Goal: Feedback & Contribution: Contribute content

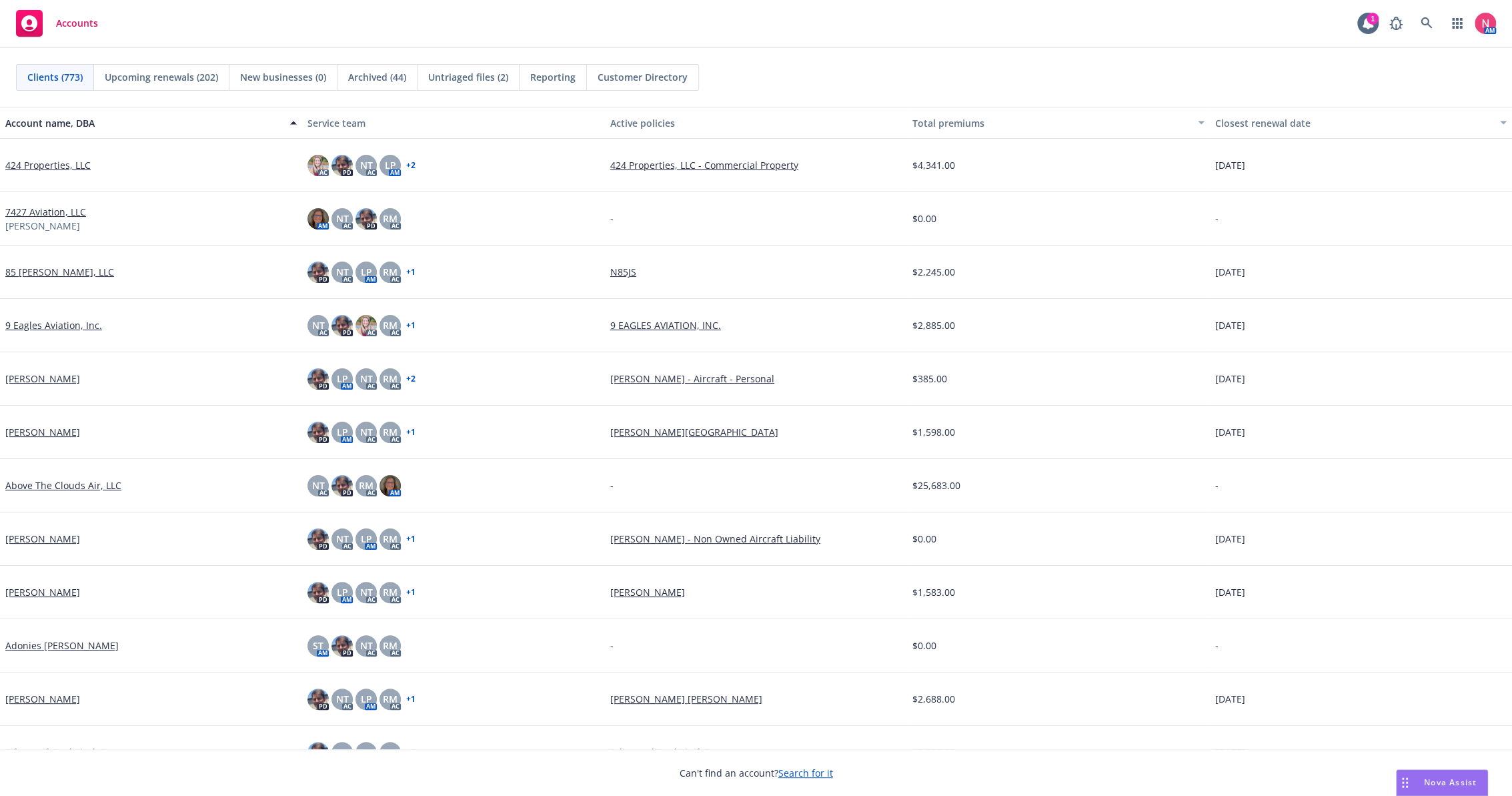
click at [81, 28] on span "Accounts" at bounding box center [76, 23] width 42 height 10
click at [1485, 20] on img at bounding box center [1485, 23] width 21 height 21
click at [1410, 58] on link "Log out" at bounding box center [1430, 59] width 134 height 27
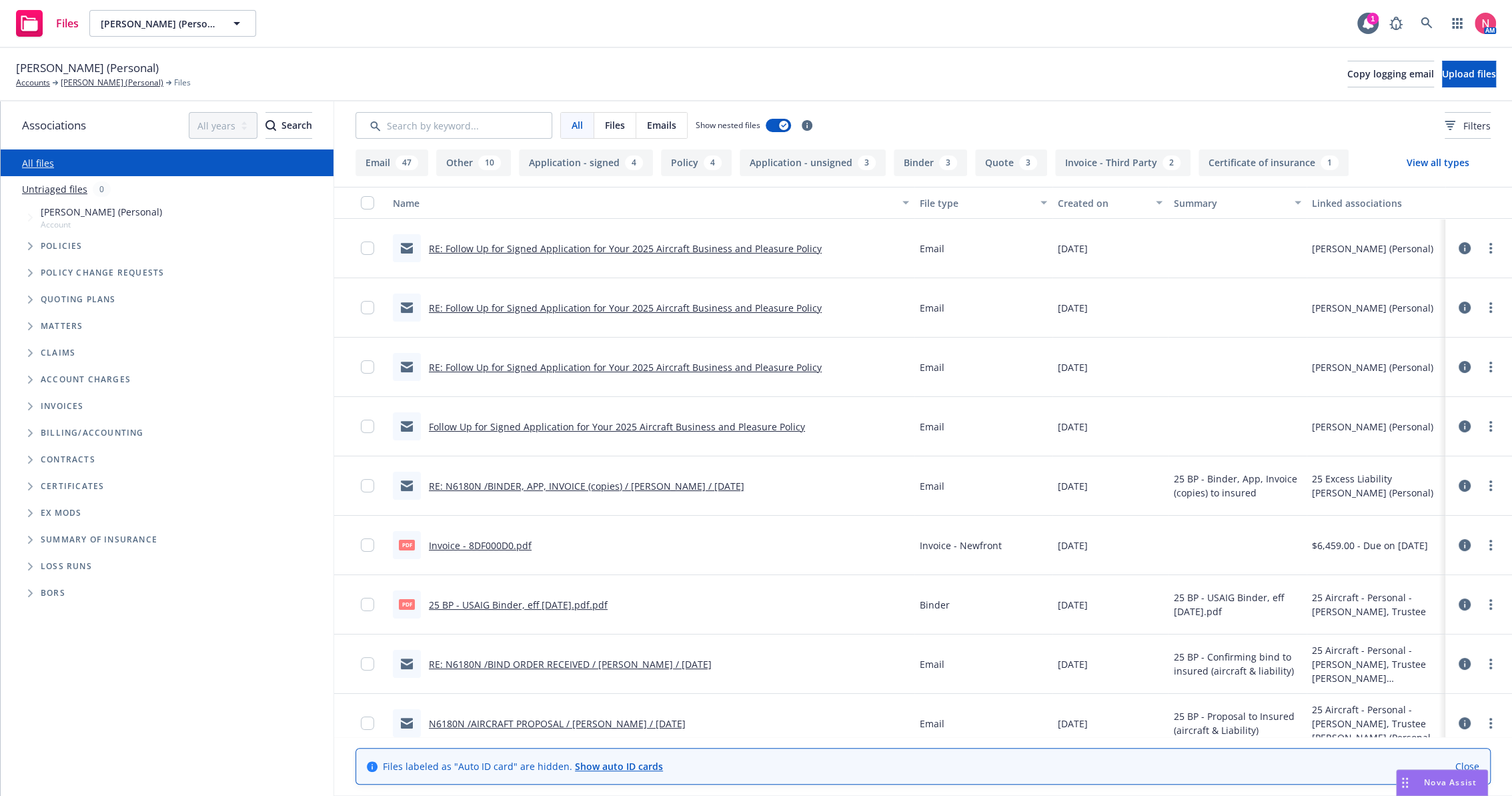
click at [36, 22] on icon at bounding box center [29, 24] width 16 height 15
click at [30, 82] on link "Accounts" at bounding box center [33, 82] width 34 height 12
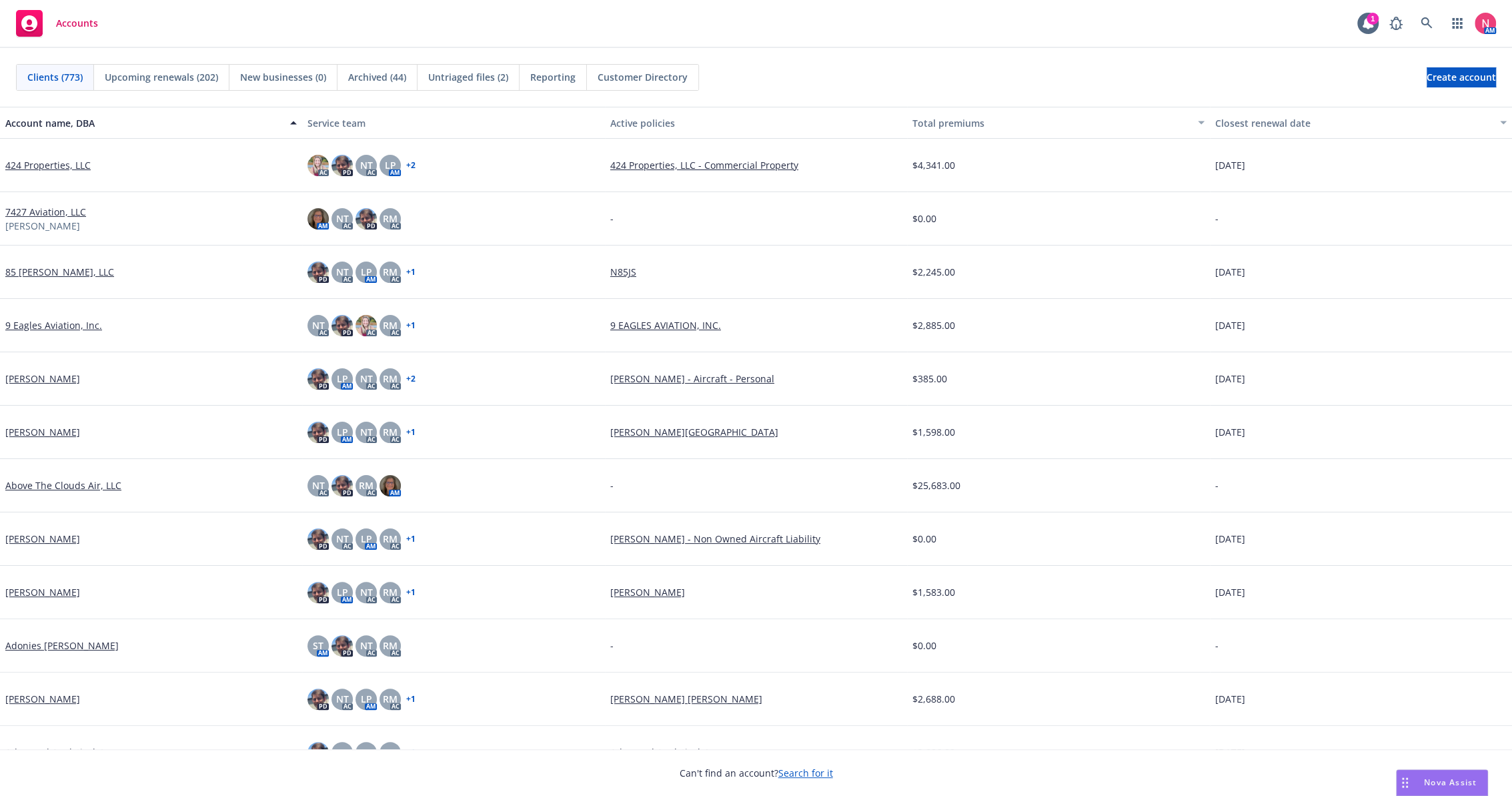
click at [1072, 61] on div "Clients (773) Upcoming renewals (202) New businesses (0) Archived (44) Untriage…" at bounding box center [756, 77] width 1512 height 58
click at [1431, 23] on icon at bounding box center [1426, 23] width 12 height 12
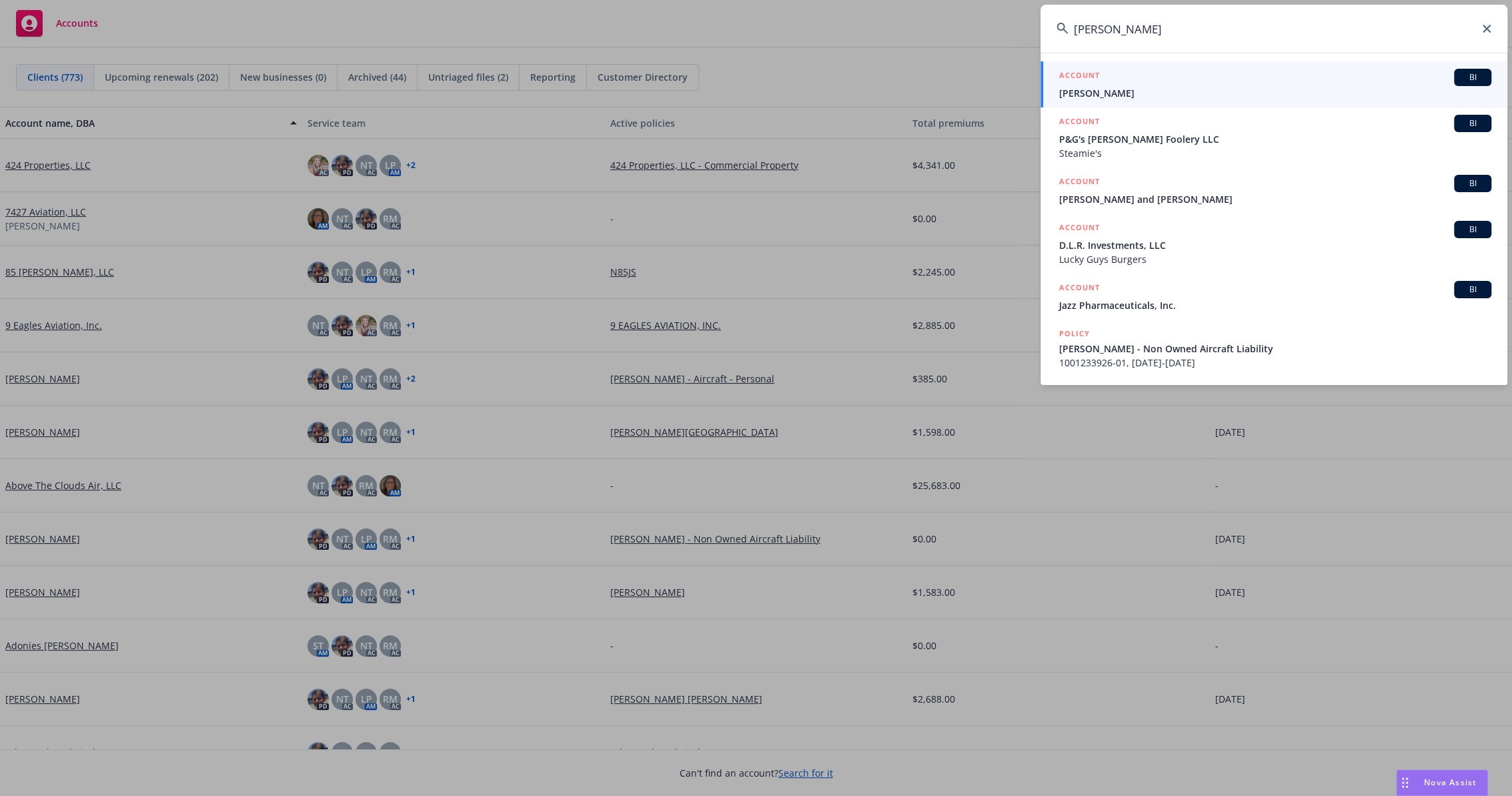
type input "Tim Dooley"
click at [1117, 87] on span "Timothy Dooley" at bounding box center [1275, 93] width 432 height 14
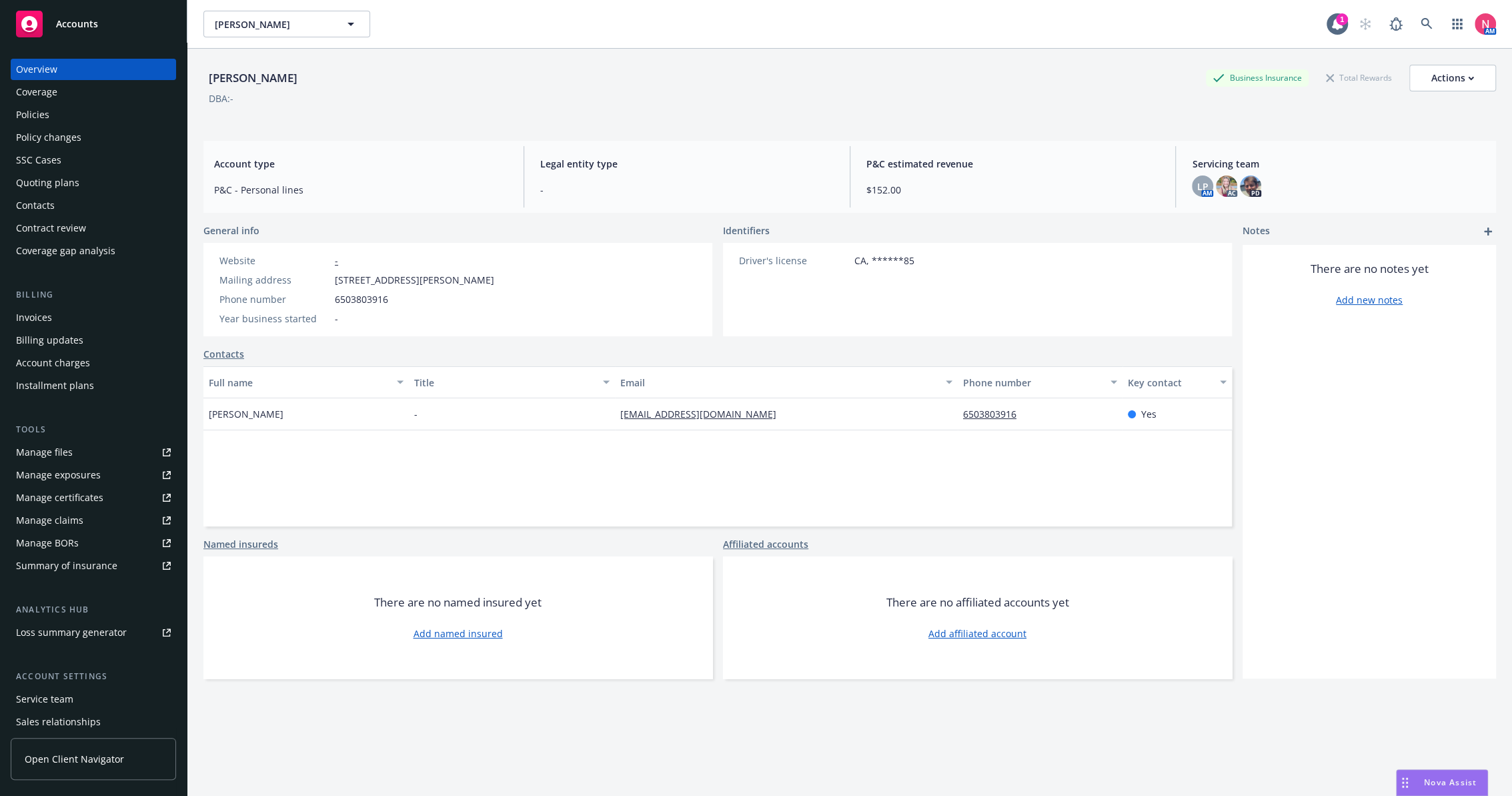
click at [82, 108] on div "Policies" at bounding box center [93, 114] width 154 height 21
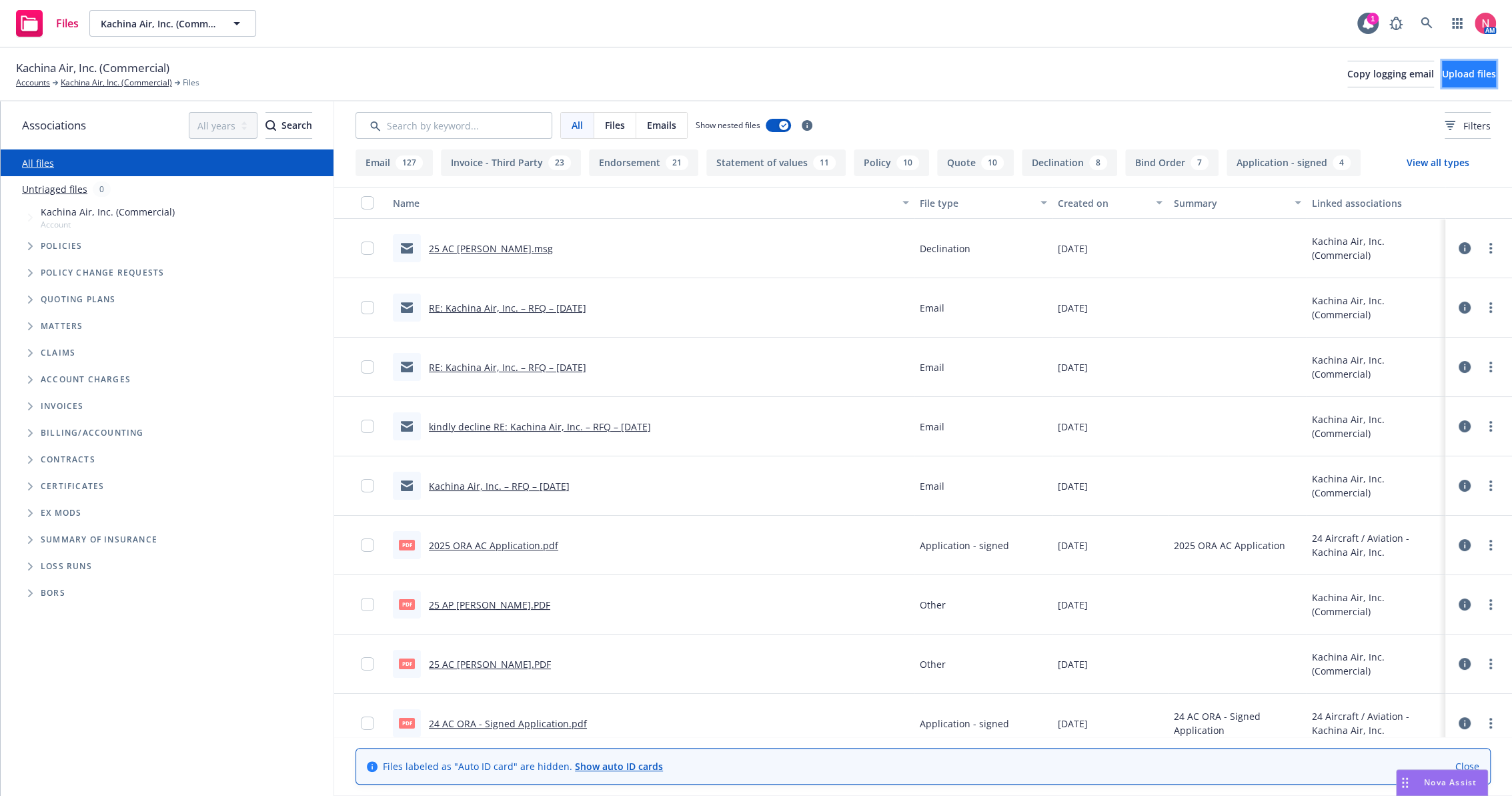
click at [1459, 74] on span "Upload files" at bounding box center [1468, 74] width 54 height 13
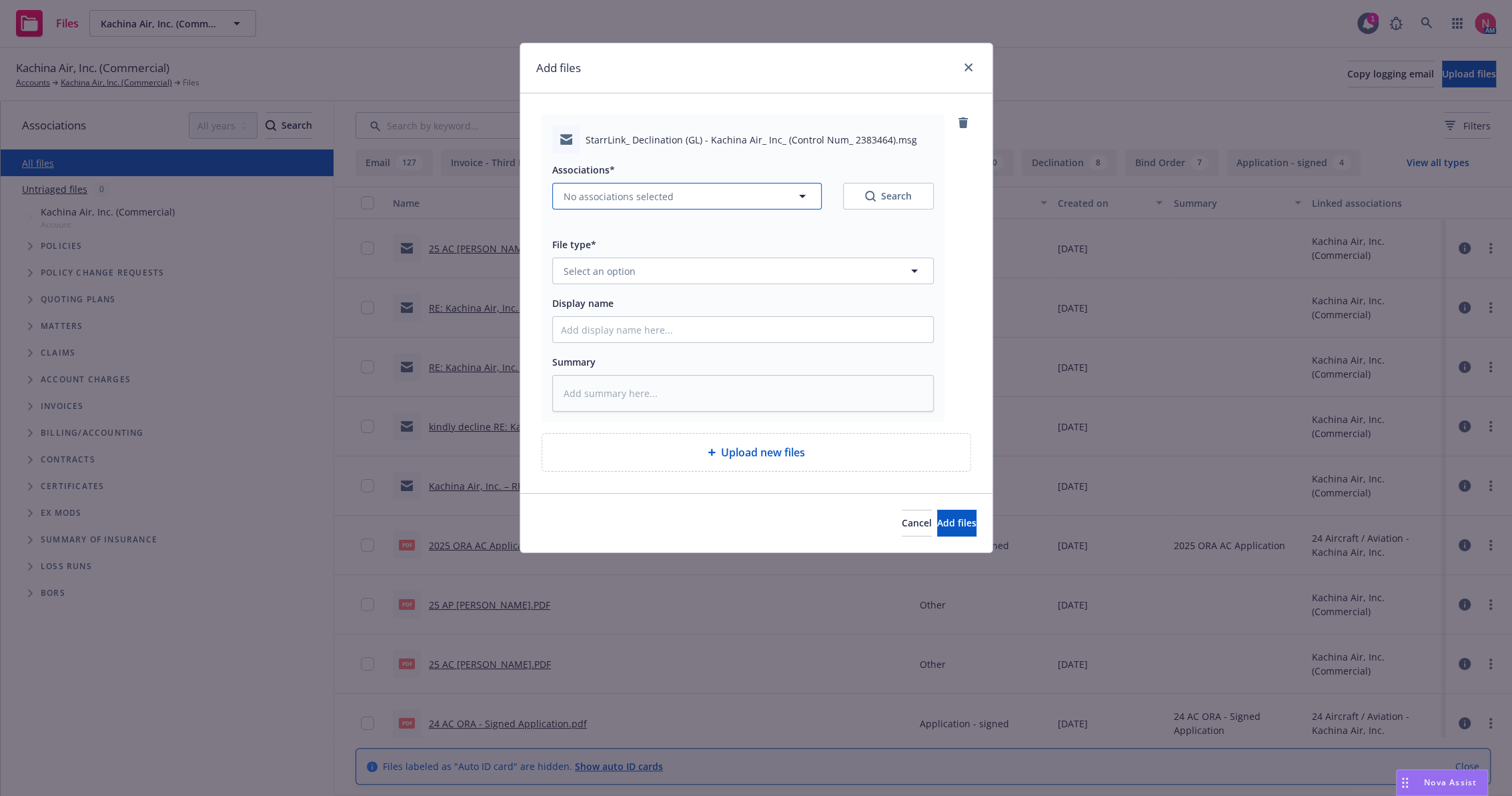
click at [644, 203] on button "No associations selected" at bounding box center [687, 196] width 269 height 27
type textarea "x"
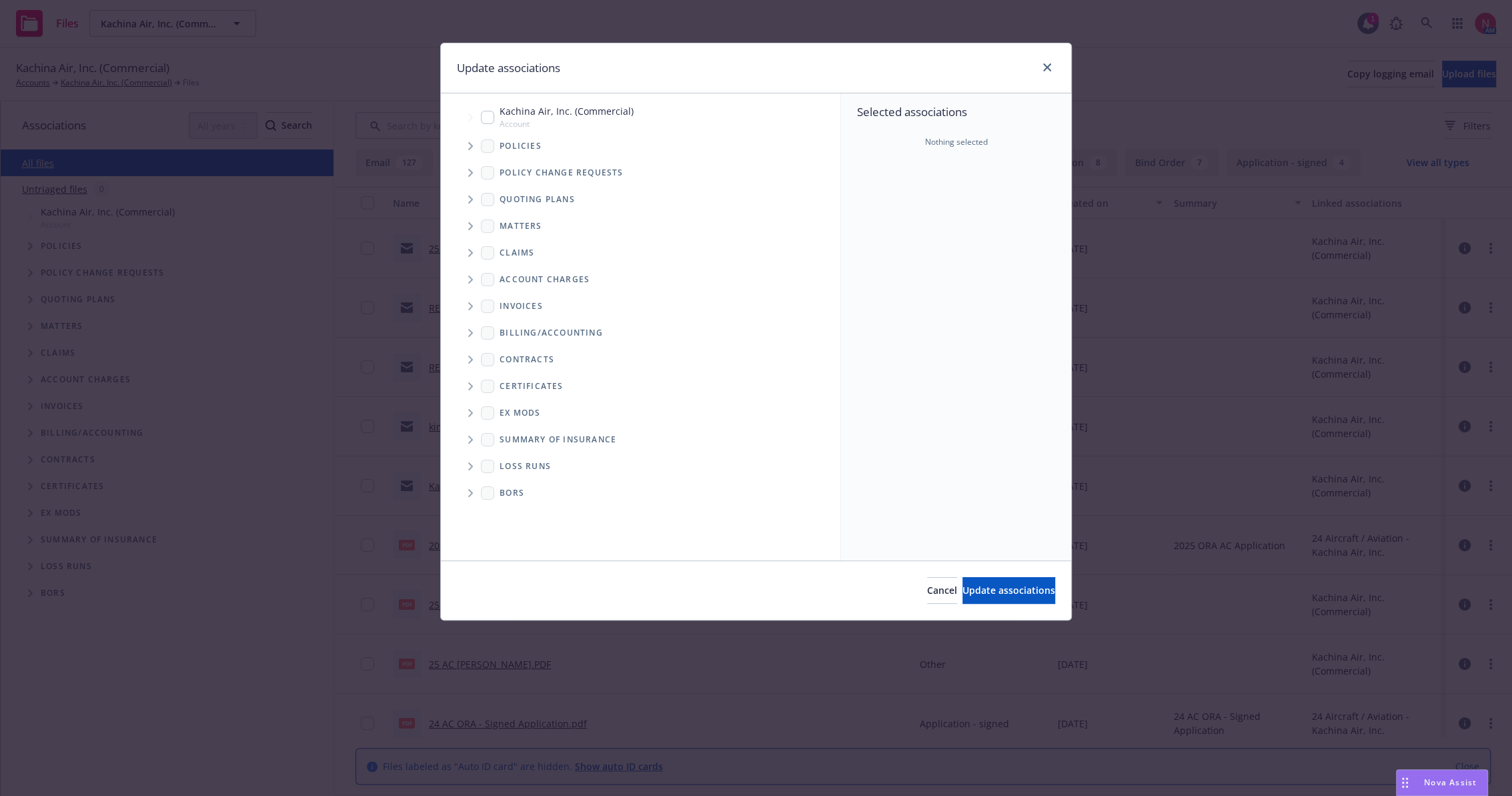
click at [491, 117] on input "Tree Example" at bounding box center [488, 118] width 14 height 14
checkbox input "true"
click at [962, 581] on button "Update associations" at bounding box center [1009, 590] width 93 height 27
type textarea "x"
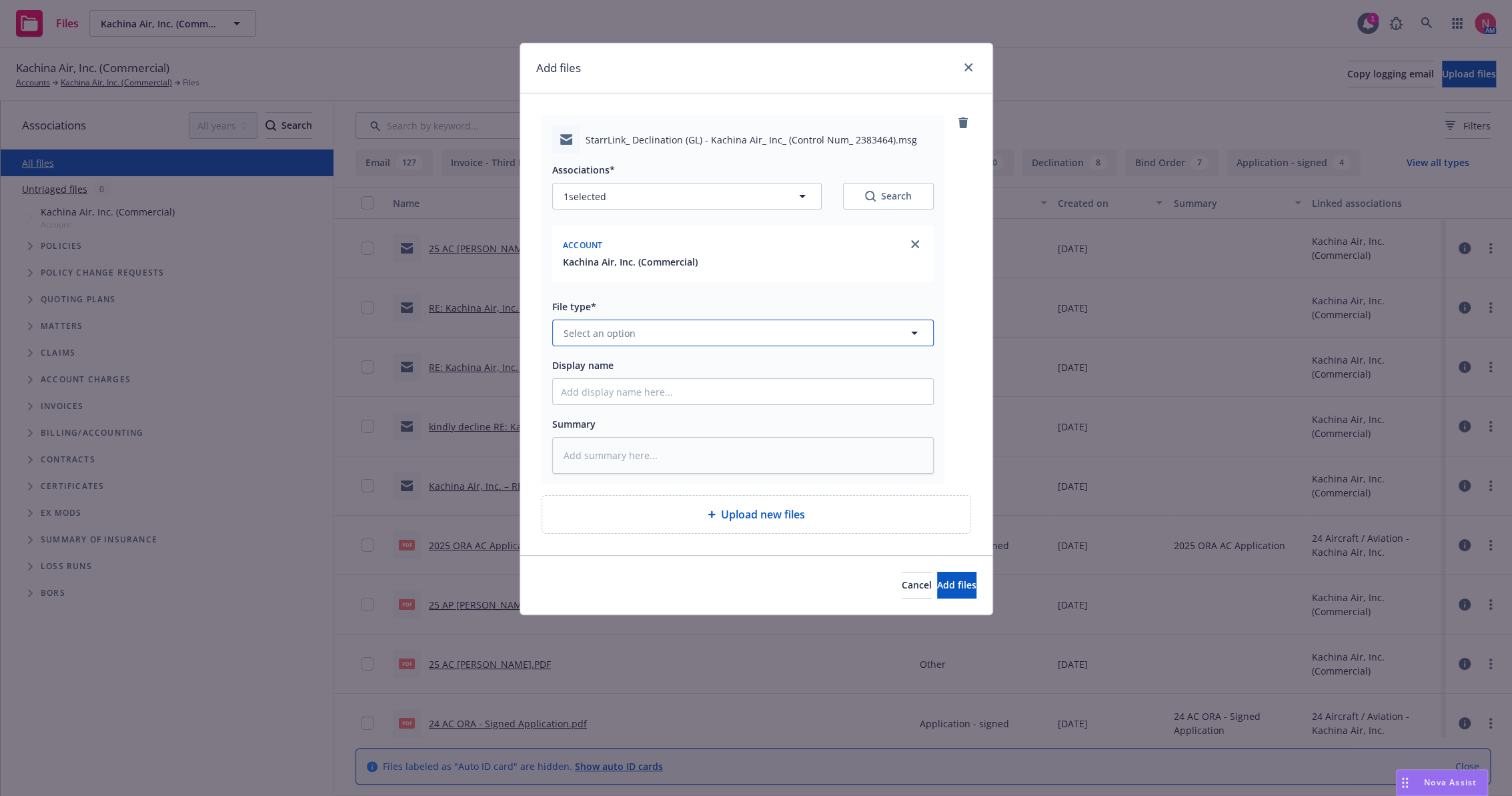
click at [571, 333] on span "Select an option" at bounding box center [599, 333] width 72 height 14
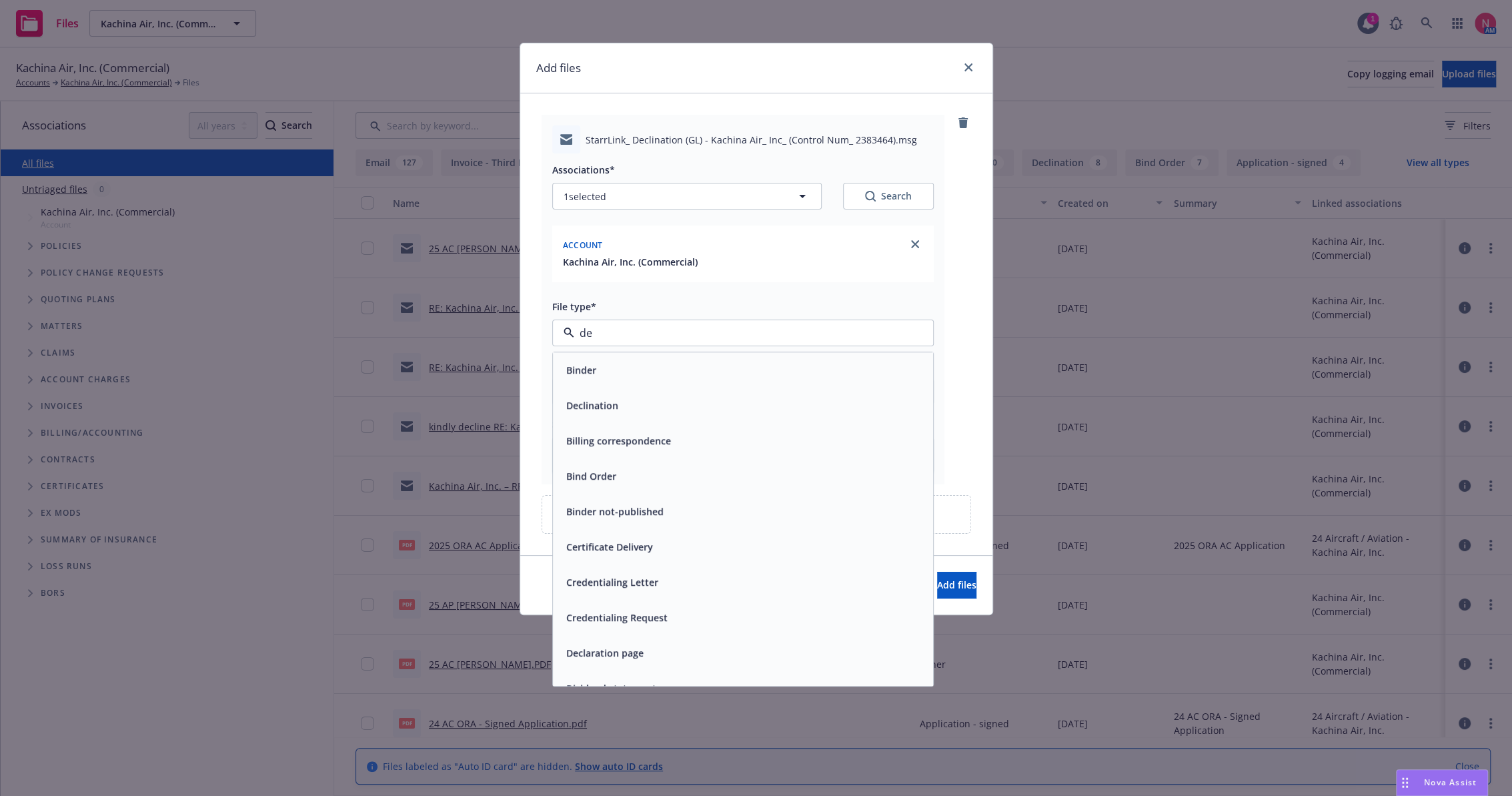
type input "dec"
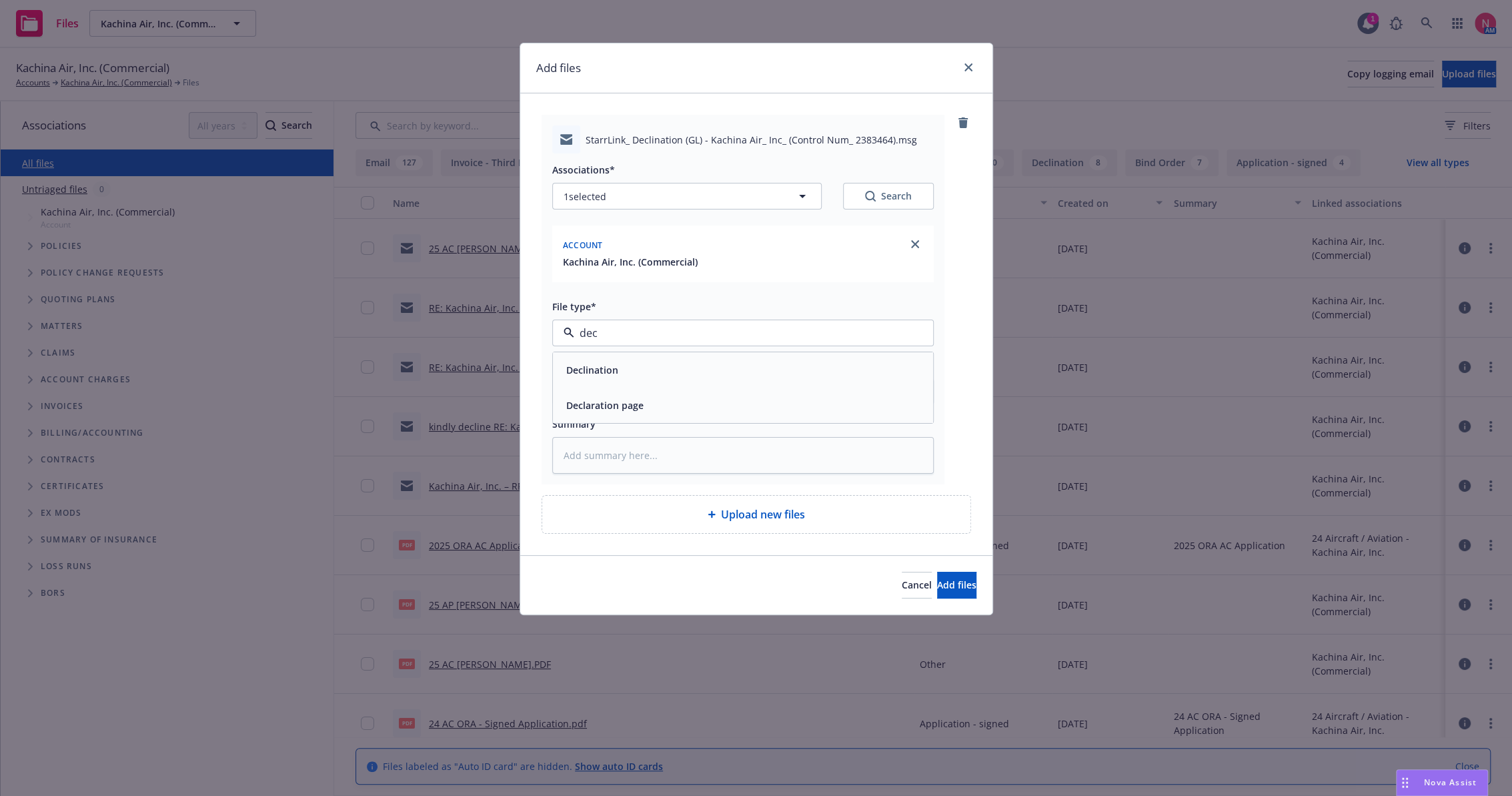
click at [608, 364] on span "Declination" at bounding box center [592, 370] width 52 height 14
click at [611, 395] on input "Display name" at bounding box center [743, 392] width 380 height 26
type textarea "x"
type input "2"
type textarea "x"
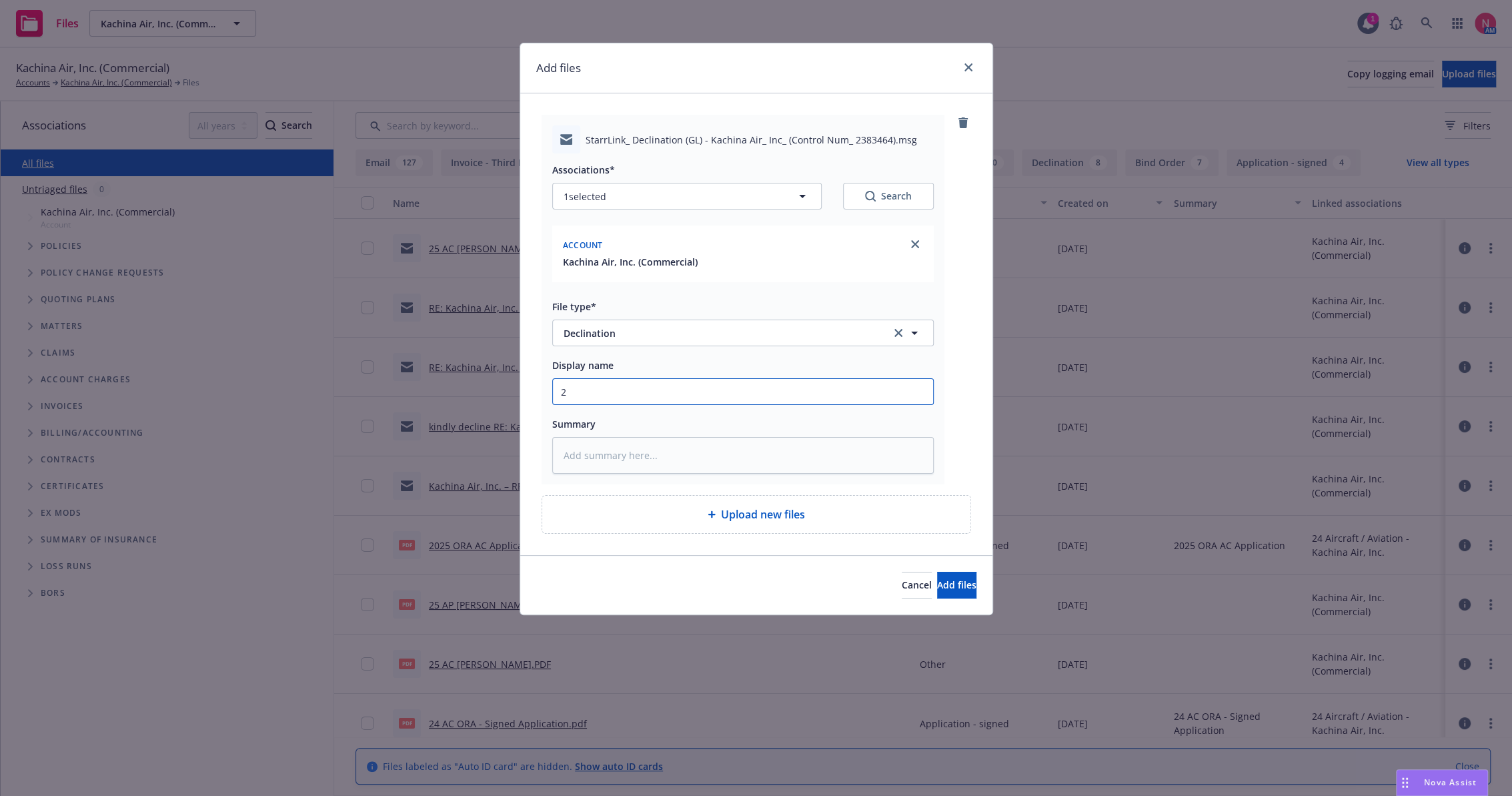
type input "25"
type textarea "x"
type input "25"
type textarea "x"
type input "25 C"
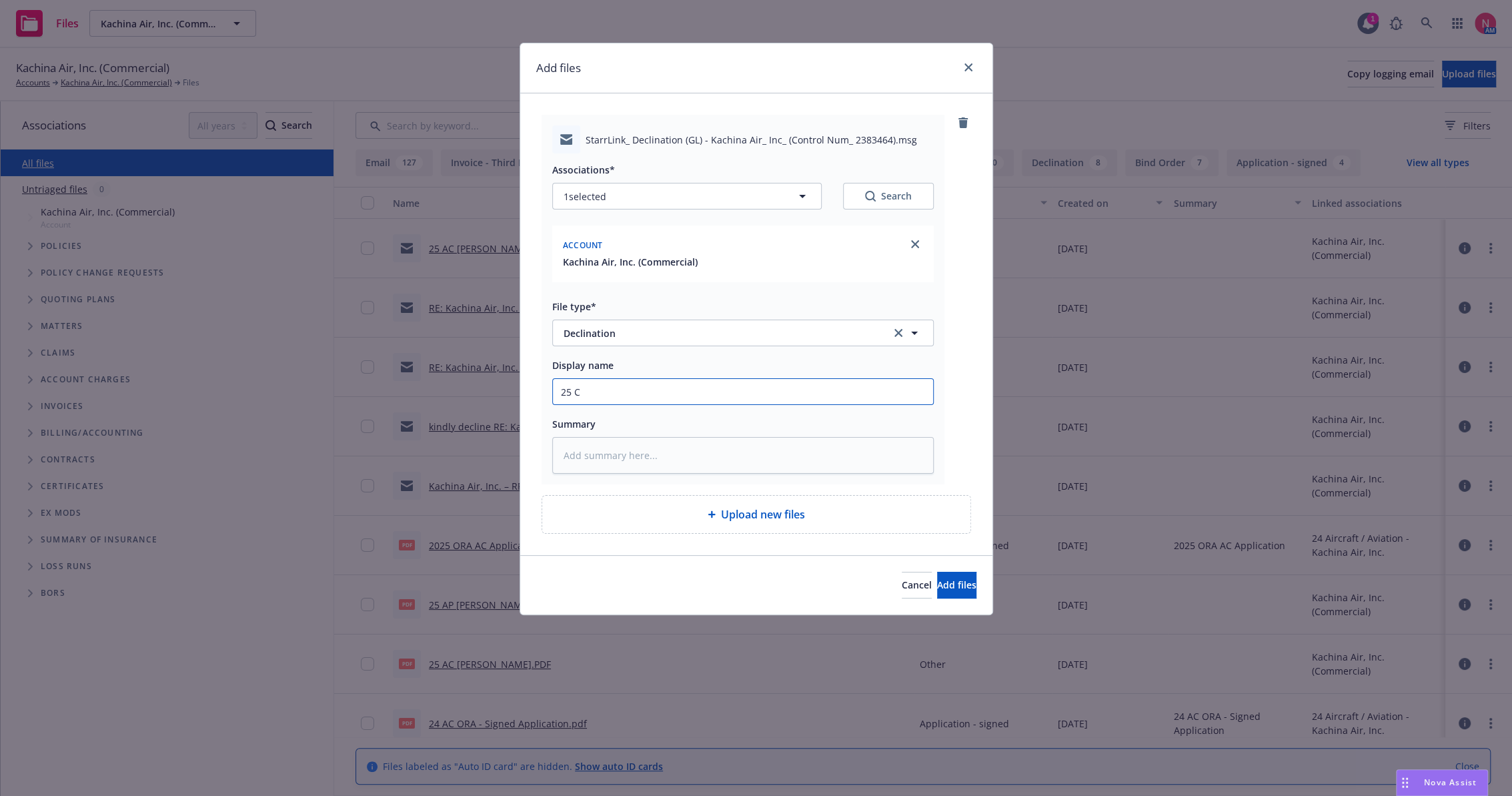
type textarea "x"
type input "25 CV"
type textarea "x"
type input "25 CVS"
type textarea "x"
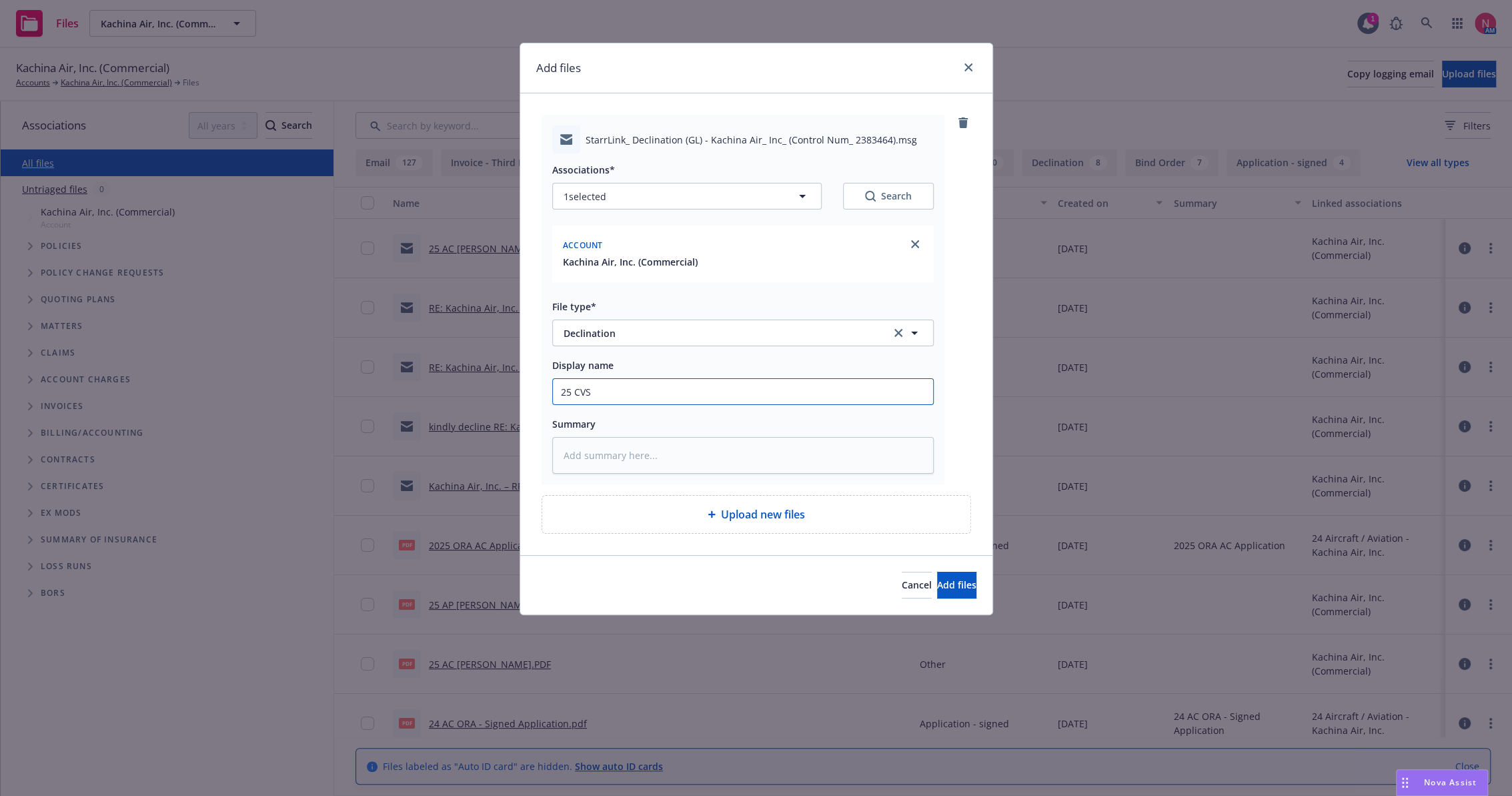
type input "25 CVS"
type textarea "x"
type input "25 CVS A"
type textarea "x"
type input "25 CVS AC"
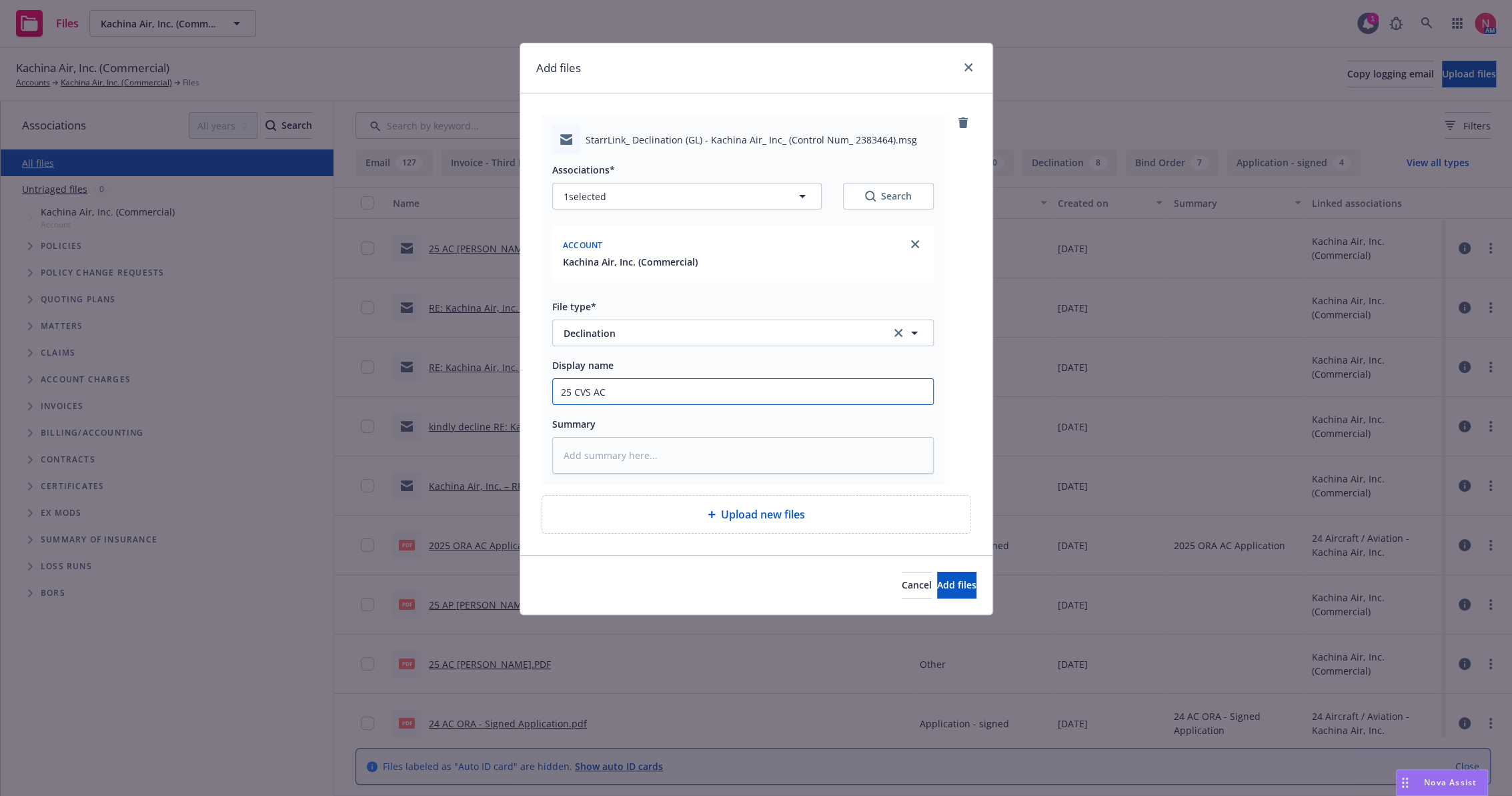
type textarea "x"
type input "25 CVS AC"
type textarea "x"
type input "25 CVS AC A"
type textarea "x"
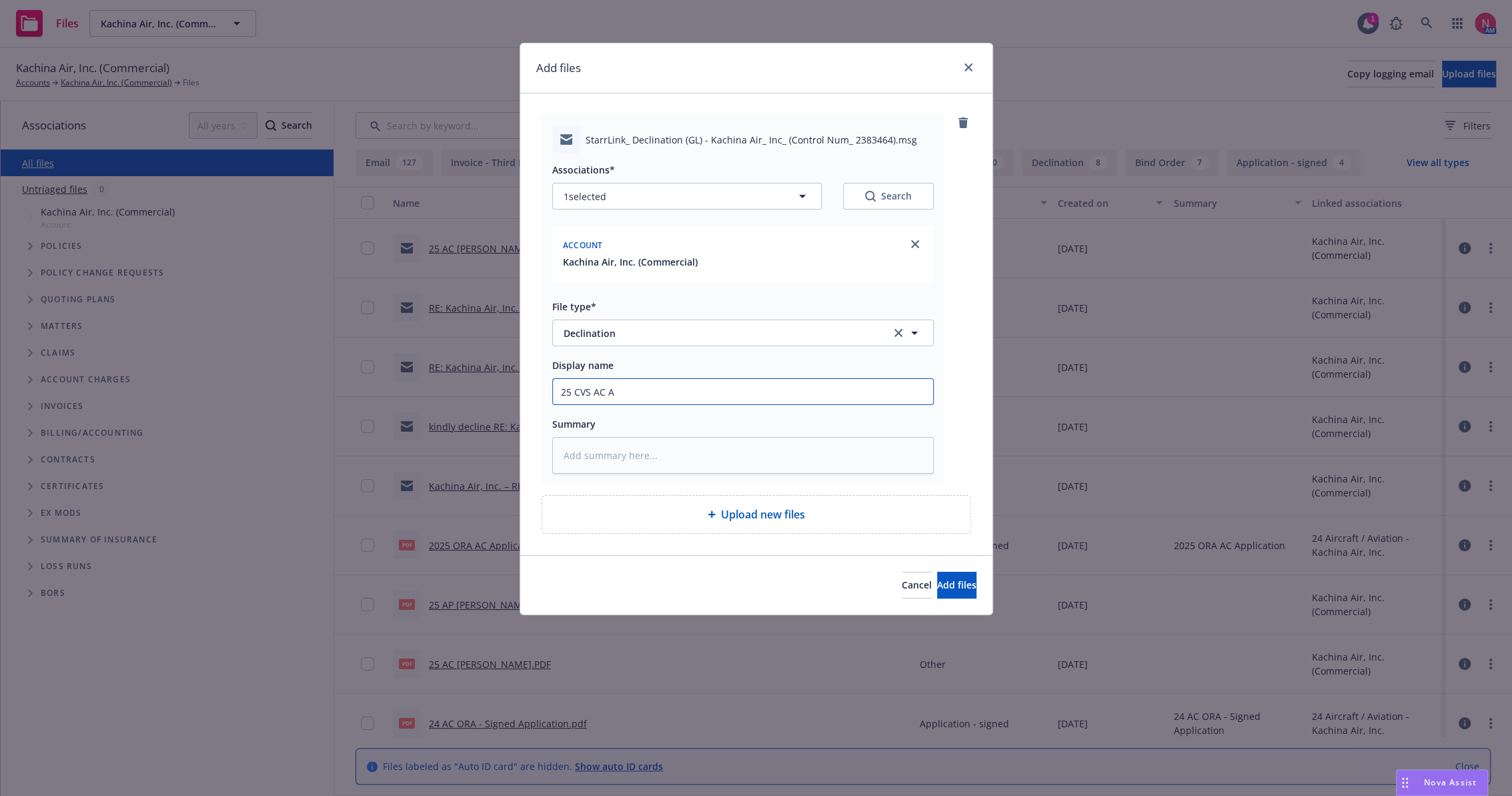
type input "25 CVS AC AP"
type textarea "x"
type input "25 CVS AC AP"
type textarea "x"
type input "25 CVS AC AP Q"
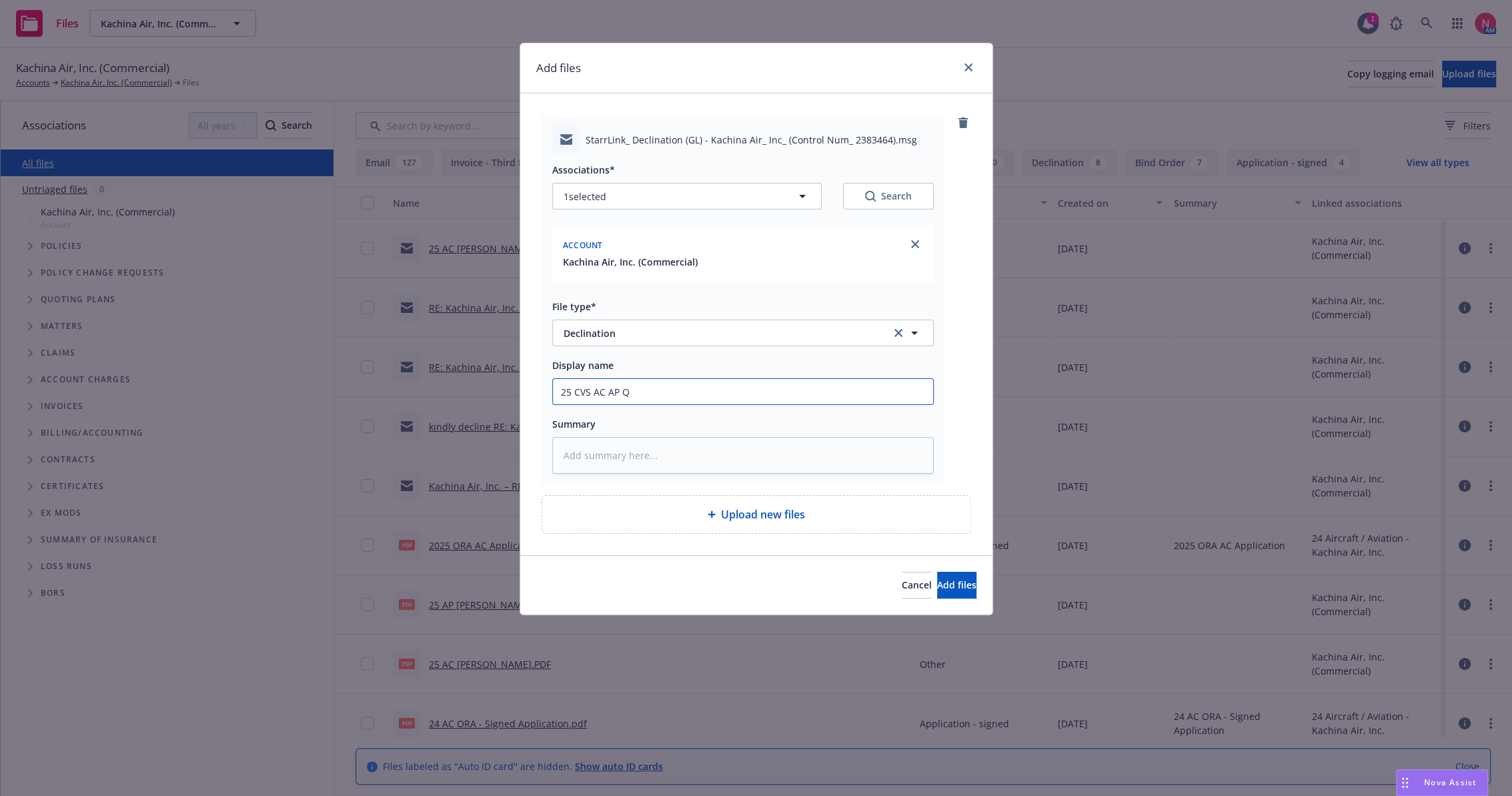
type textarea "x"
type input "25 CVS AC AP Qu"
type textarea "x"
type input "25 CVS AC AP Quo"
type textarea "x"
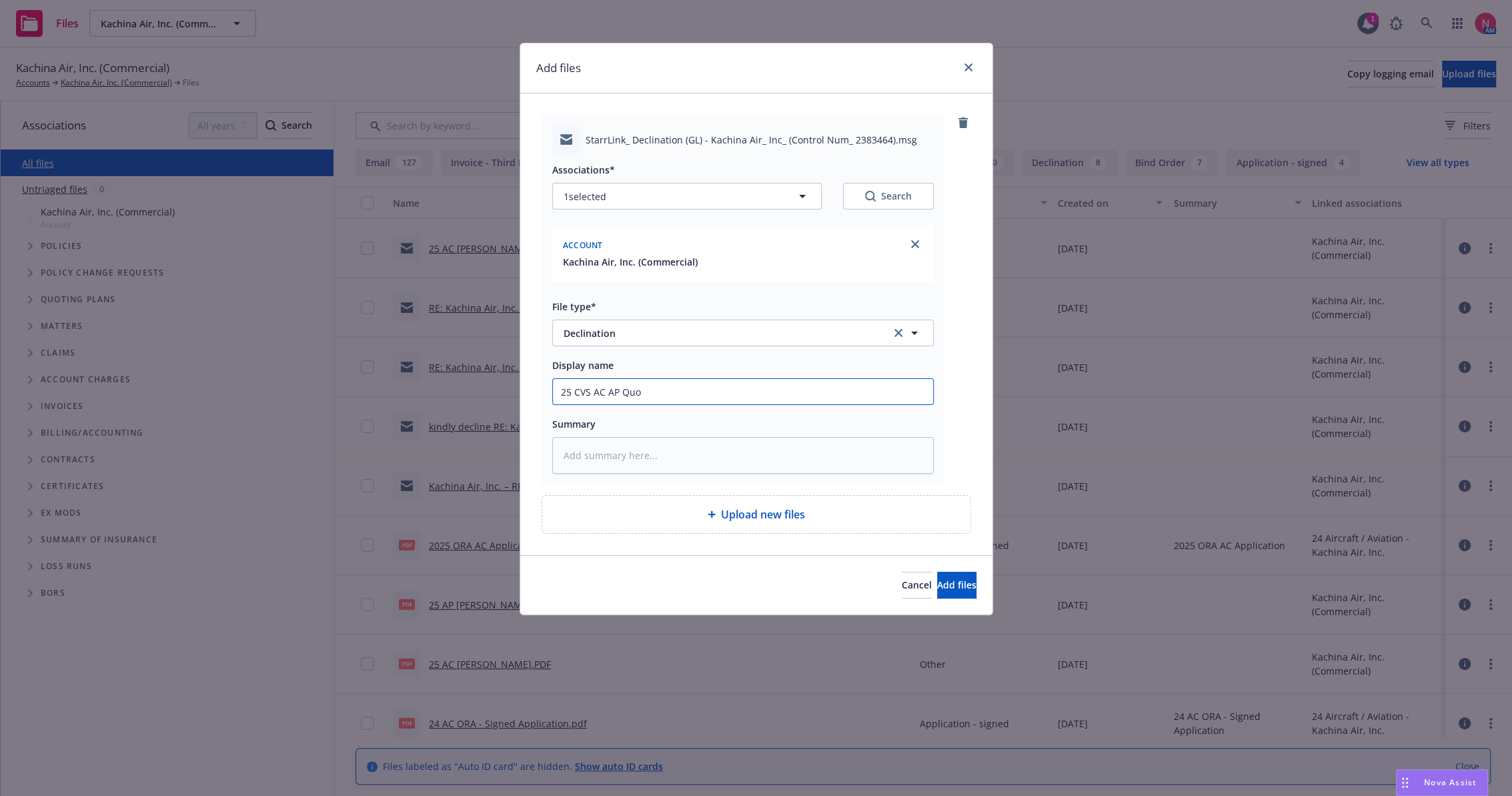
type input "25 CVS AC AP Quot"
type textarea "x"
type input "25 CVS AC AP Quote"
type textarea "x"
type input "25 CVS AC AP Quote -"
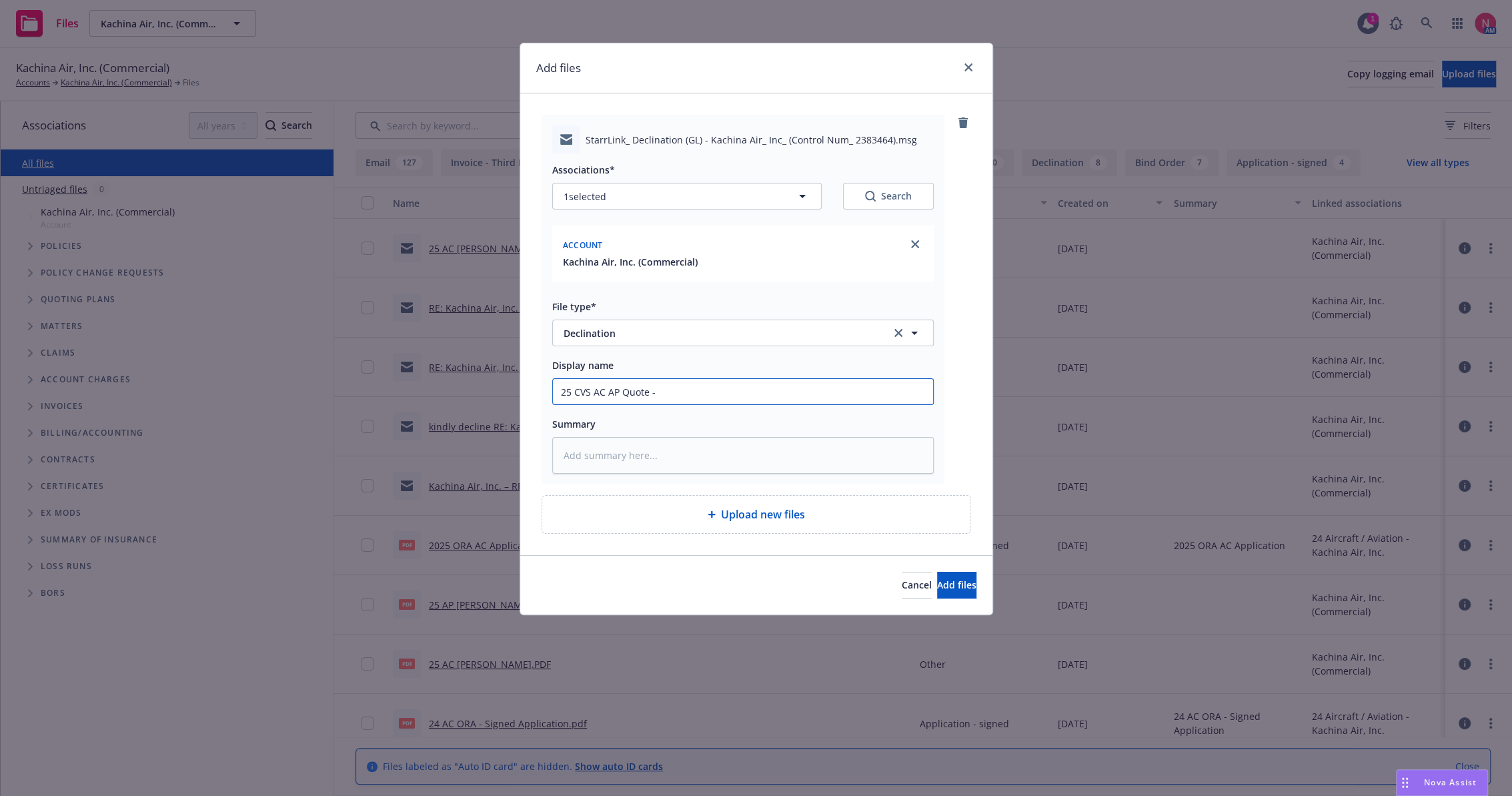
type textarea "x"
type input "2"
type textarea "x"
type input "25"
type textarea "x"
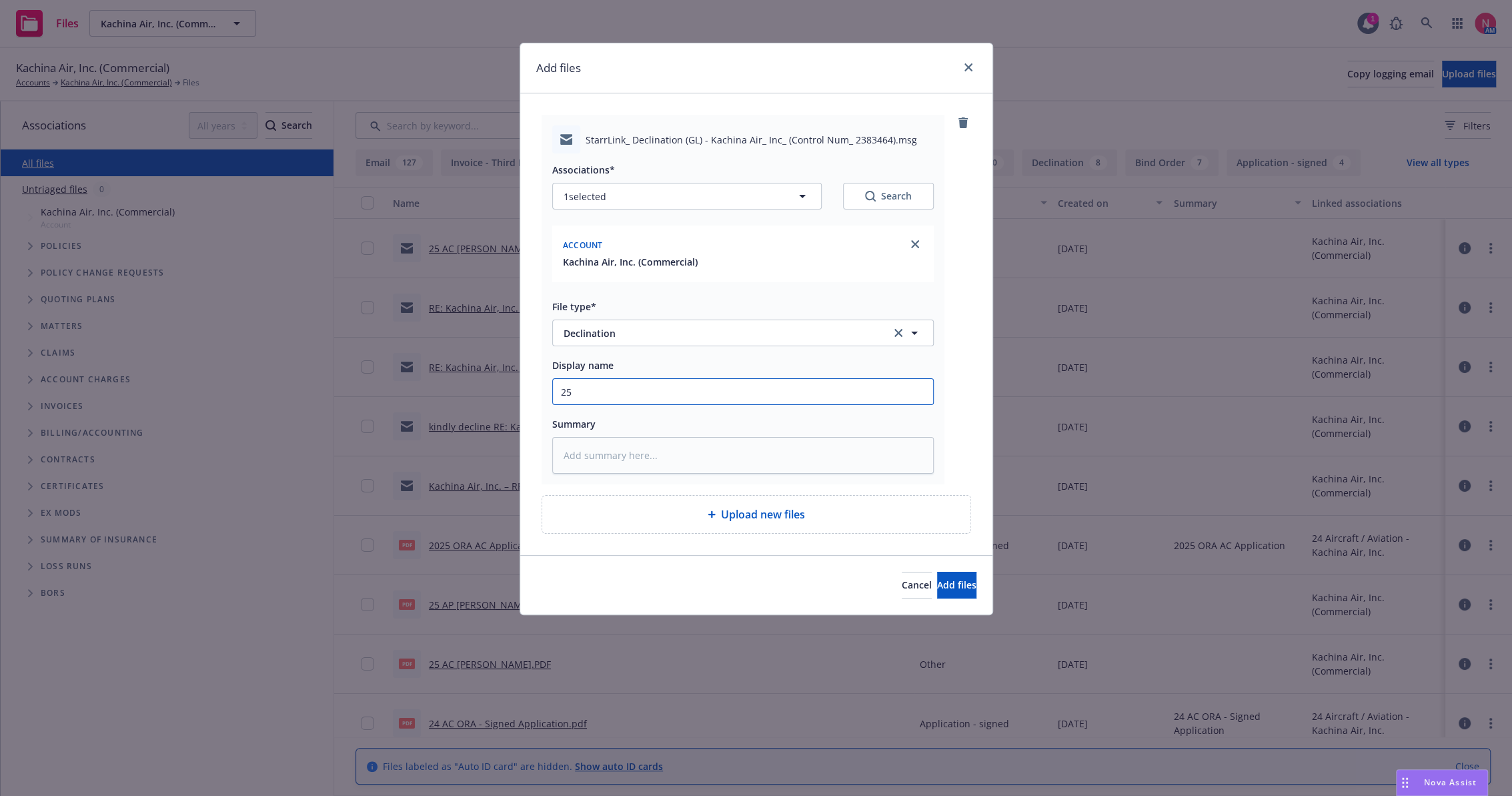
type input "25"
type textarea "x"
type input "25 A"
type textarea "x"
type input "25 AC"
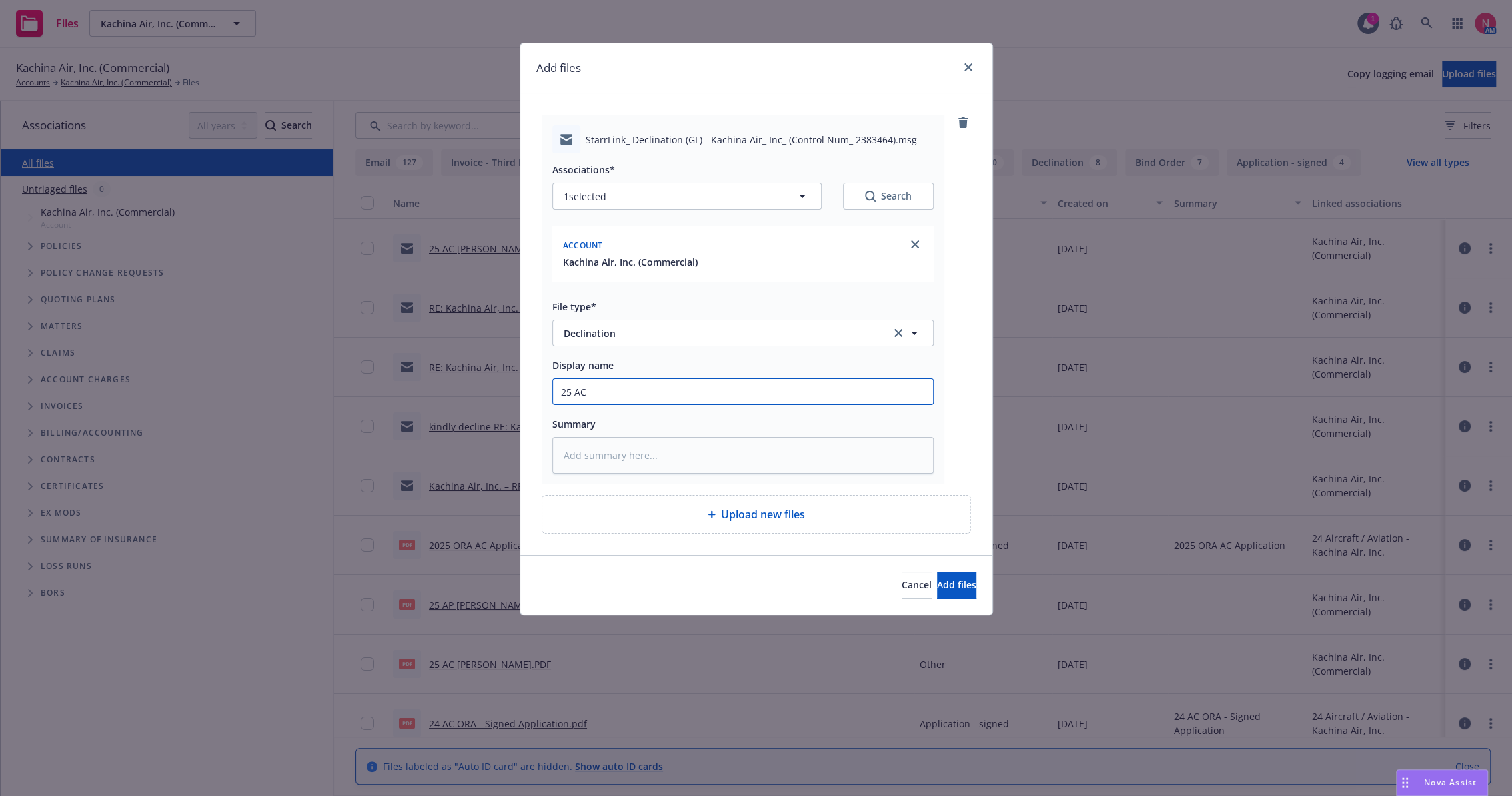
type textarea "x"
type input "25 AC"
type textarea "x"
type input "25 AC A"
type textarea "x"
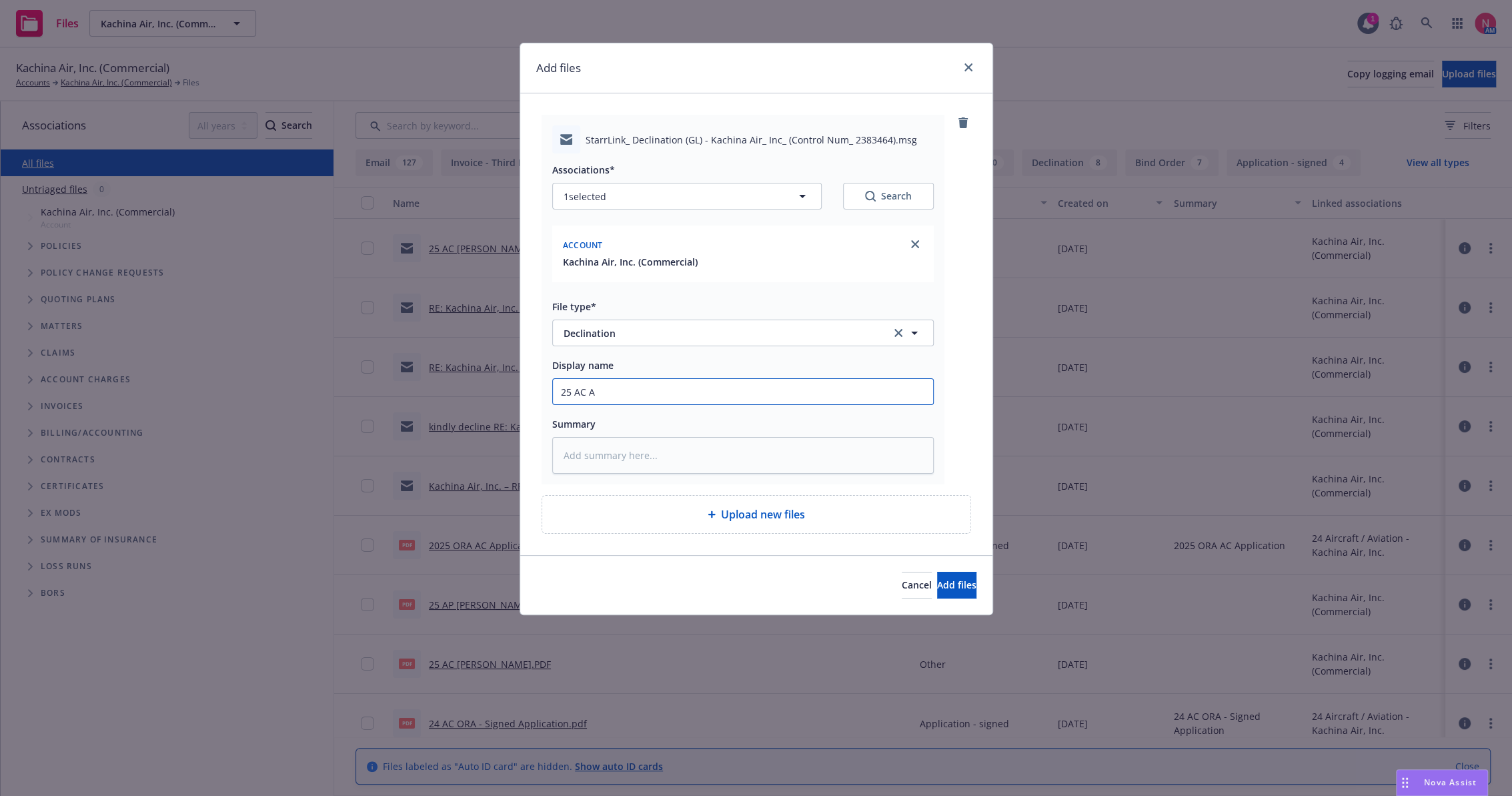
type input "25 AC AP"
type textarea "x"
type input "25 AC AP"
type textarea "x"
type input "25 AC AP Q"
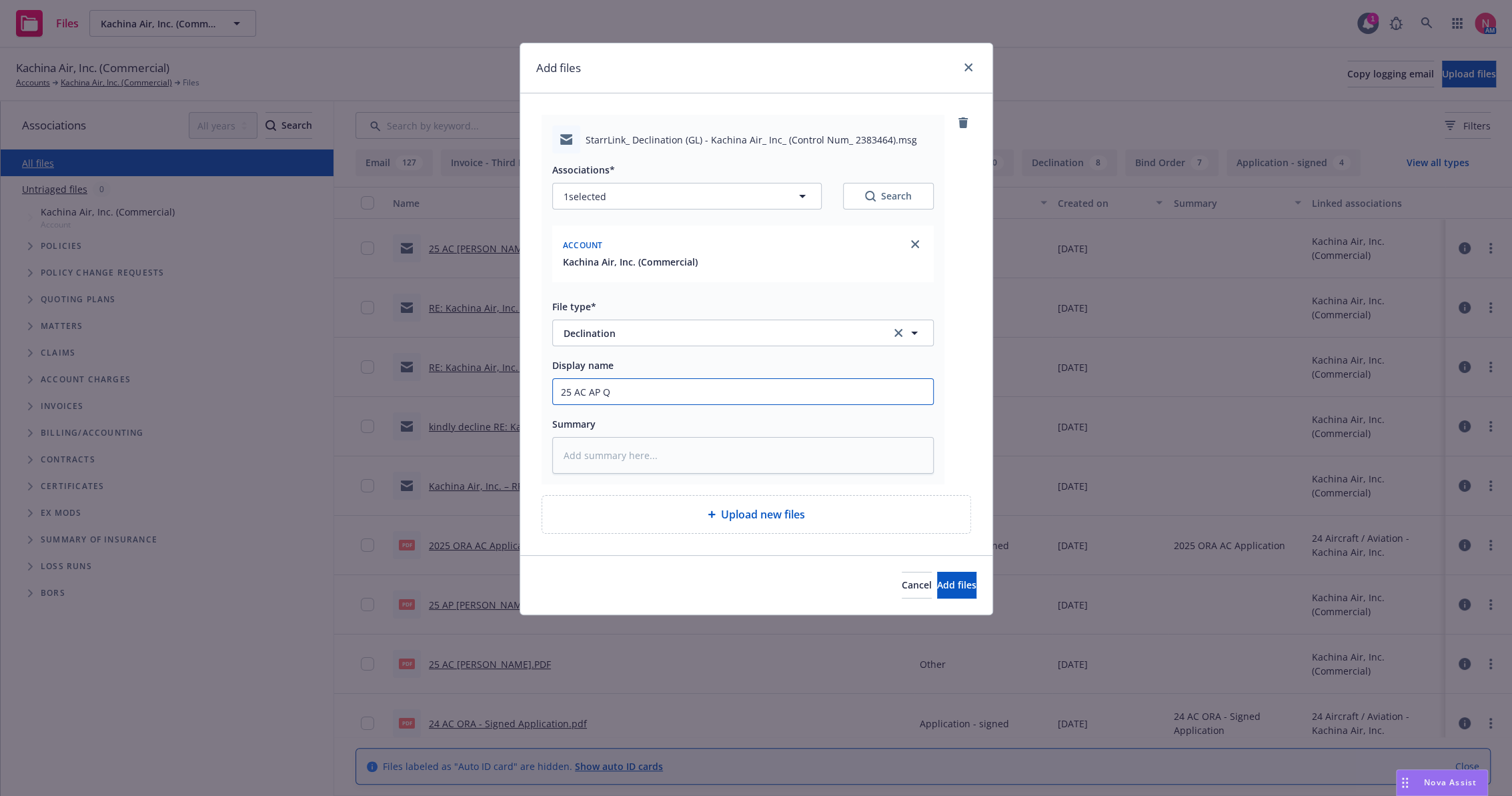
type textarea "x"
type input "25 AC AP"
type textarea "x"
type input "25 AC AP C"
type textarea "x"
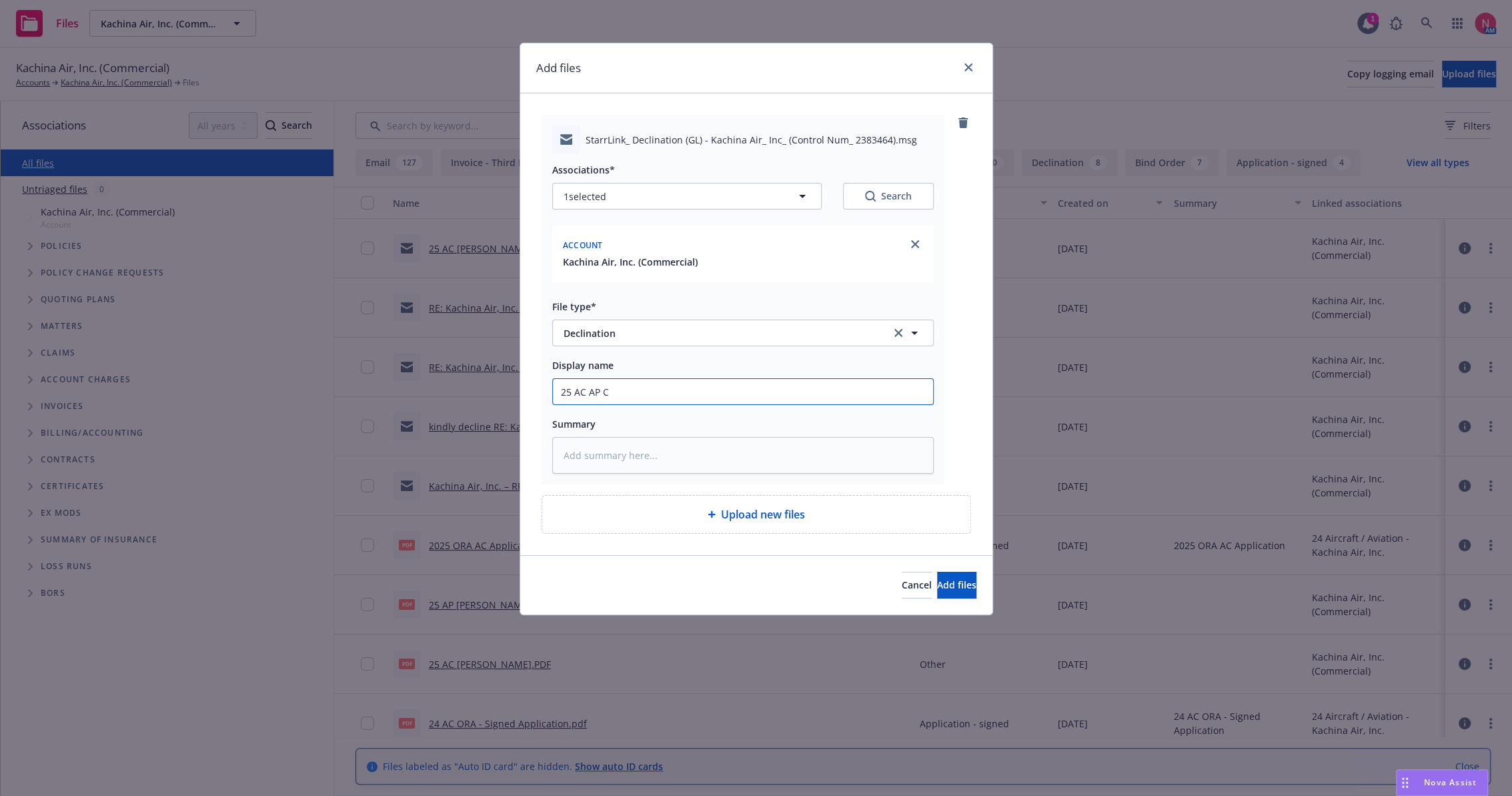
type input "25 AC AP CV"
type textarea "x"
type input "25 AC AP CVS Quote - Pass"
click at [939, 584] on span "Add files" at bounding box center [957, 584] width 39 height 13
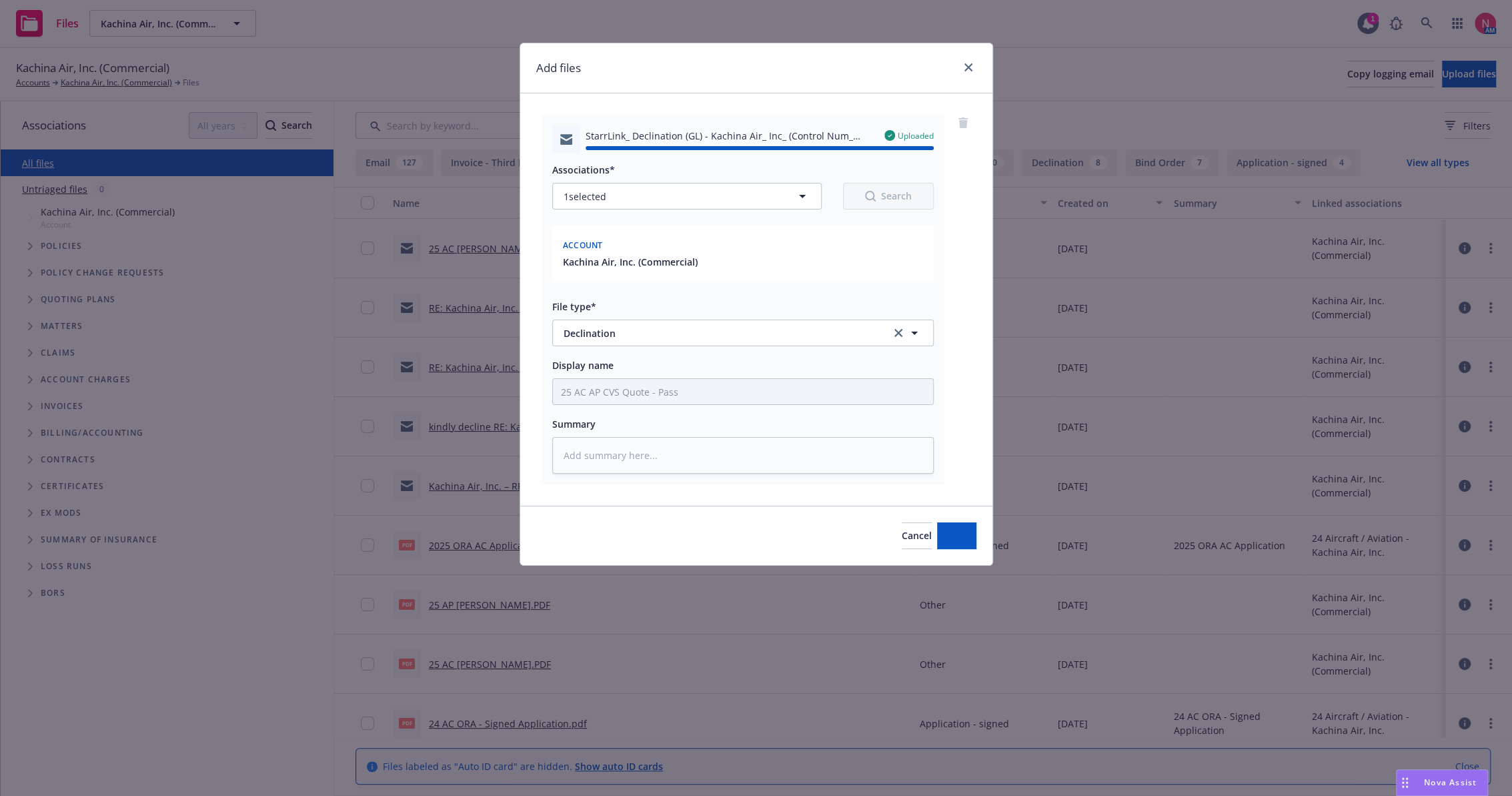
type textarea "x"
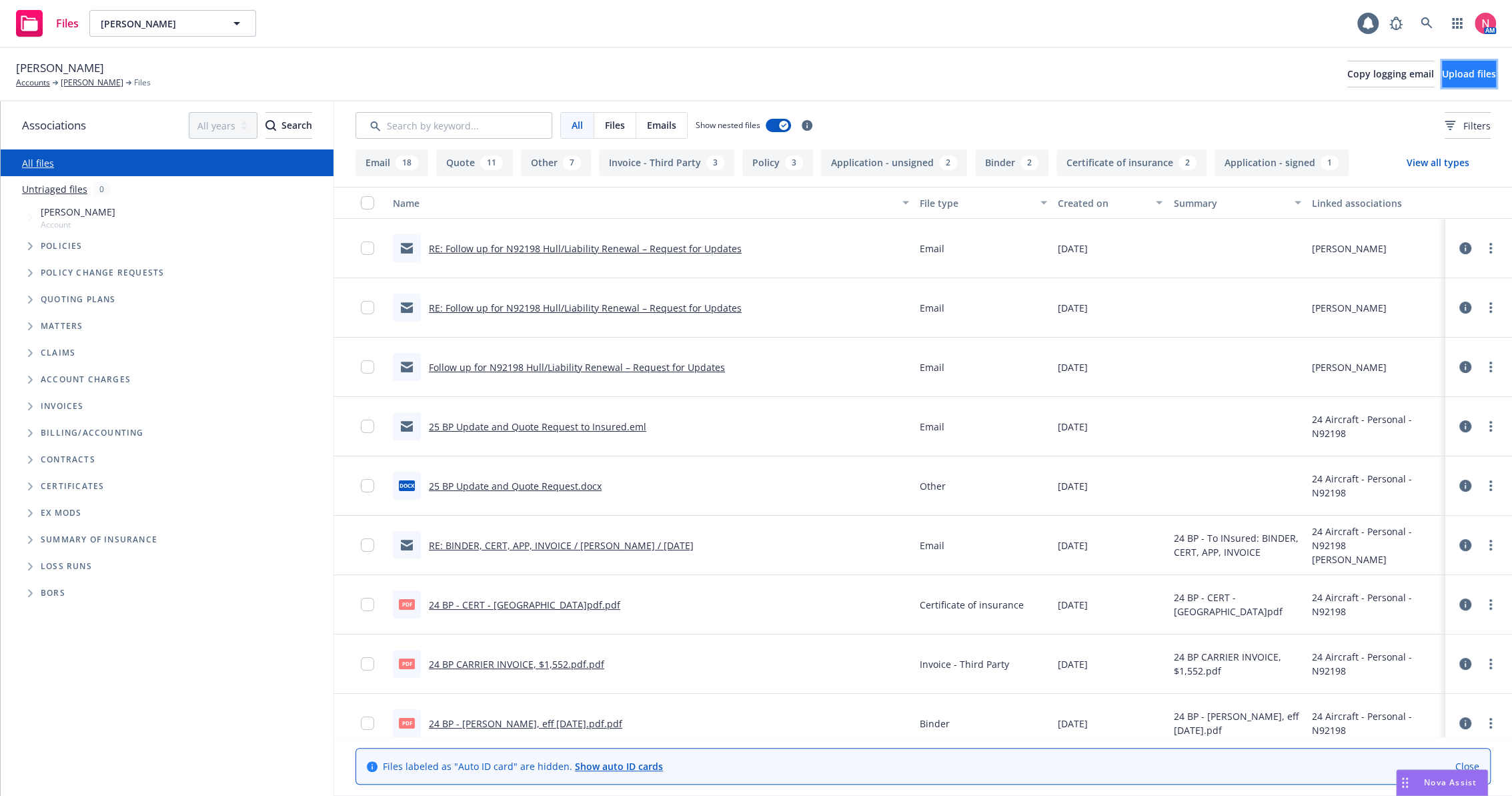
click at [1442, 79] on span "Upload files" at bounding box center [1468, 74] width 54 height 13
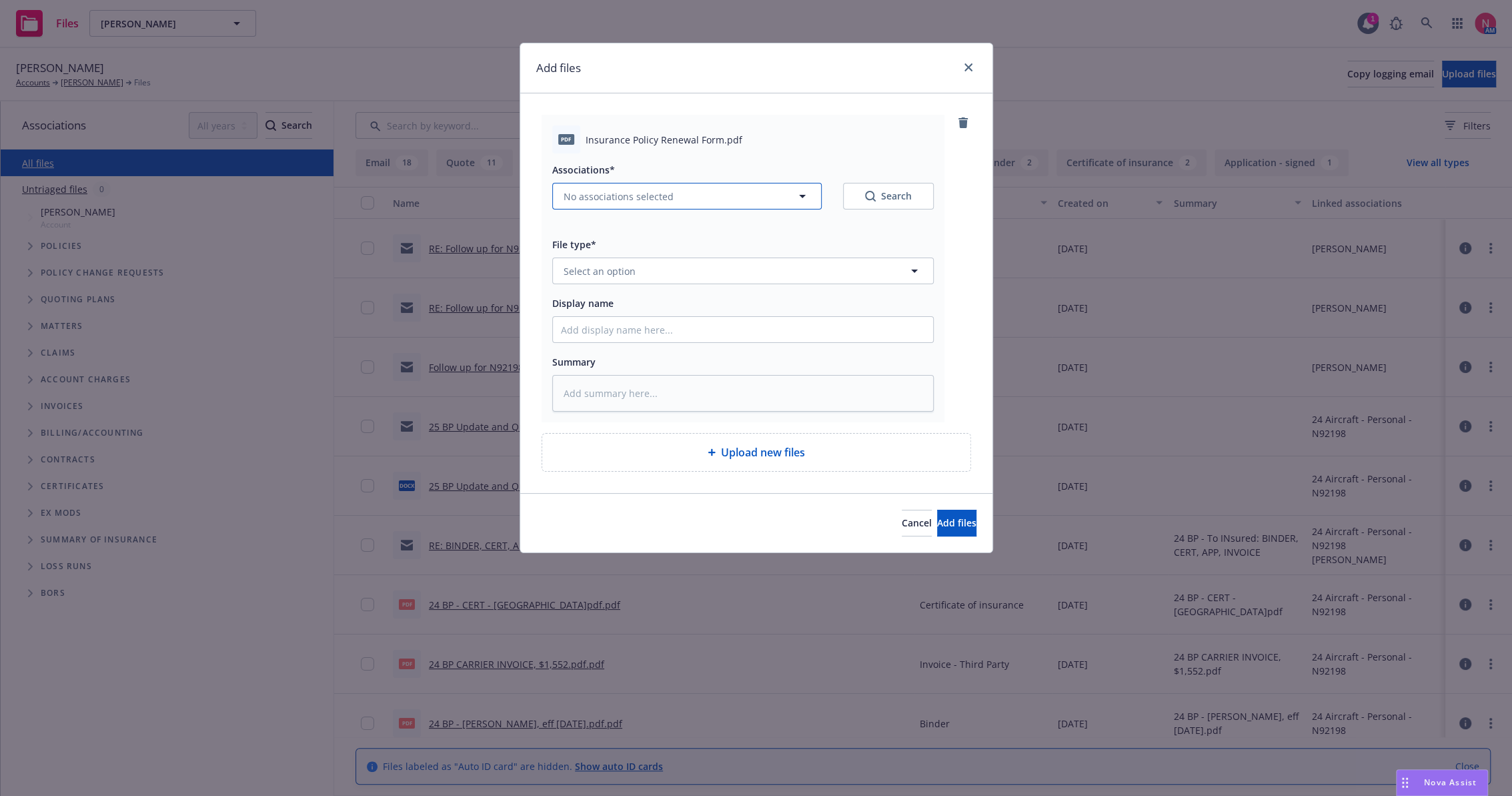
click at [665, 195] on span "No associations selected" at bounding box center [618, 196] width 110 height 14
type textarea "x"
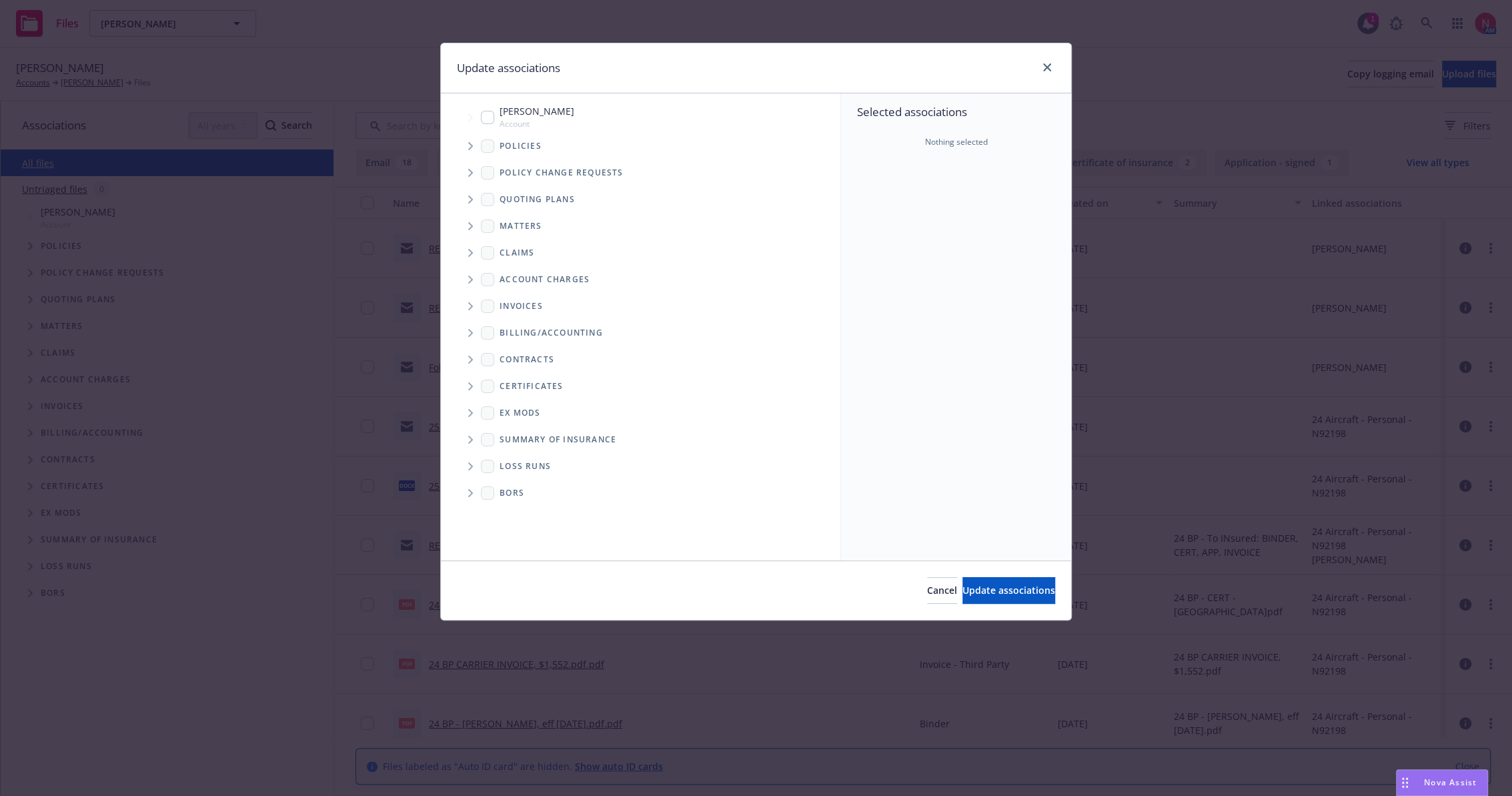
click at [495, 124] on div "Steven Hanson Account" at bounding box center [527, 117] width 93 height 26
checkbox input "true"
click at [1038, 593] on button "Update associations" at bounding box center [1009, 590] width 93 height 27
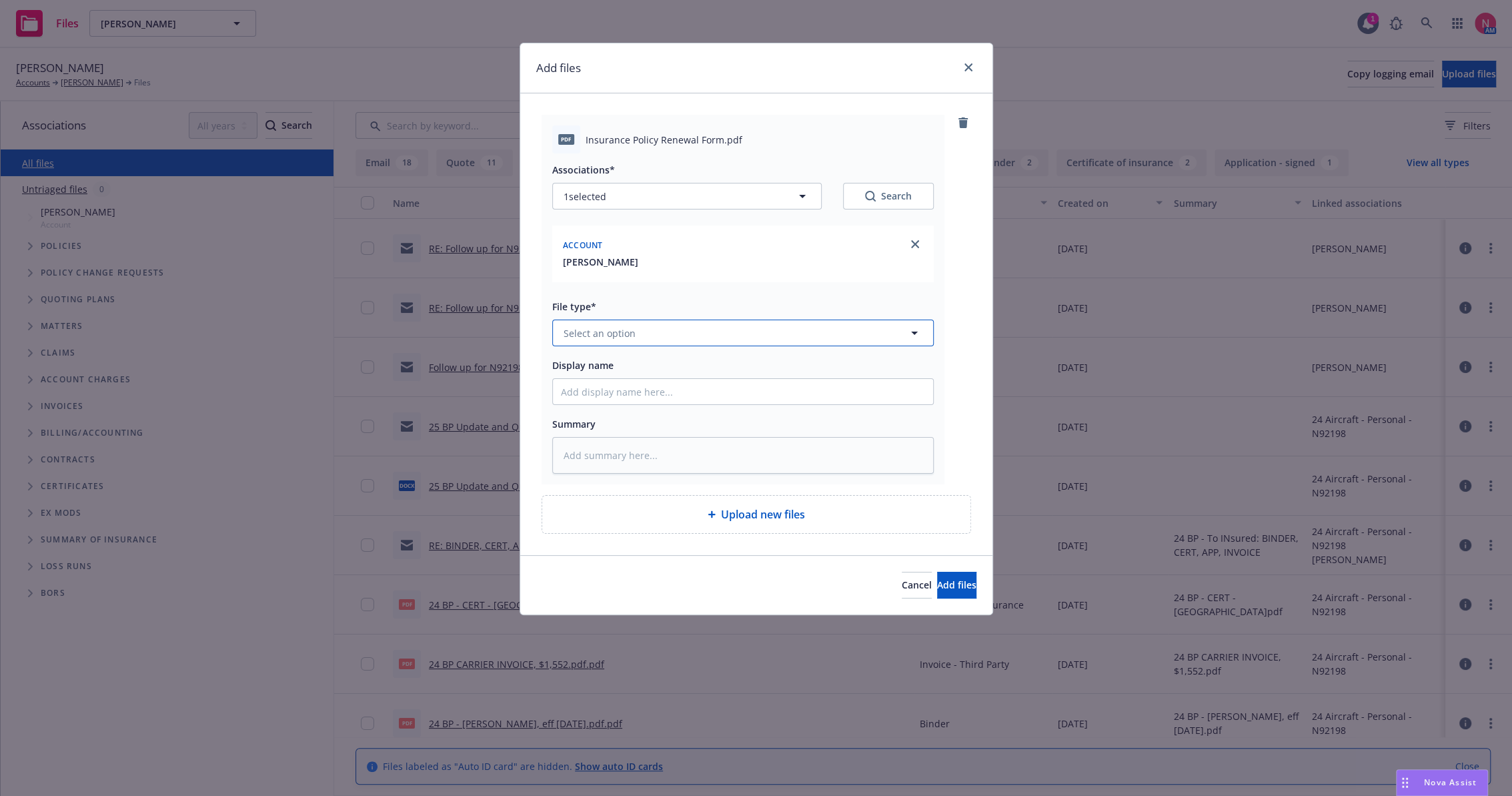
click at [709, 333] on button "Select an option" at bounding box center [743, 333] width 382 height 27
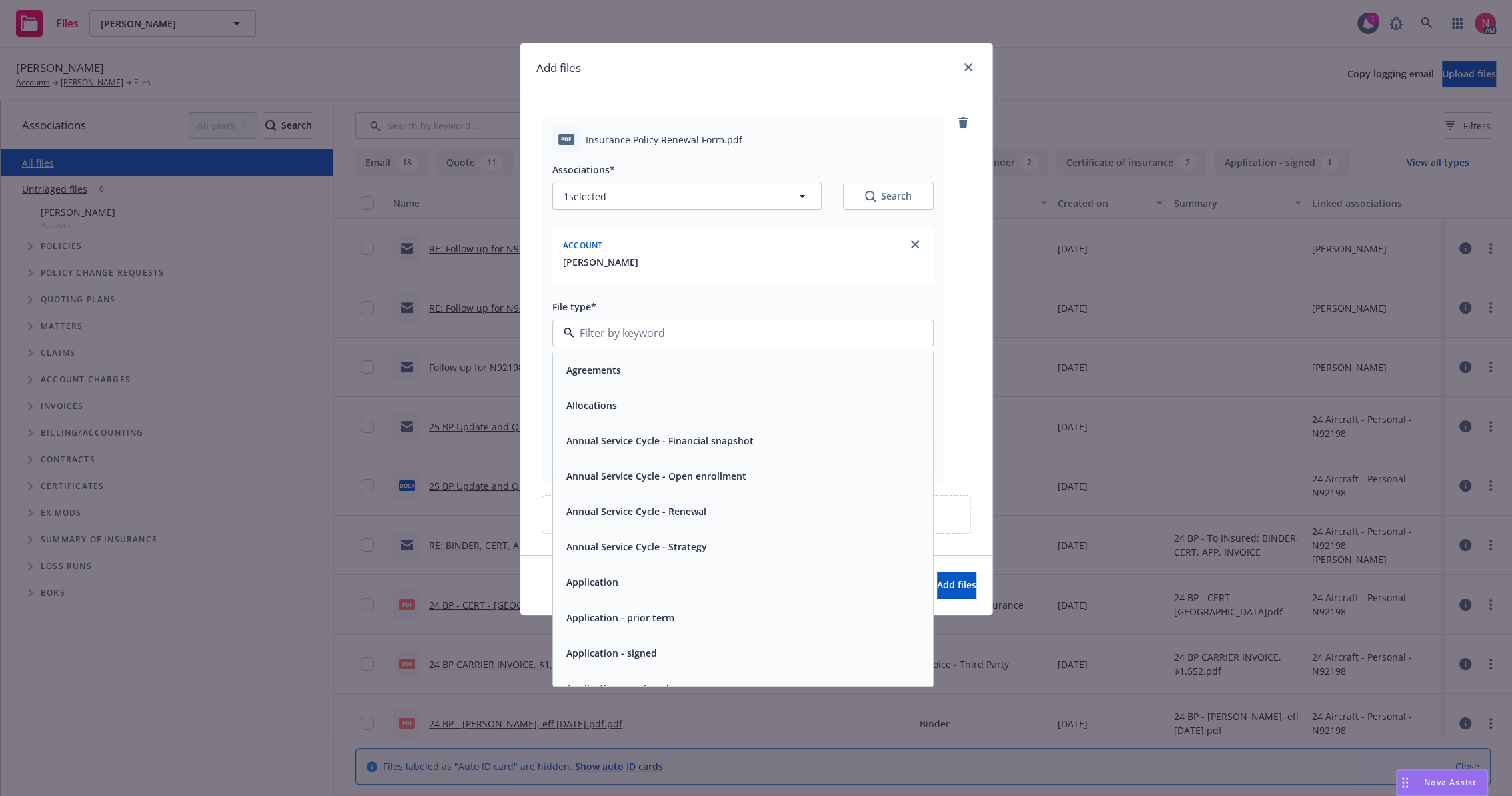
click at [683, 641] on div "Application - signed" at bounding box center [743, 652] width 380 height 35
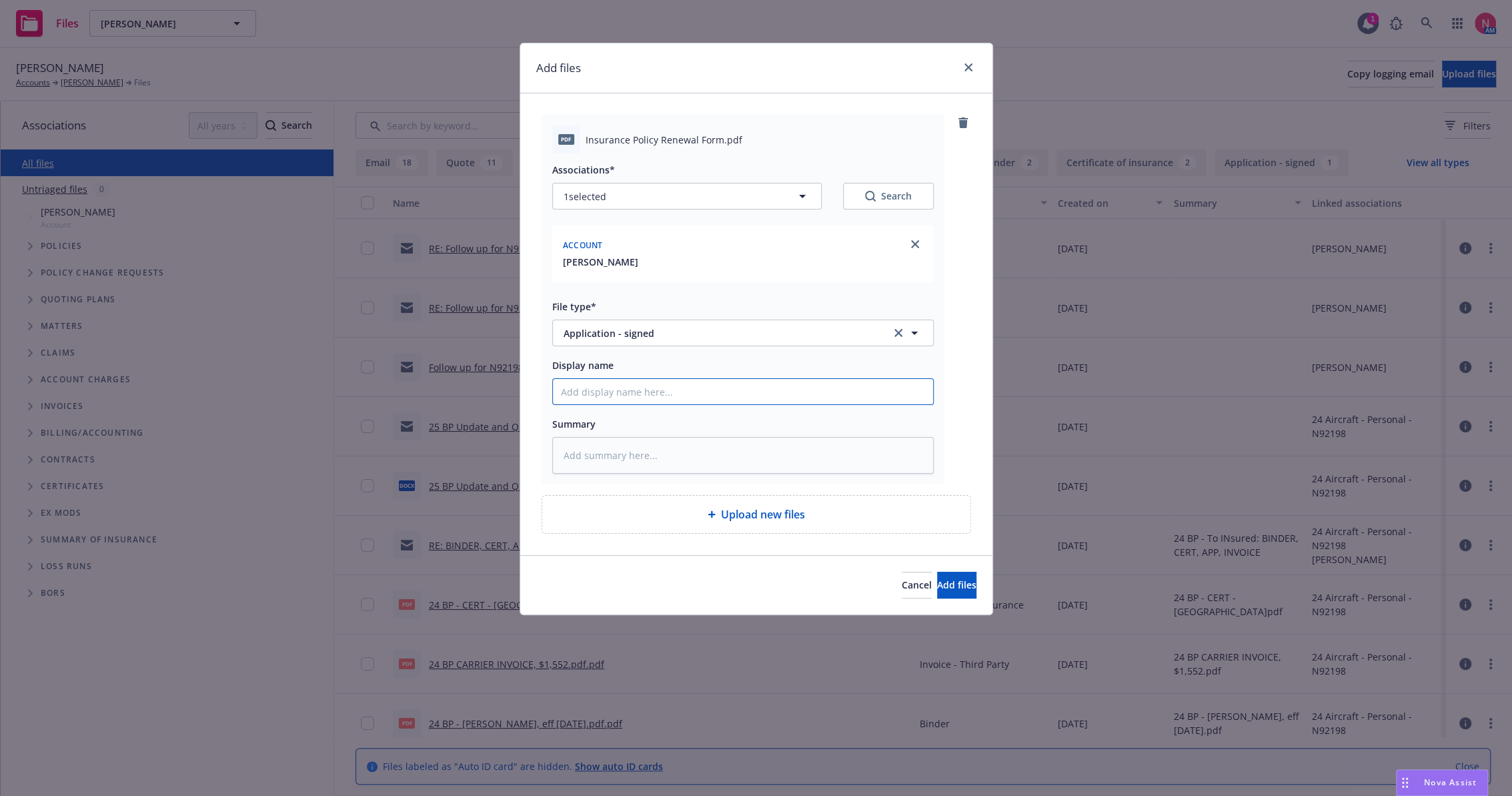
click at [617, 401] on input "Display name" at bounding box center [743, 392] width 380 height 26
type textarea "x"
type input "2"
type textarea "x"
type input "25"
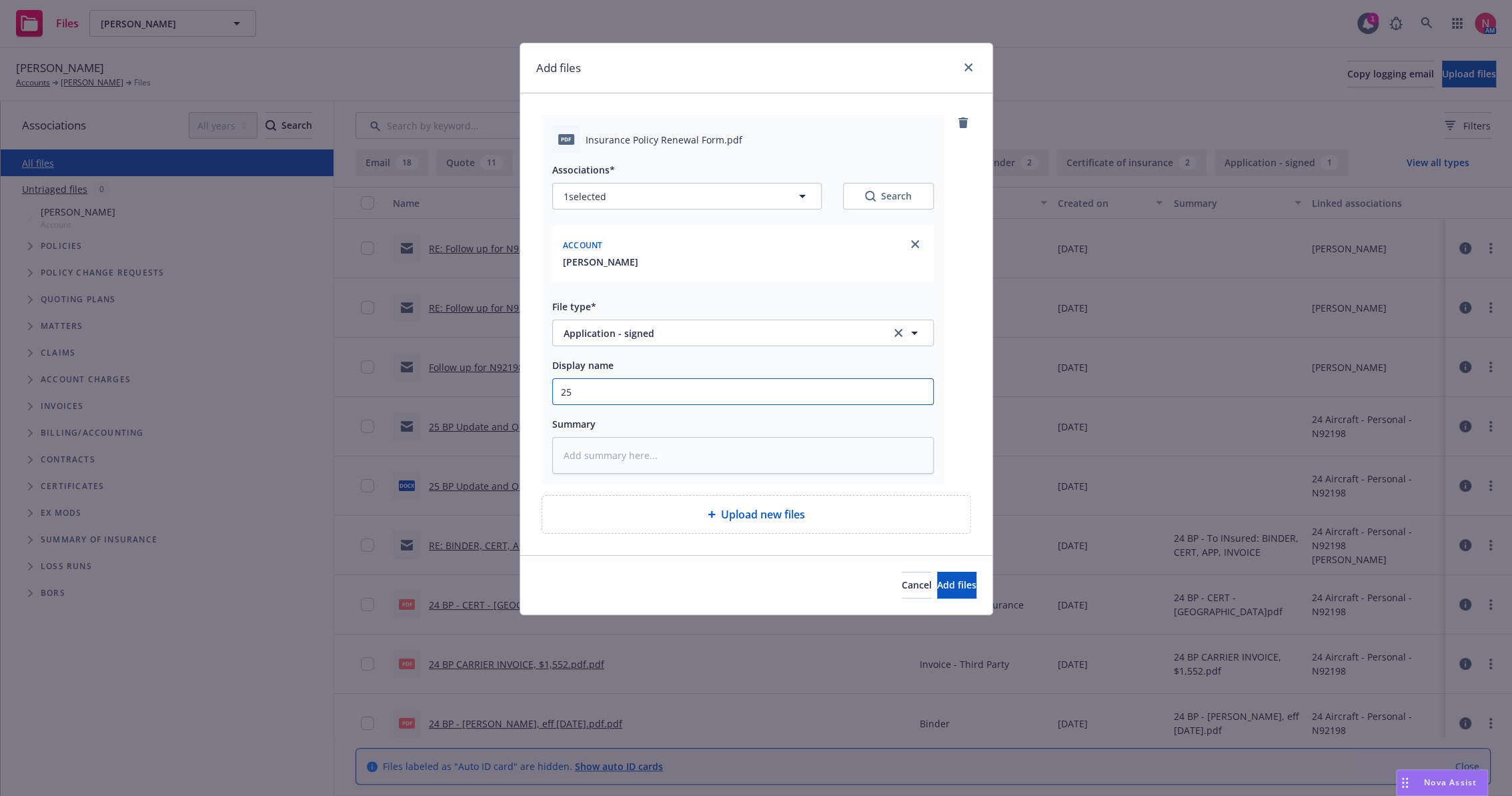
type textarea "x"
type input "25"
type textarea "x"
type input "25 b"
type textarea "x"
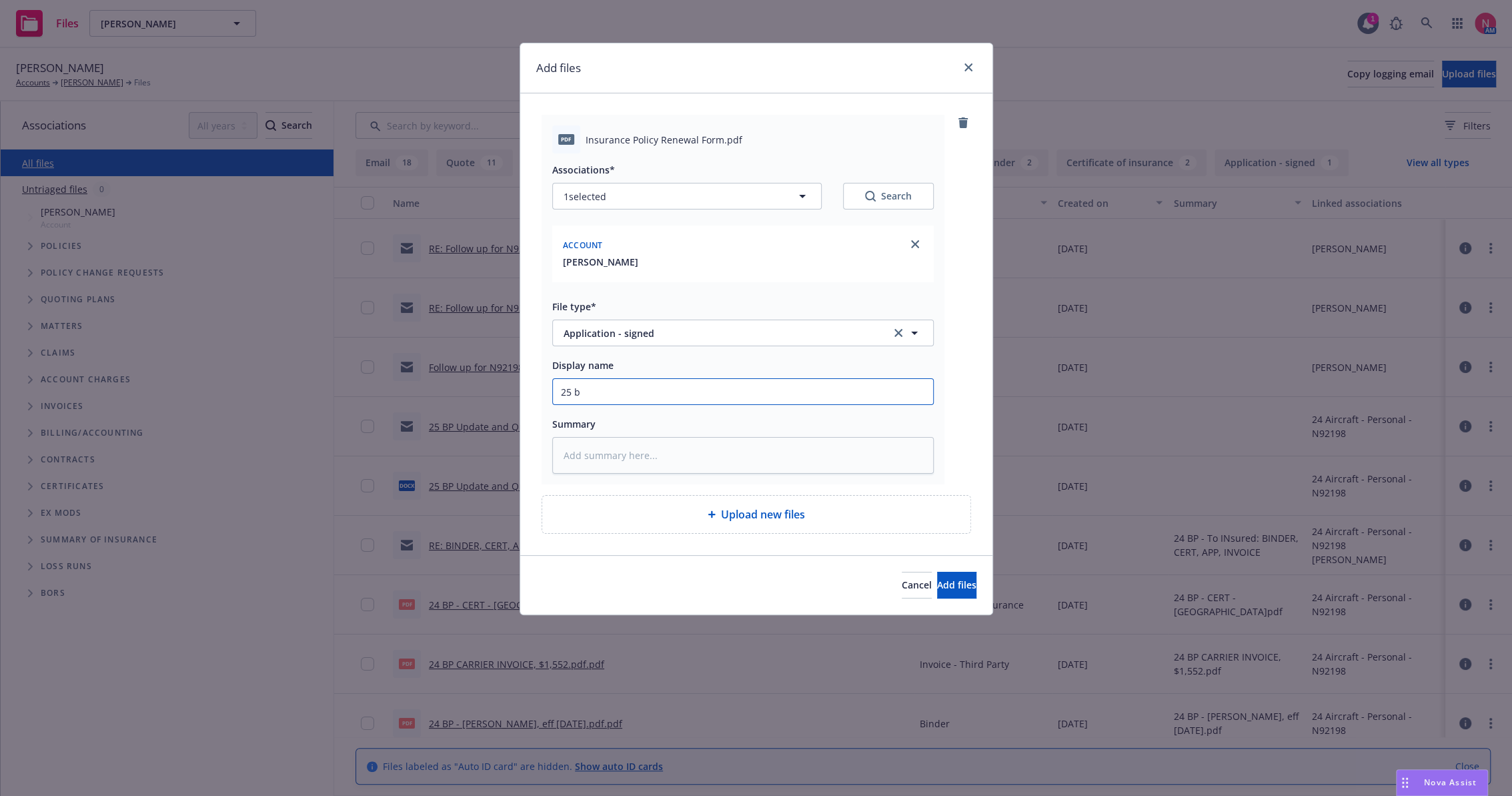
type input "25 bp"
type textarea "x"
type input "25 bp"
type textarea "x"
type input "25 bp o"
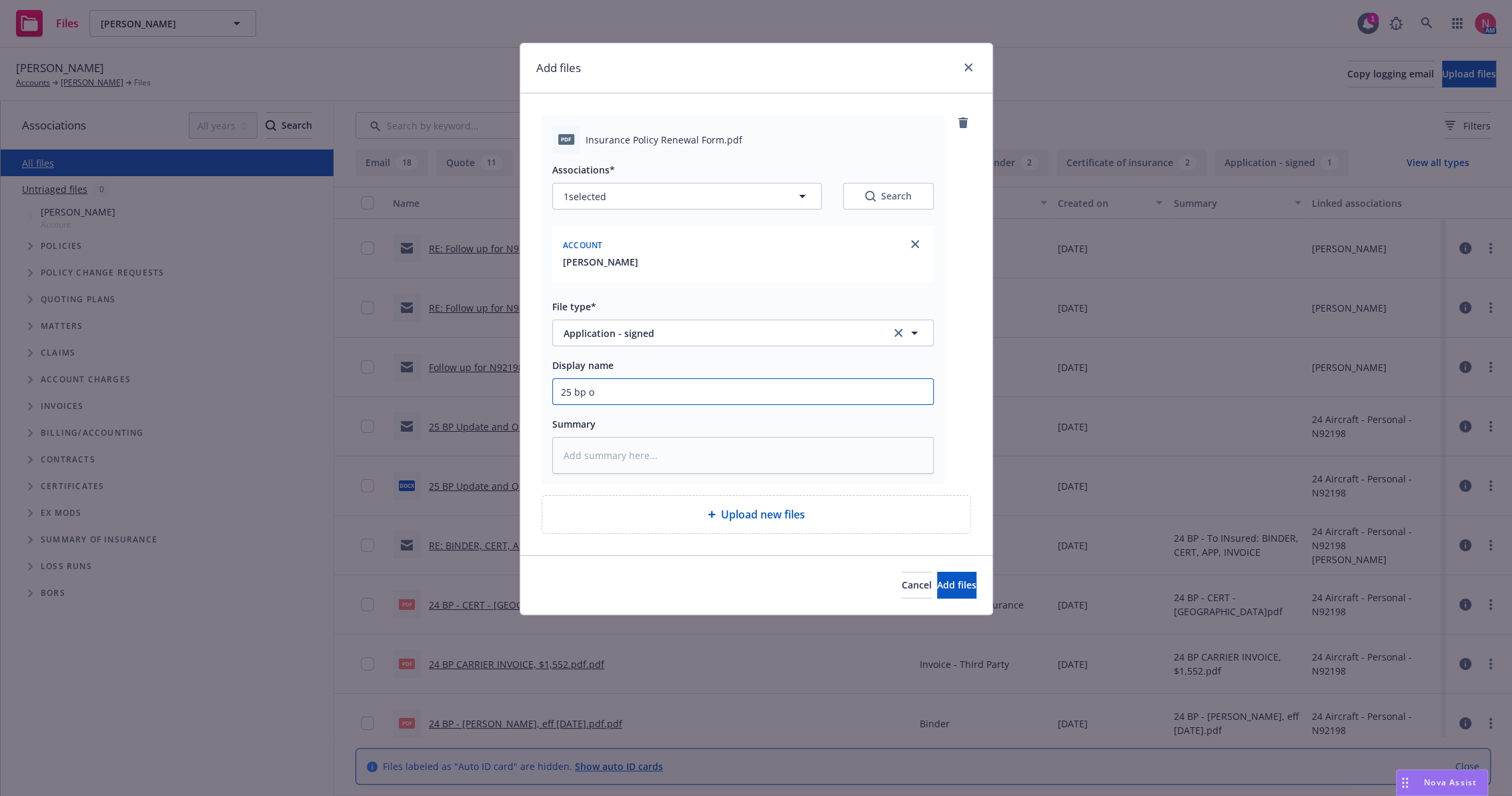
type textarea "x"
type input "25 bp or"
type textarea "x"
type input "25 BP ORA App Signed"
click at [937, 571] on button "Add files" at bounding box center [957, 584] width 39 height 27
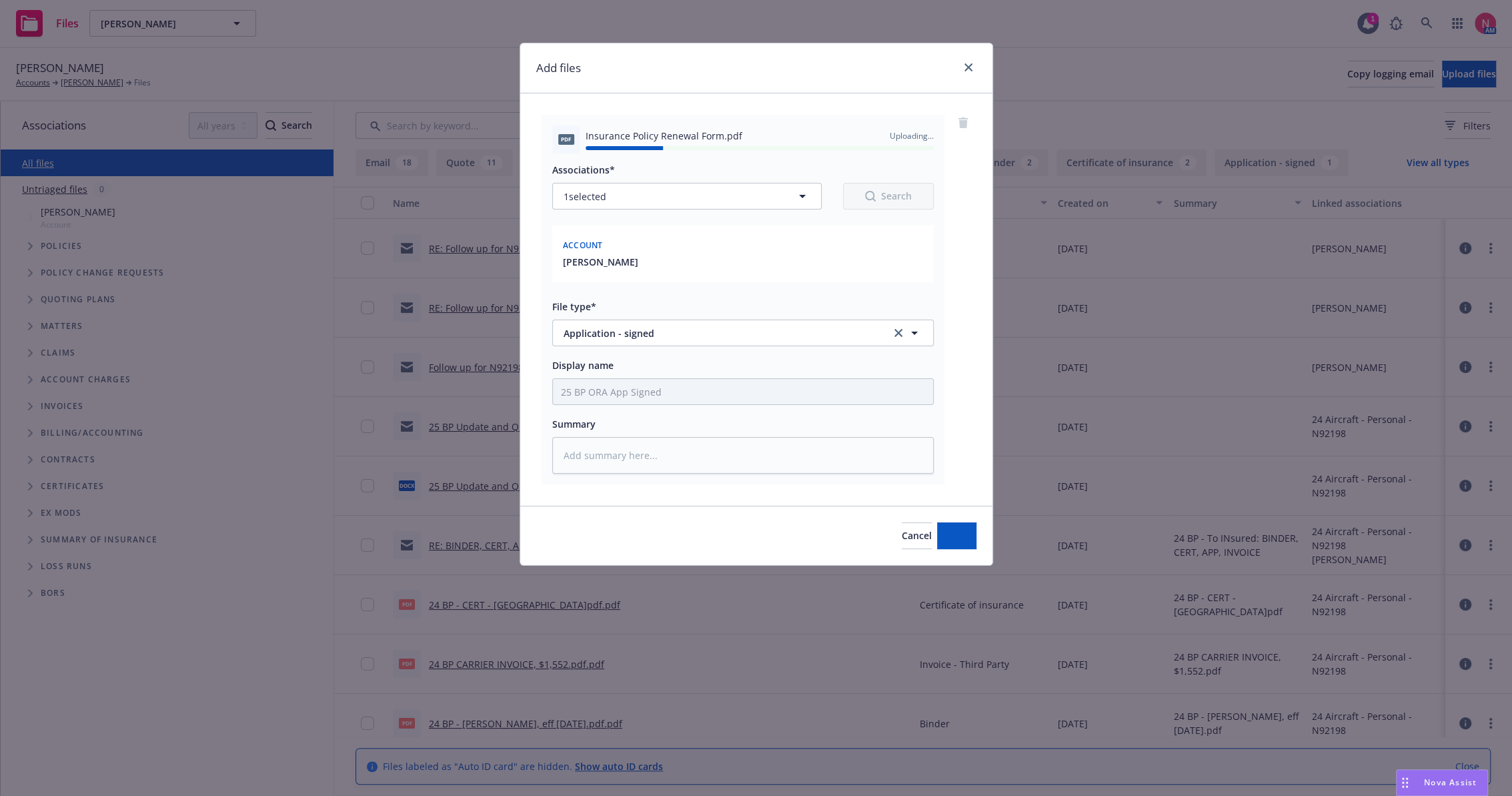
type textarea "x"
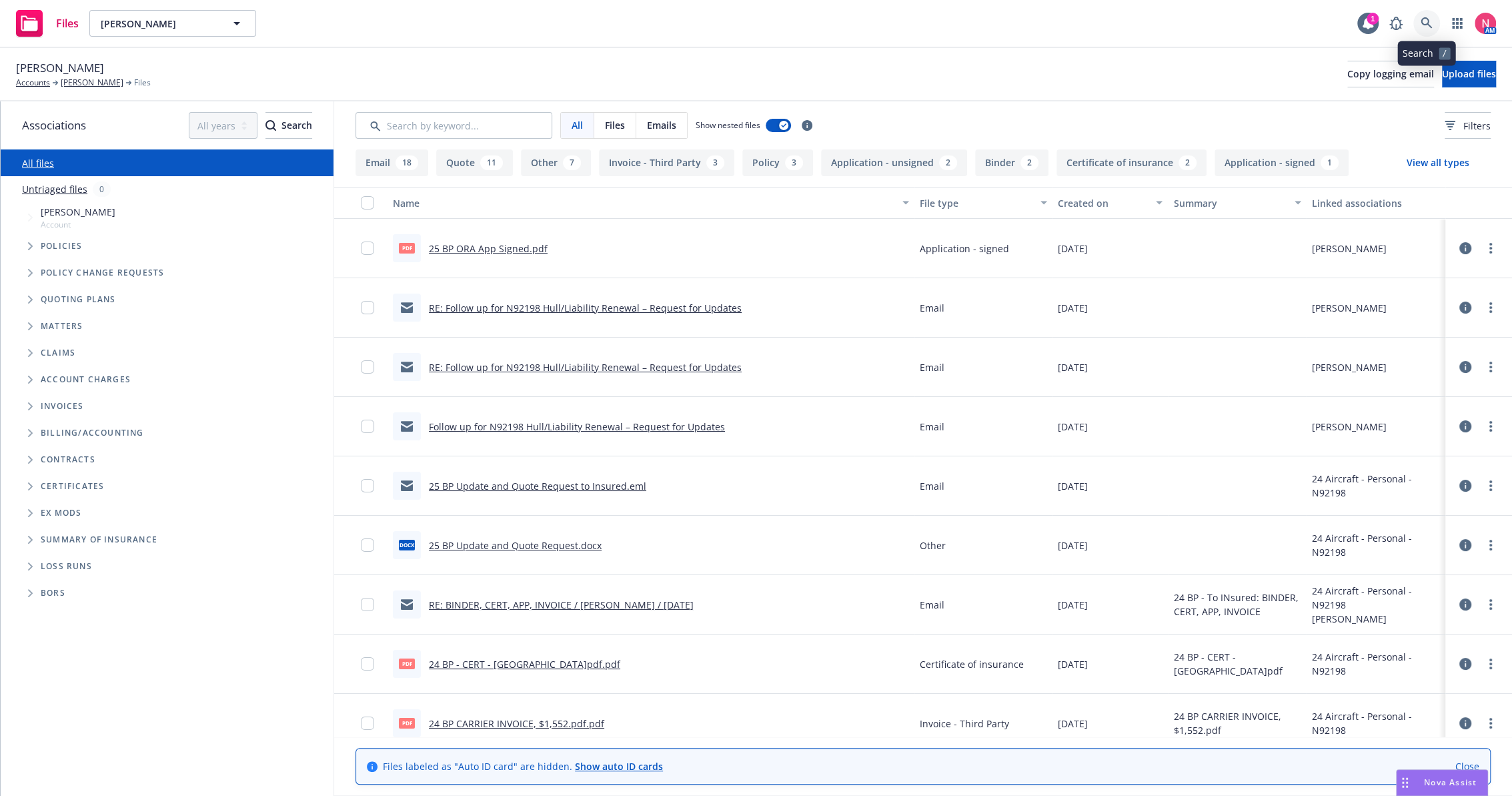
click at [1437, 26] on link at bounding box center [1426, 23] width 27 height 27
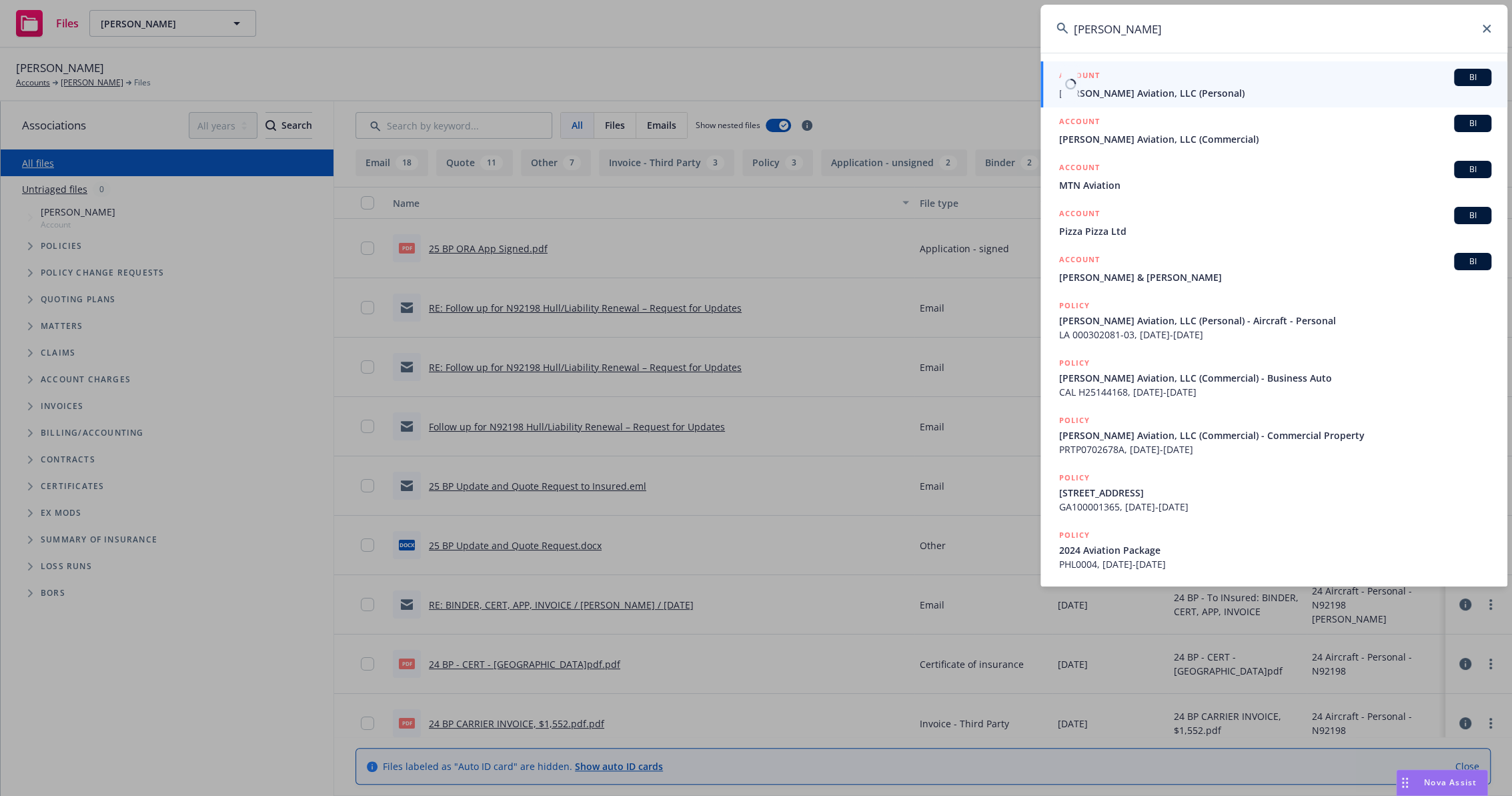
type input "michaud"
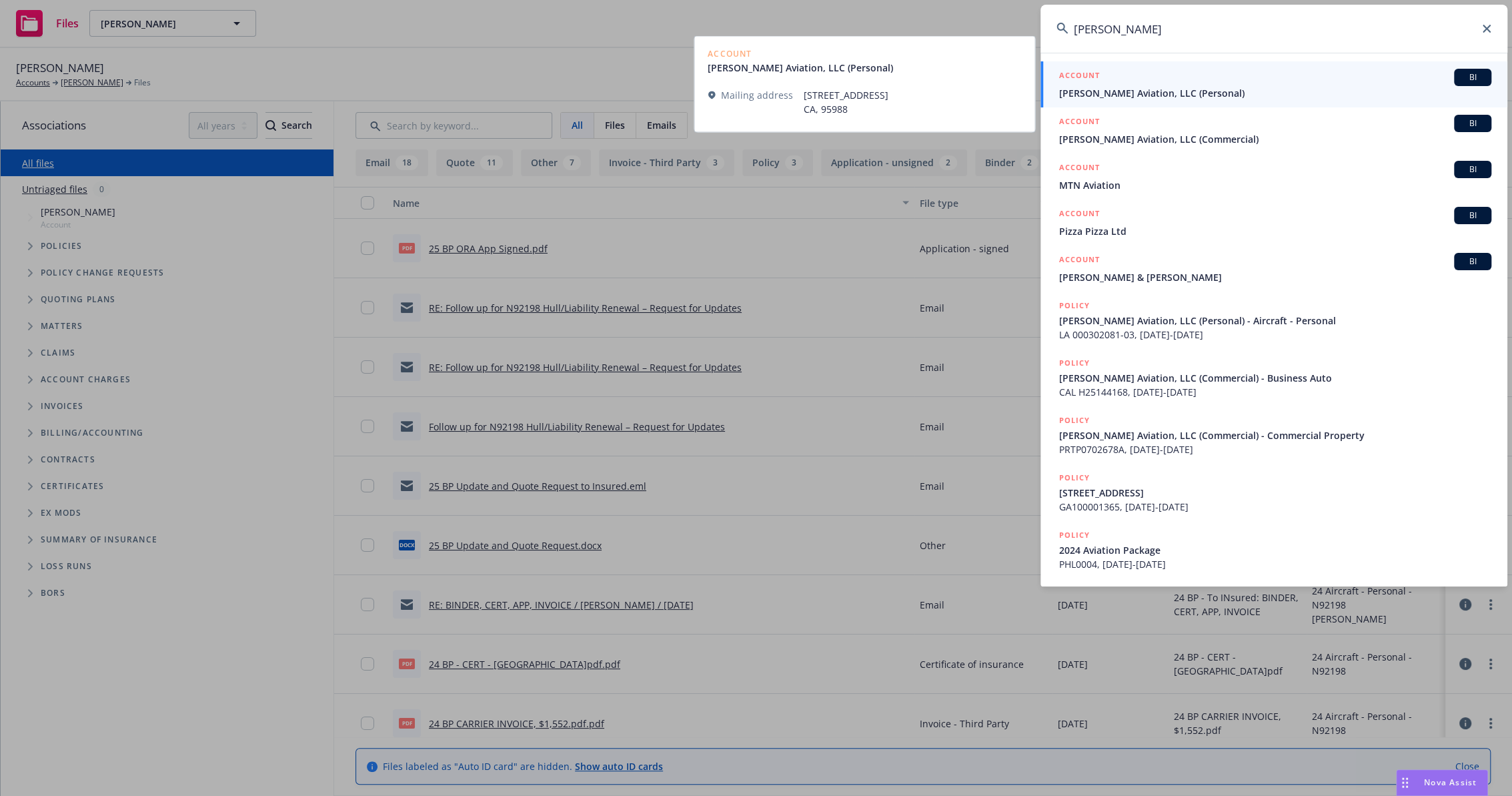
click at [1216, 86] on span "[PERSON_NAME] Aviation, LLC (Personal)" at bounding box center [1275, 93] width 432 height 14
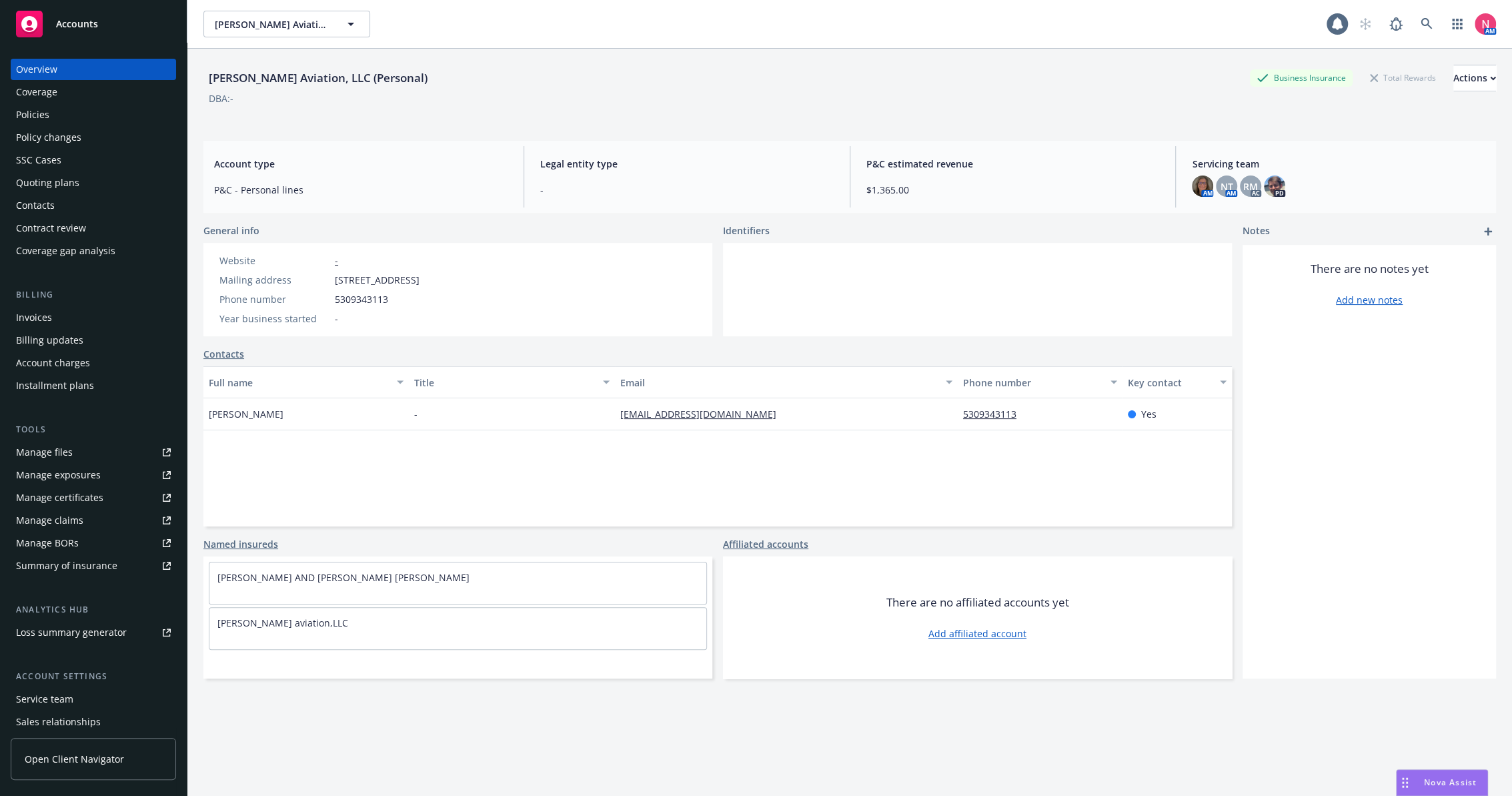
click at [83, 445] on link "Manage files" at bounding box center [93, 452] width 166 height 21
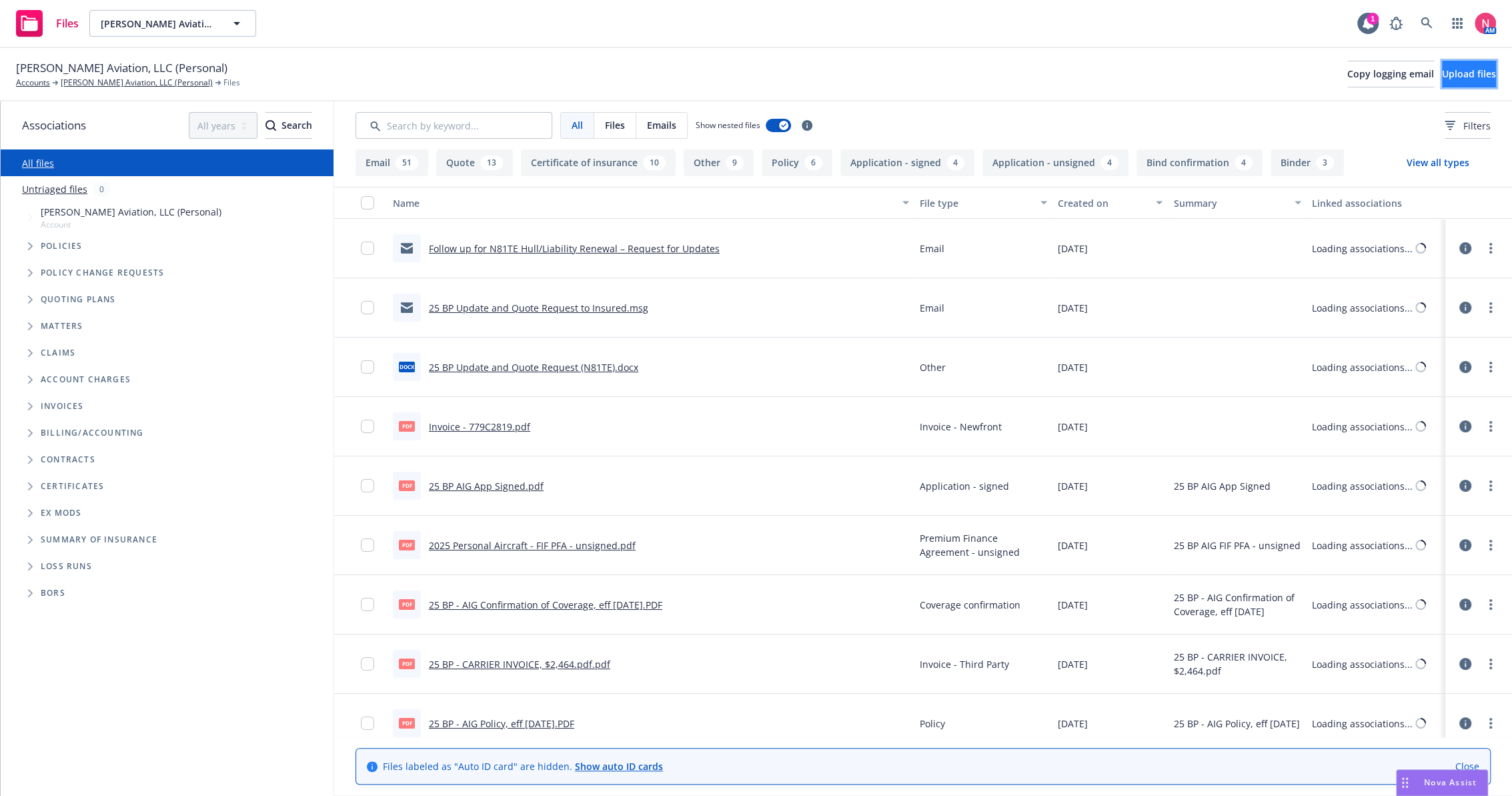
click at [1453, 74] on span "Upload files" at bounding box center [1468, 74] width 54 height 13
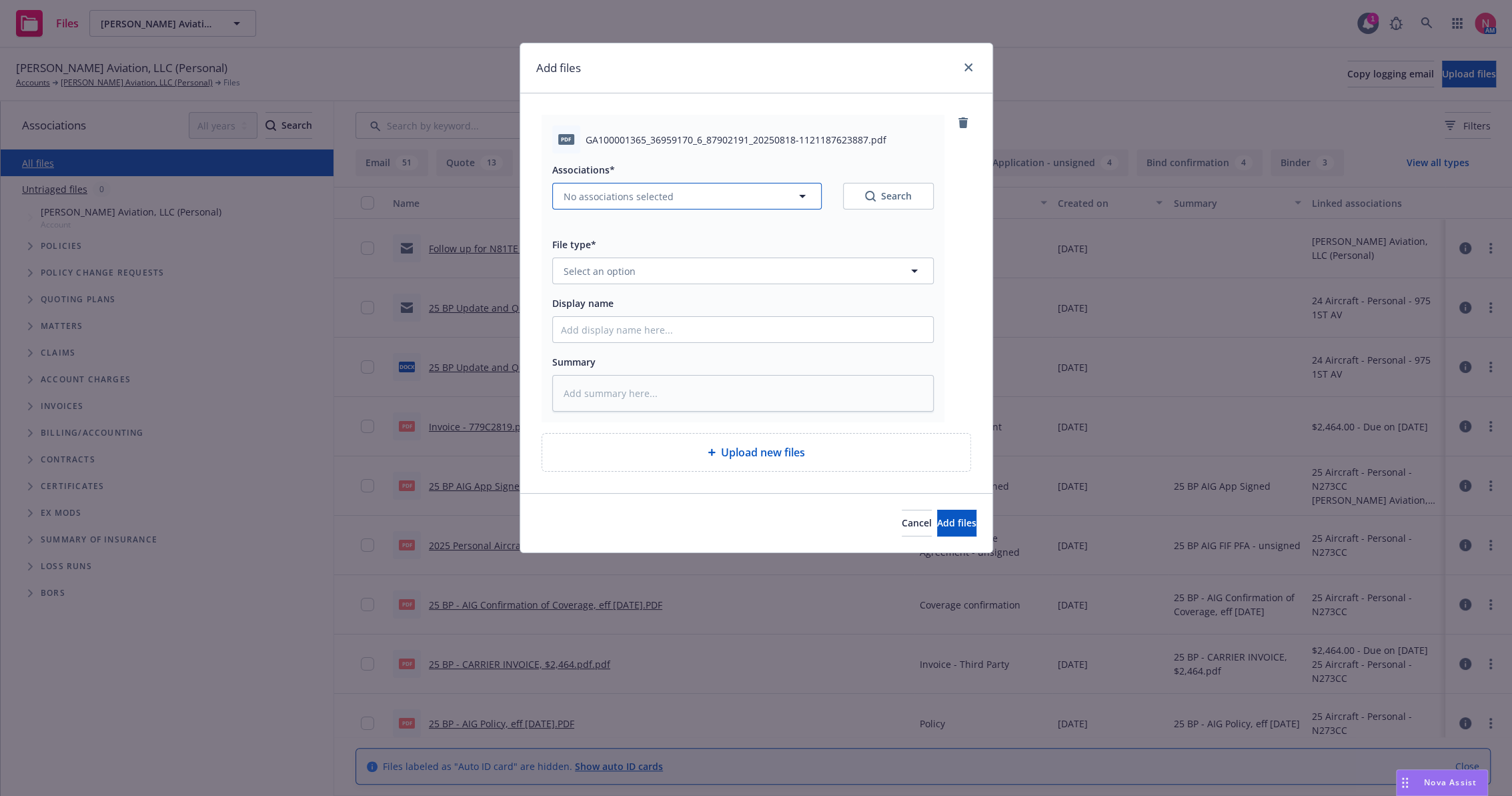
click at [649, 205] on button "No associations selected" at bounding box center [687, 196] width 269 height 27
type textarea "x"
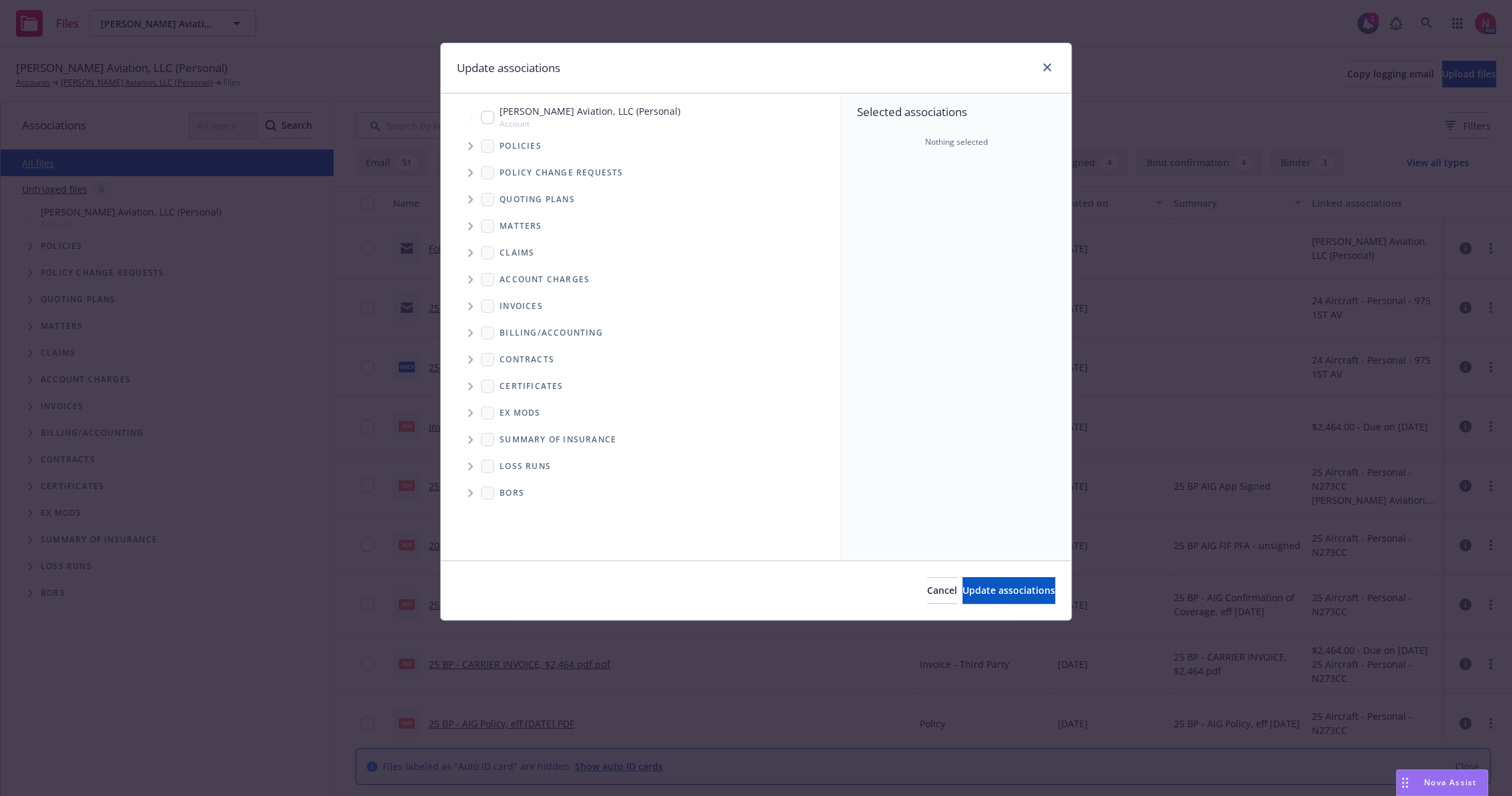
click at [481, 111] on input "Tree Example" at bounding box center [488, 118] width 14 height 14
checkbox input "true"
click at [989, 581] on button "Update associations" at bounding box center [1009, 590] width 93 height 27
type textarea "x"
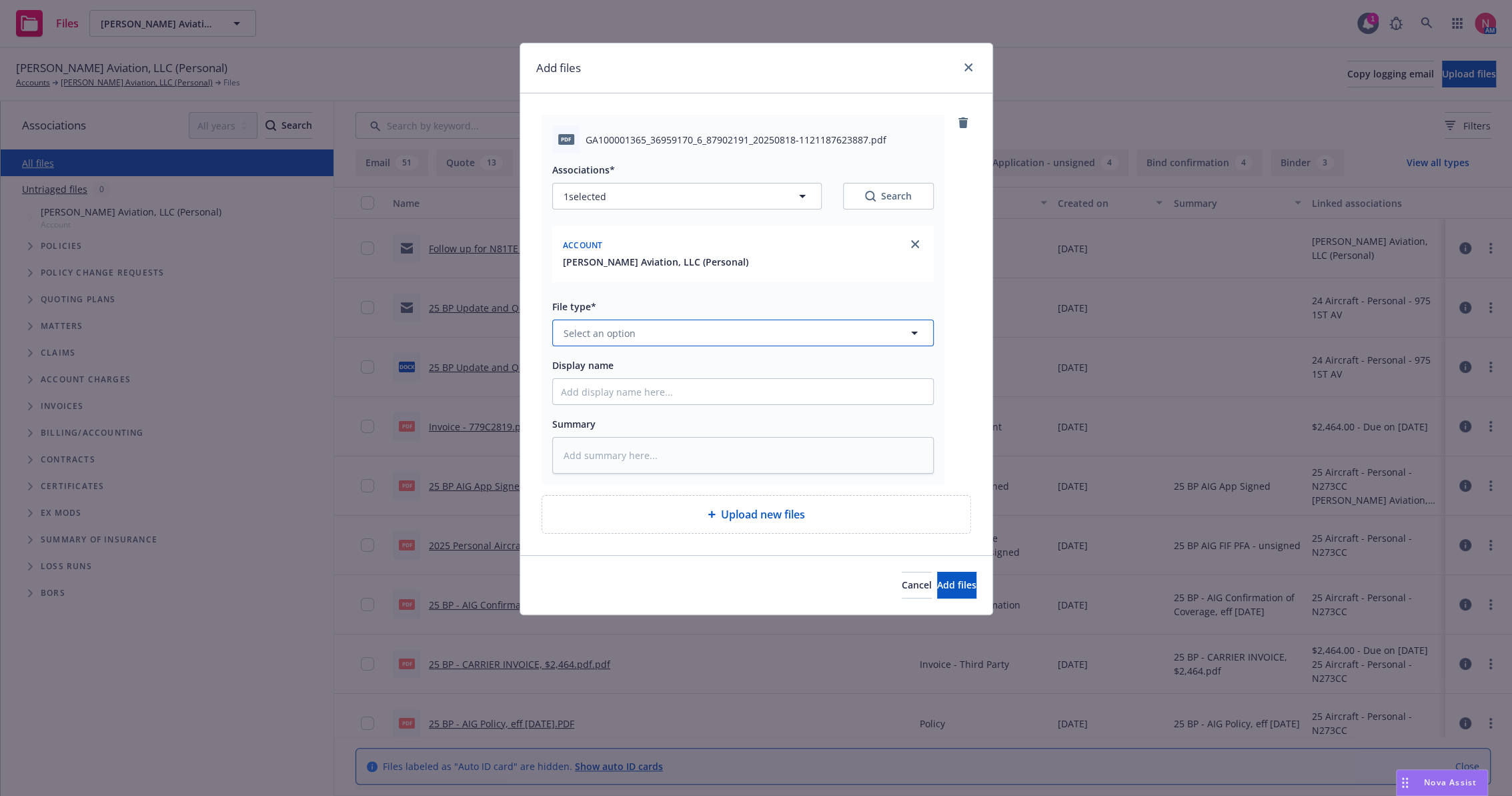
click at [613, 329] on span "Select an option" at bounding box center [599, 333] width 72 height 14
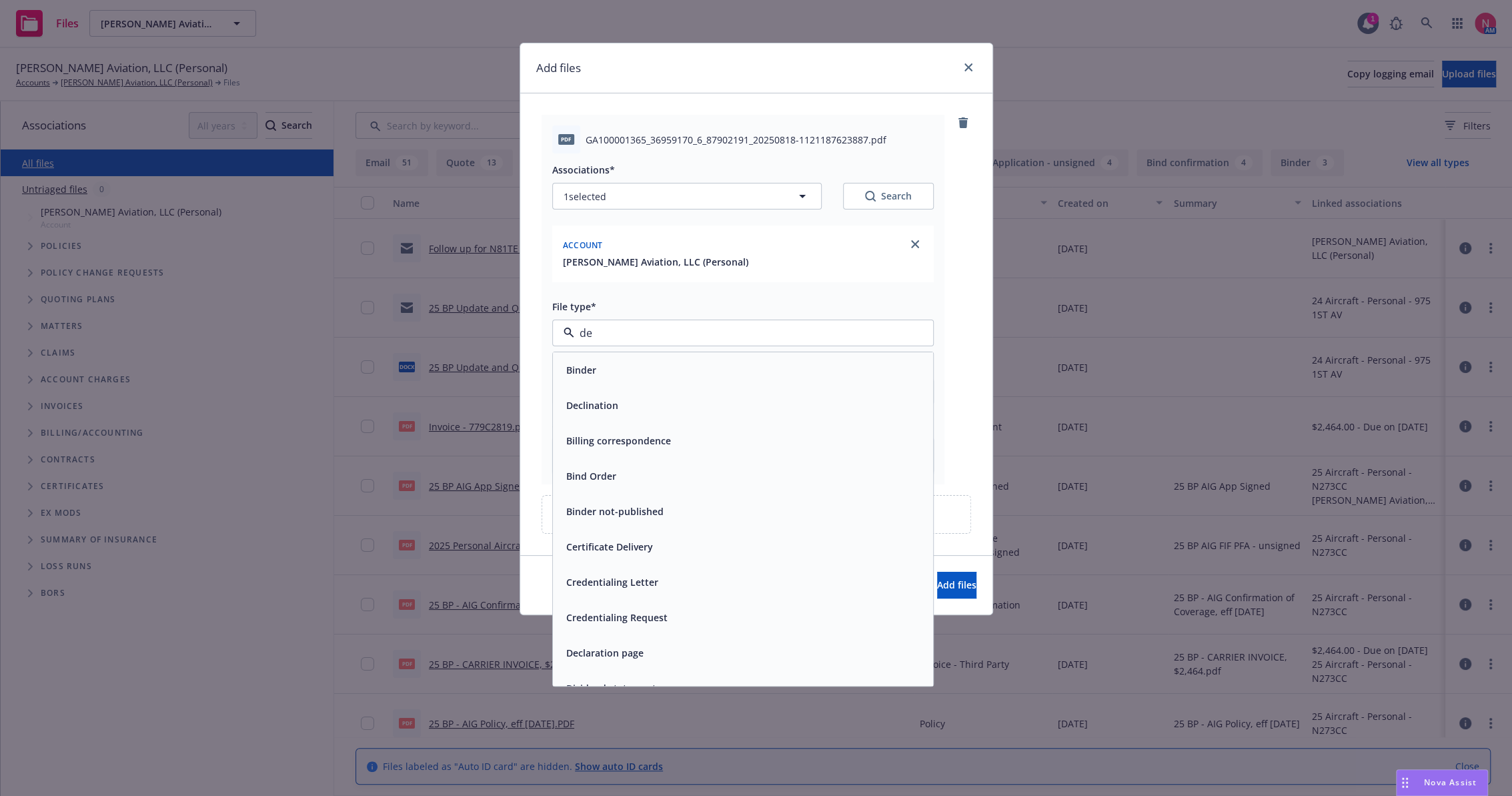
type input "d"
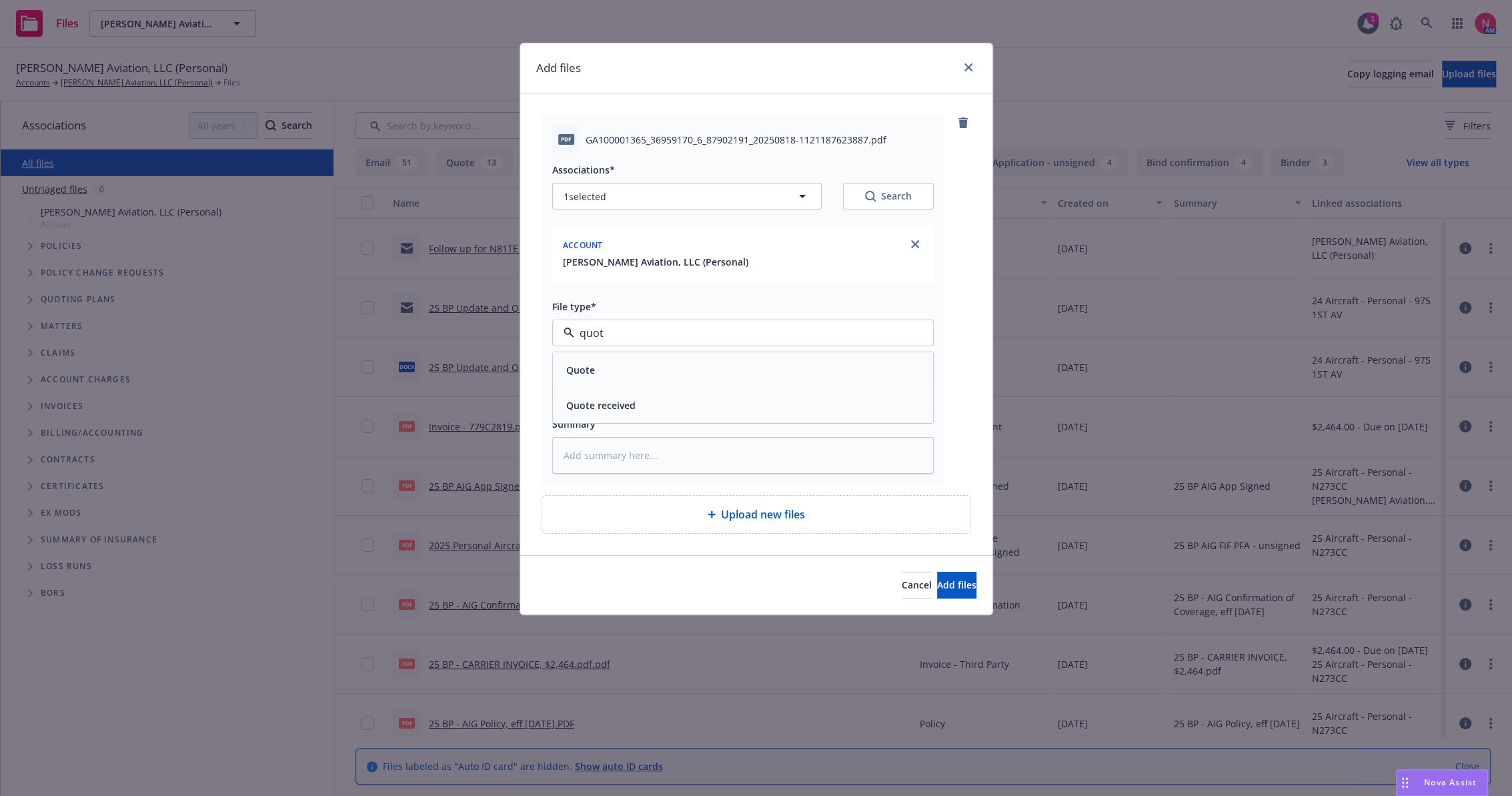
type input "quote"
click at [611, 366] on div "Quote" at bounding box center [743, 370] width 364 height 20
click at [617, 397] on input "Display name" at bounding box center [743, 392] width 380 height 26
type textarea "x"
type input "2"
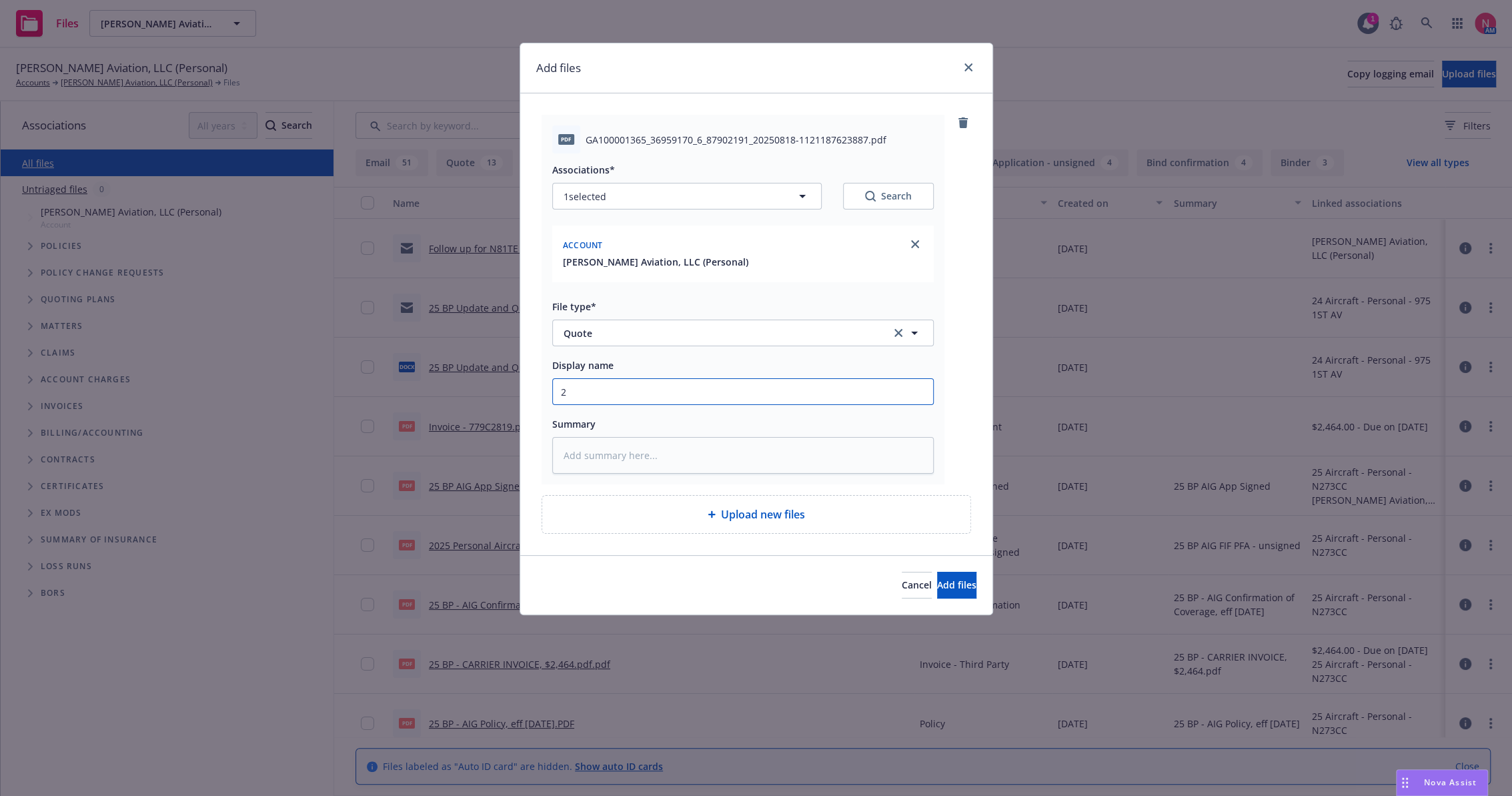
type textarea "x"
type input "25"
type textarea "x"
type input "25 B"
type textarea "x"
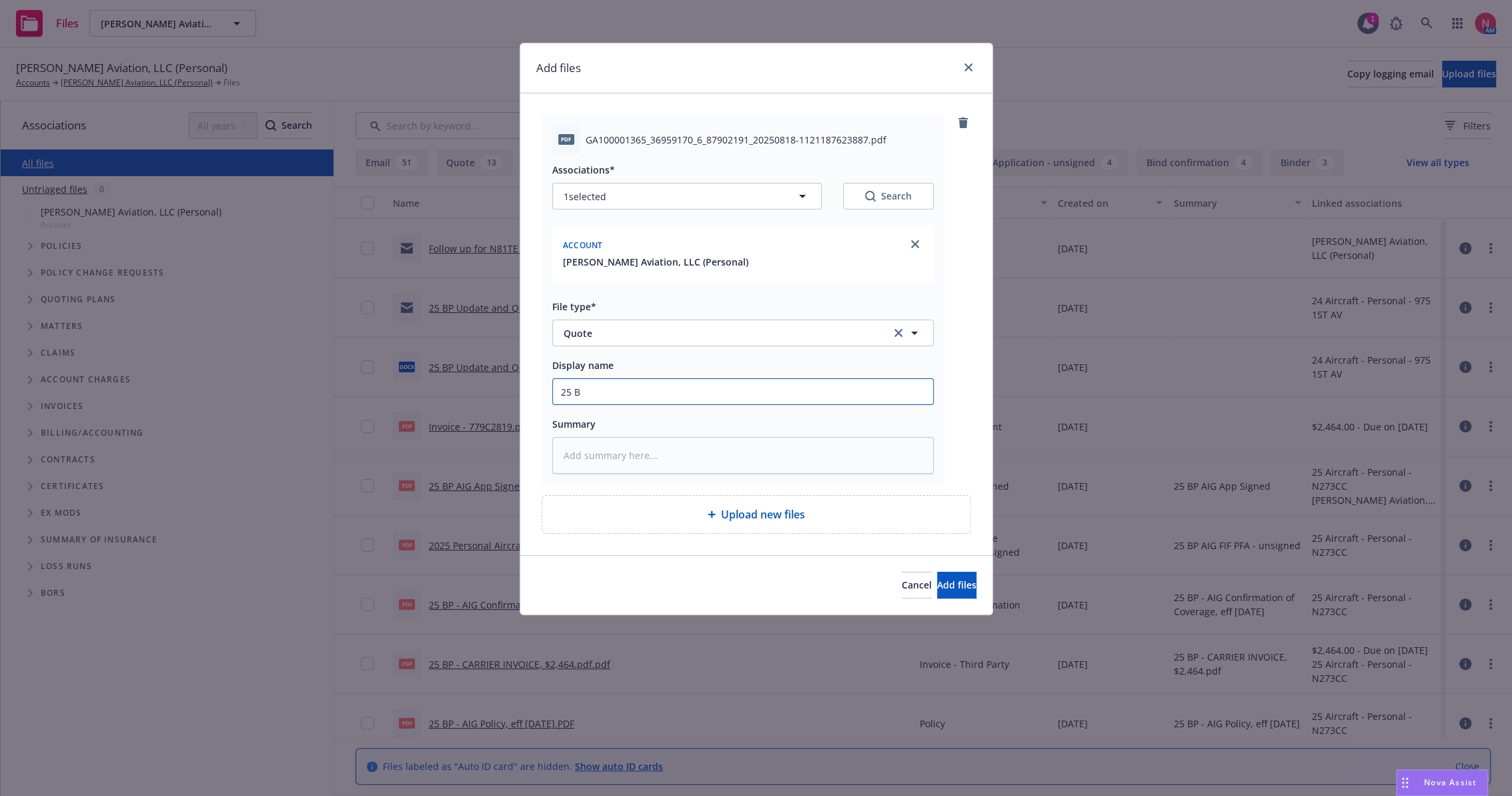
type input "25 BP"
type textarea "x"
type input "25 BP"
type textarea "x"
type input "25 BP A"
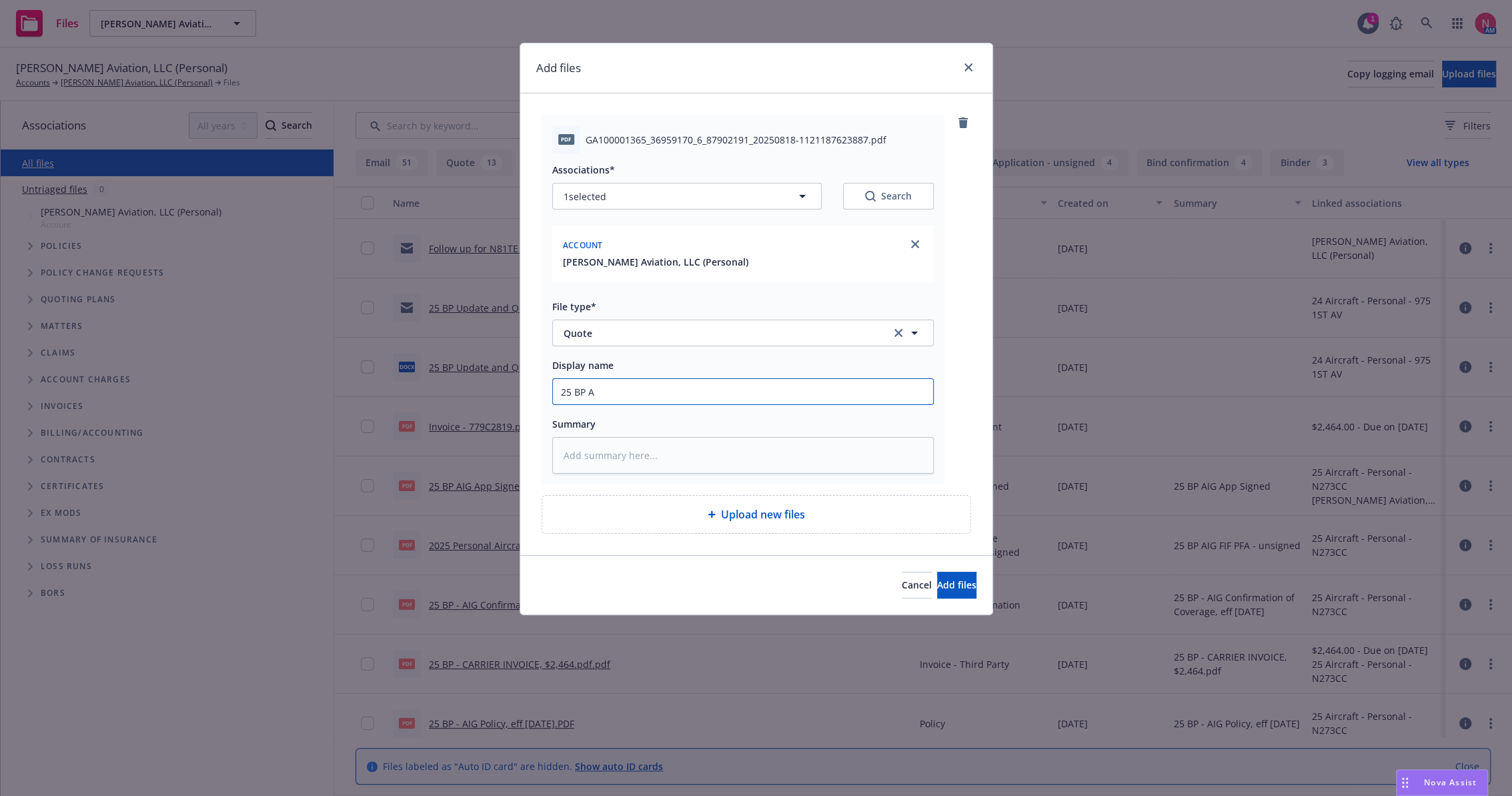
type textarea "x"
type input "25 BP AI"
type textarea "x"
type input "25 BP AIM"
type textarea "x"
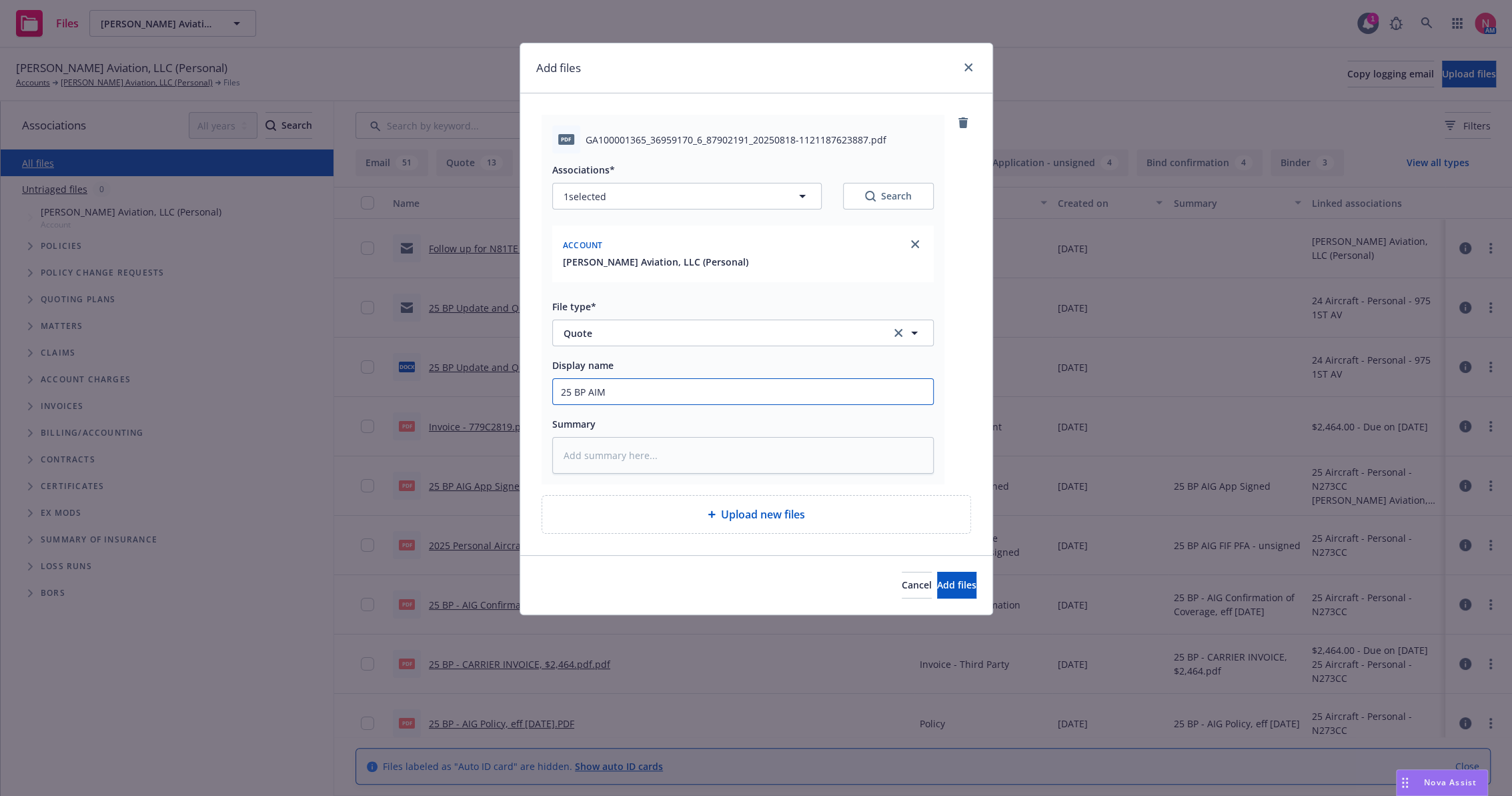
type input "25 BP AIM"
type textarea "x"
type input "25 BP AIM Renewal Quote"
click at [937, 571] on button "Add files" at bounding box center [957, 584] width 39 height 27
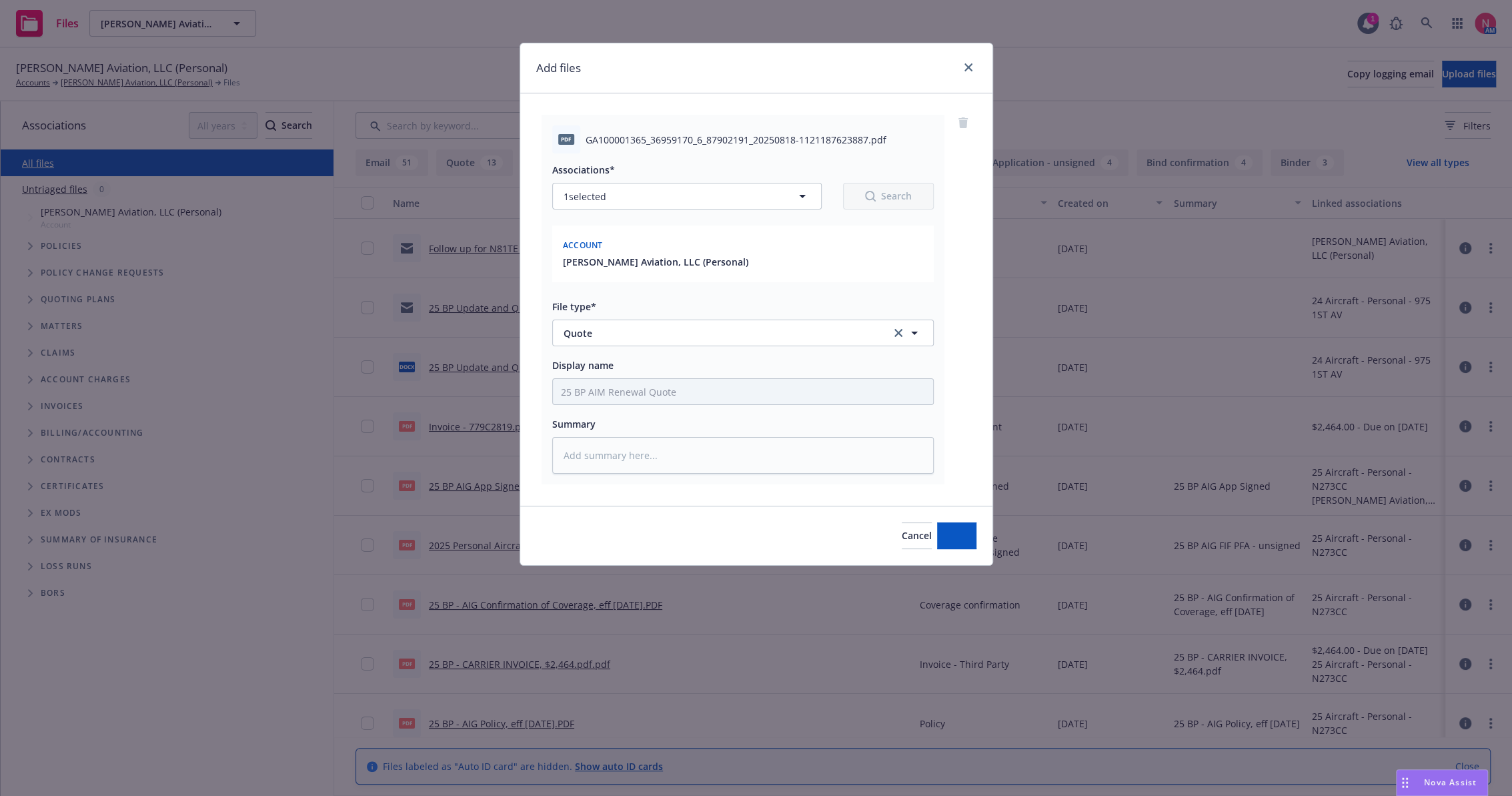
type textarea "x"
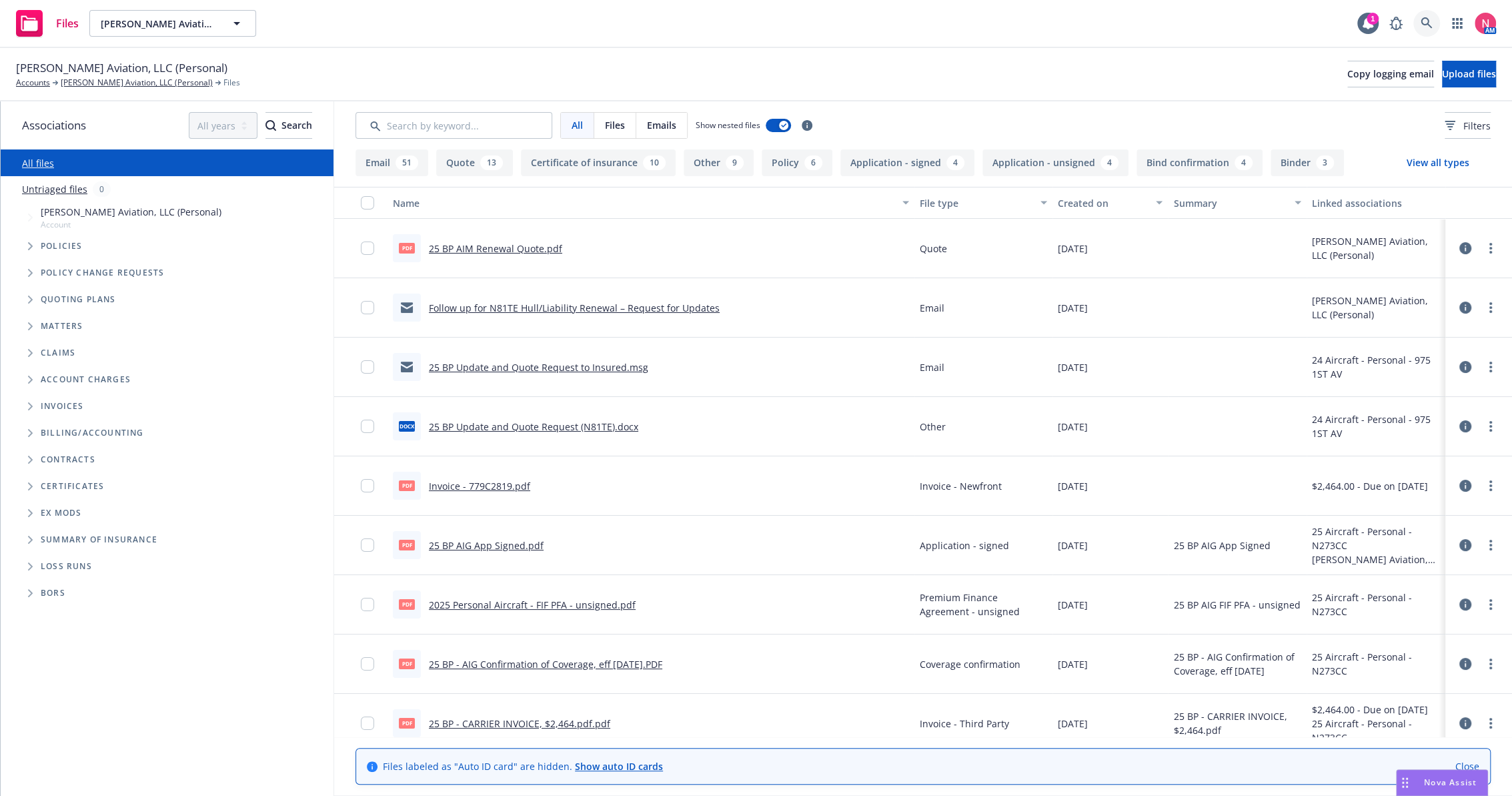
click at [1420, 28] on icon at bounding box center [1426, 23] width 12 height 12
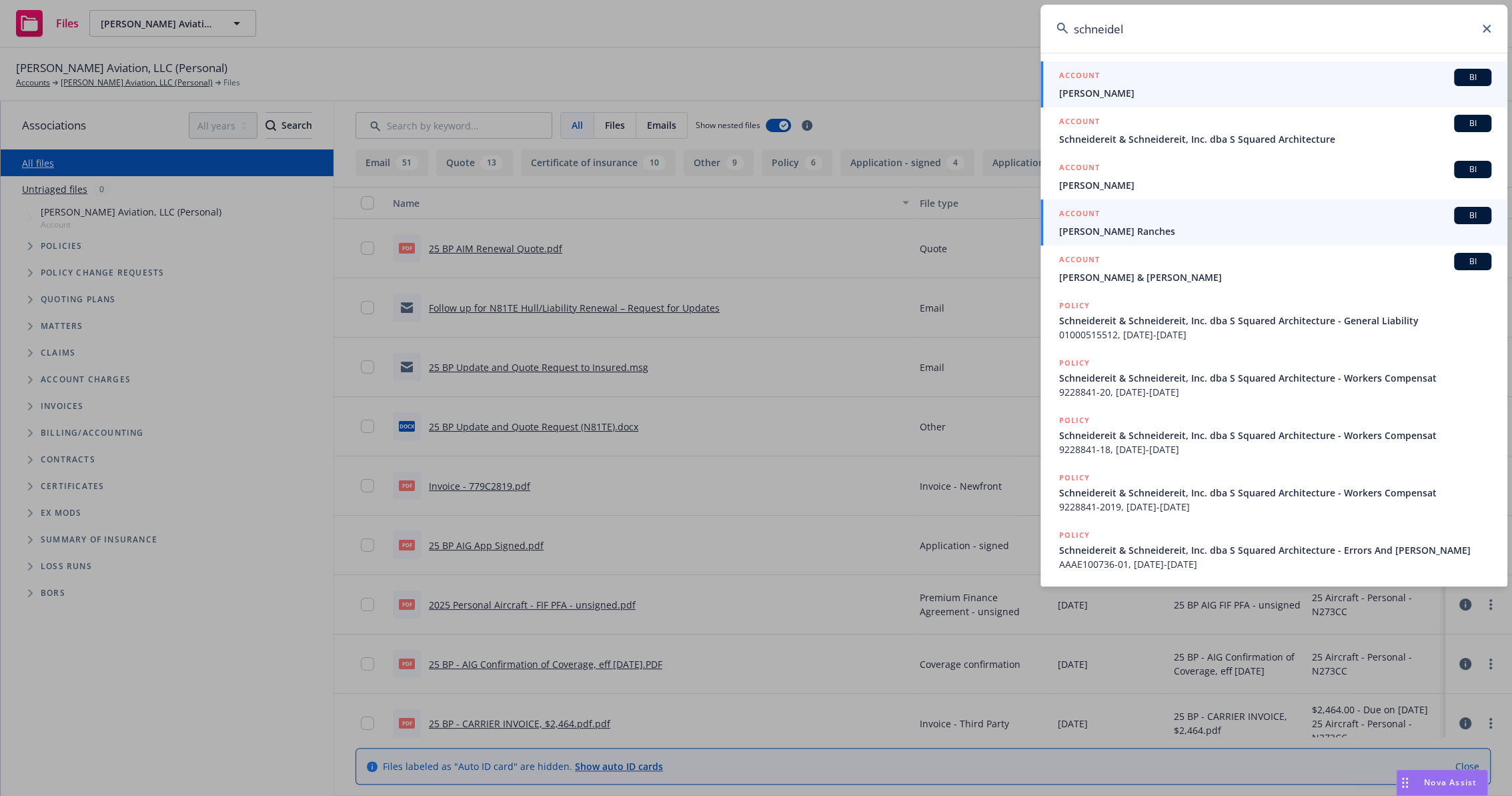
type input "schneidel"
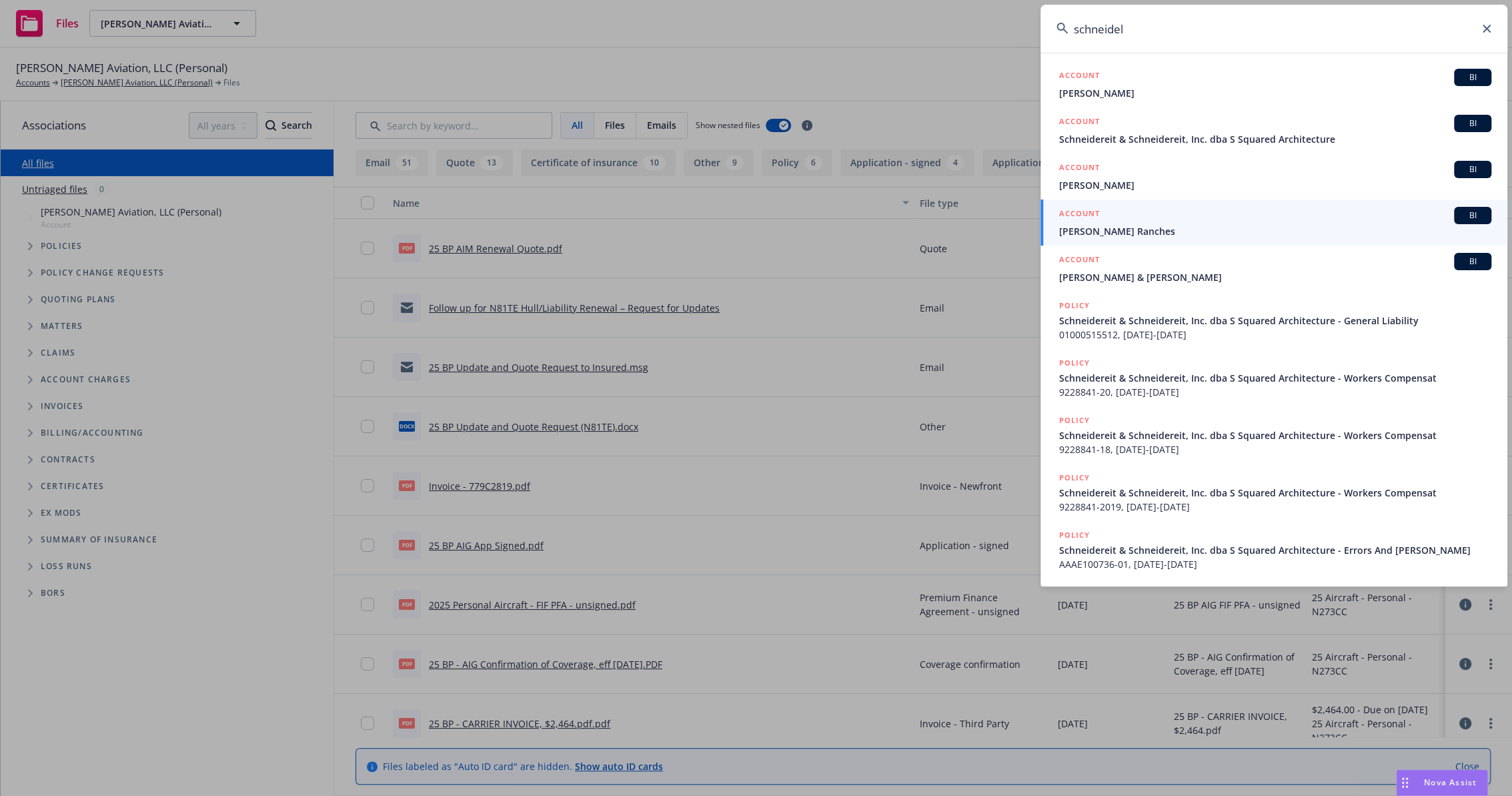
click at [1154, 226] on span "[PERSON_NAME] Ranches" at bounding box center [1275, 231] width 432 height 14
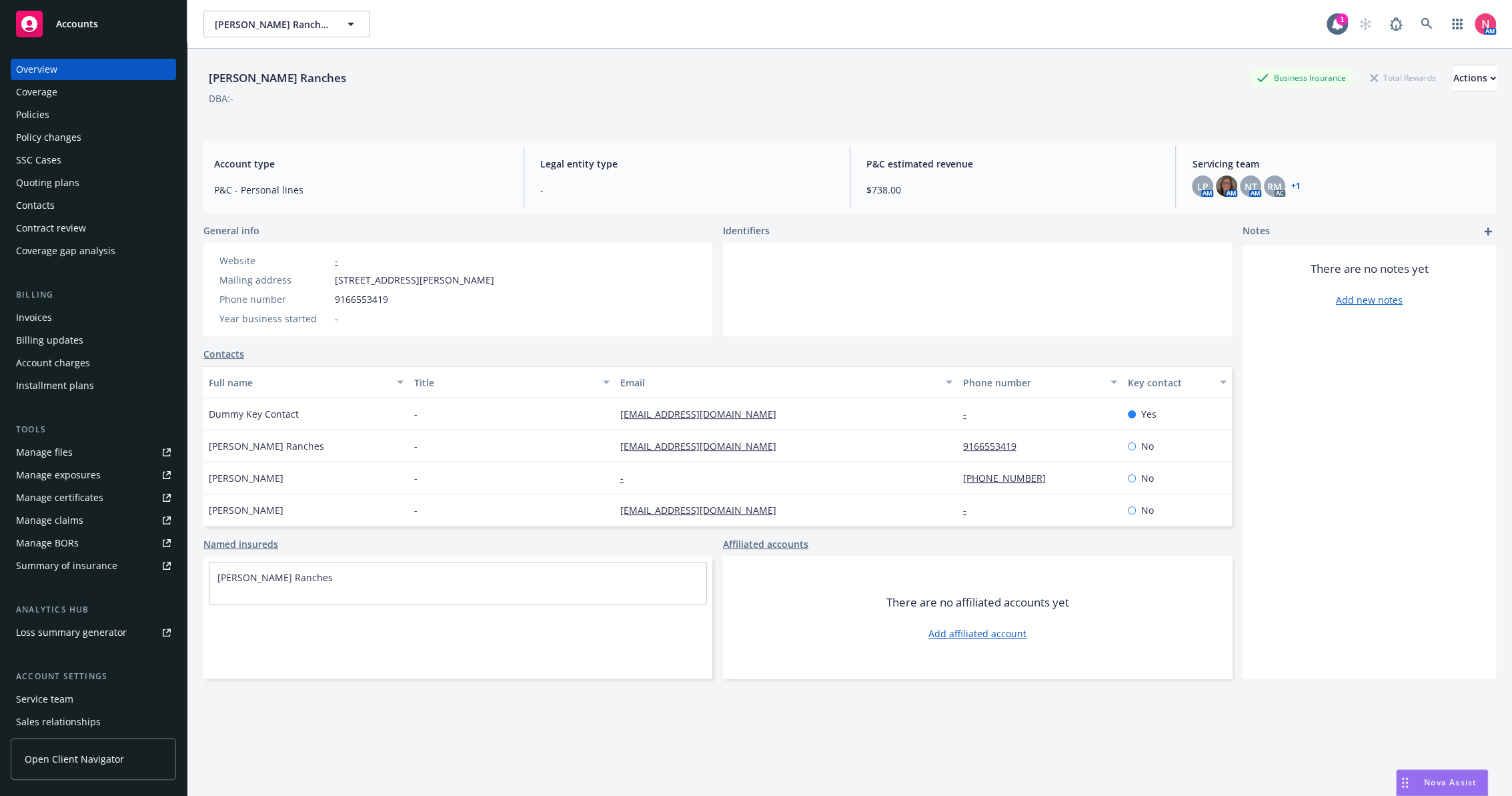
click at [40, 449] on div "Manage files" at bounding box center [45, 452] width 57 height 21
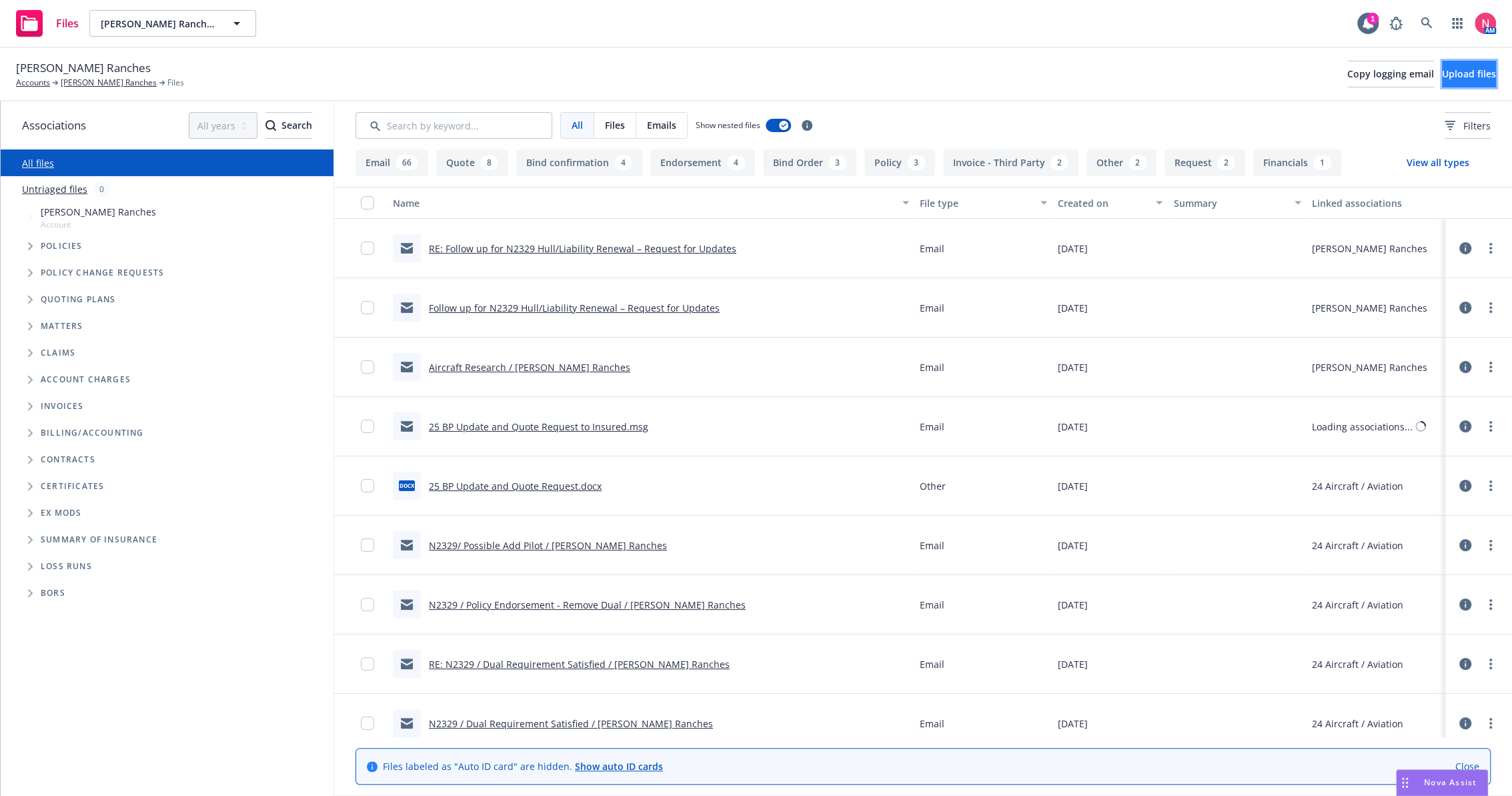
click at [1446, 74] on span "Upload files" at bounding box center [1468, 74] width 54 height 13
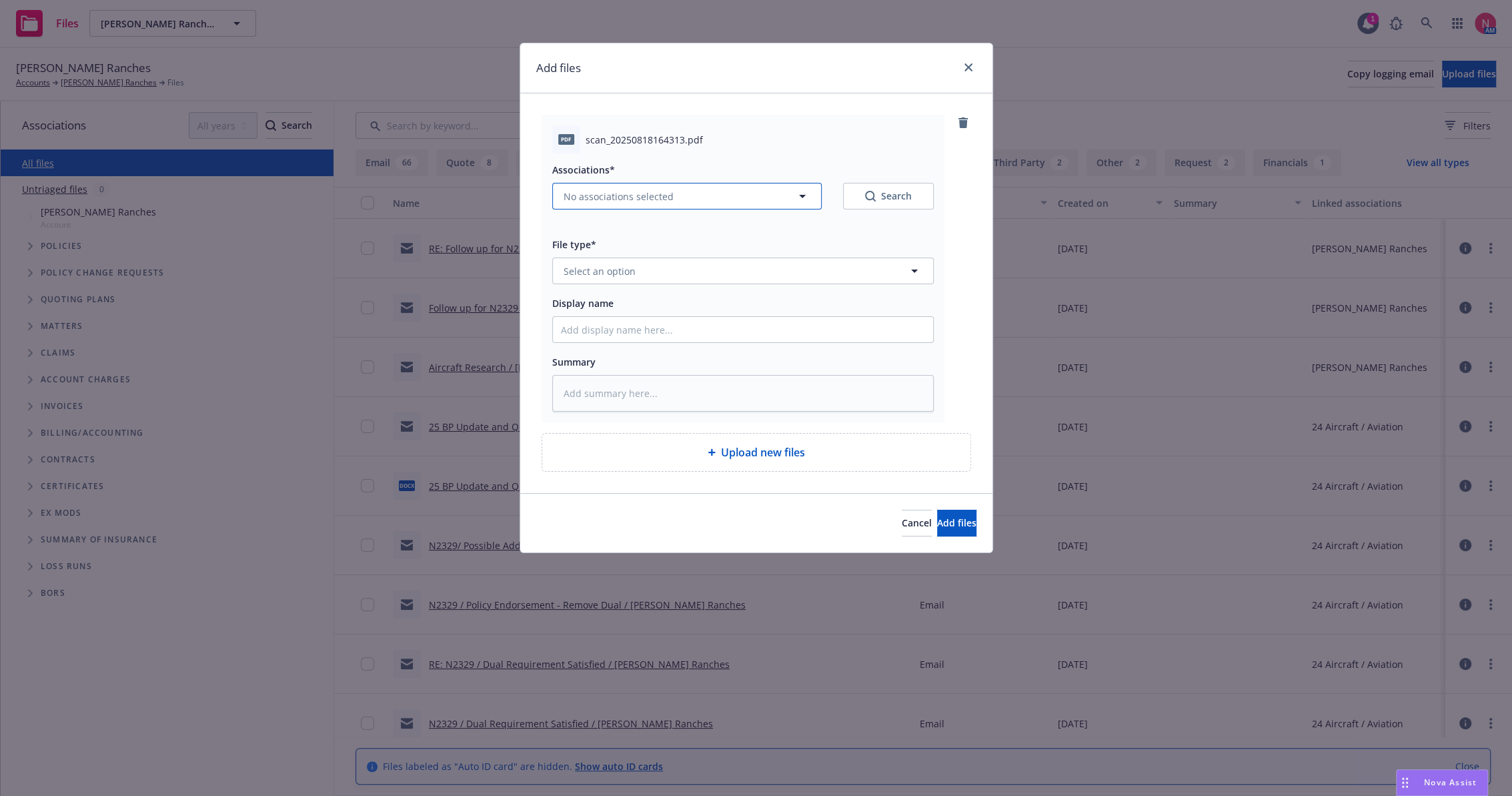
click at [629, 196] on span "No associations selected" at bounding box center [618, 196] width 110 height 14
type textarea "x"
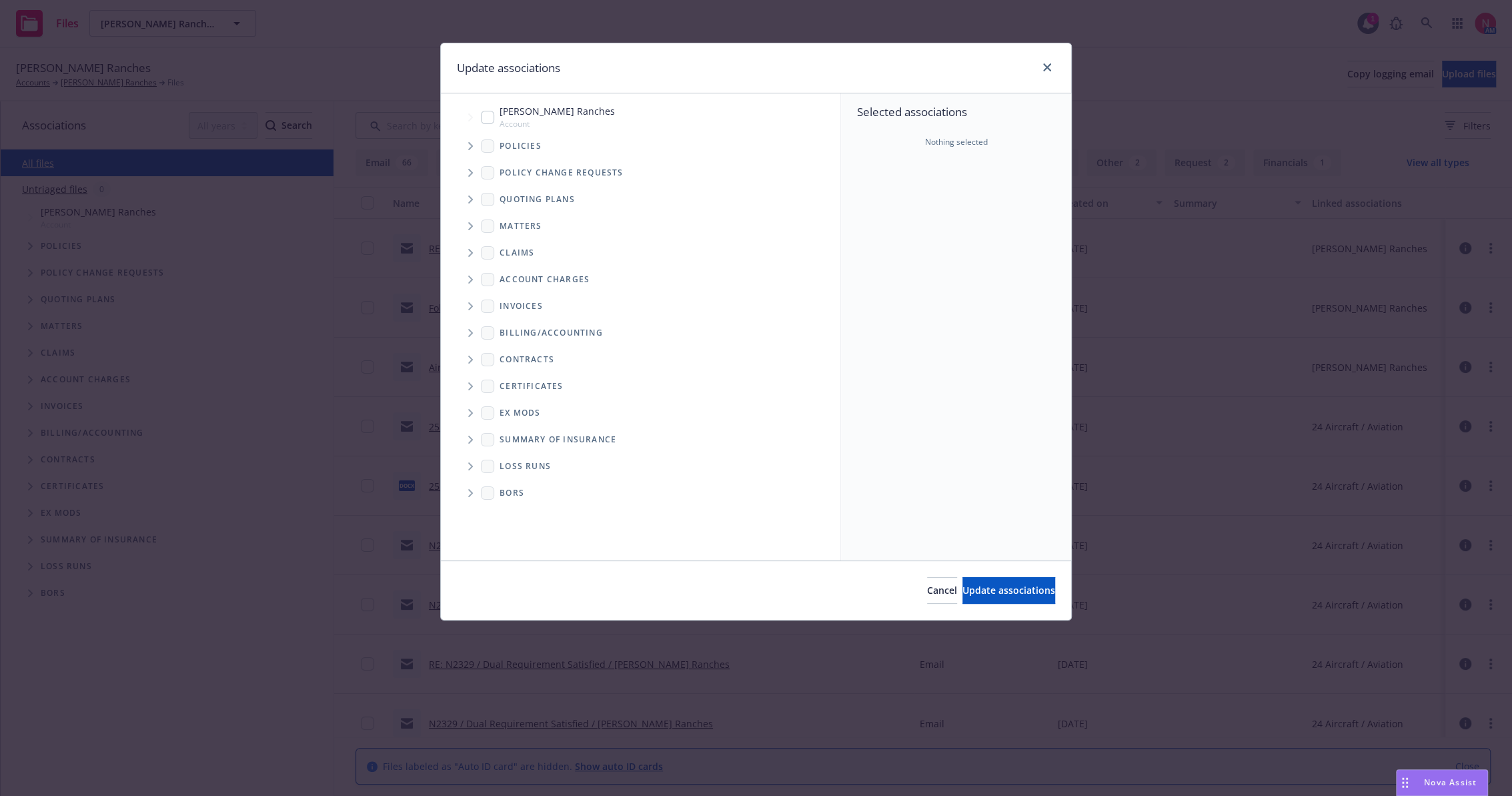
click at [502, 112] on span "[PERSON_NAME] Ranches" at bounding box center [557, 111] width 116 height 14
checkbox input "true"
click at [1024, 589] on span "Update associations" at bounding box center [1009, 589] width 93 height 13
type textarea "x"
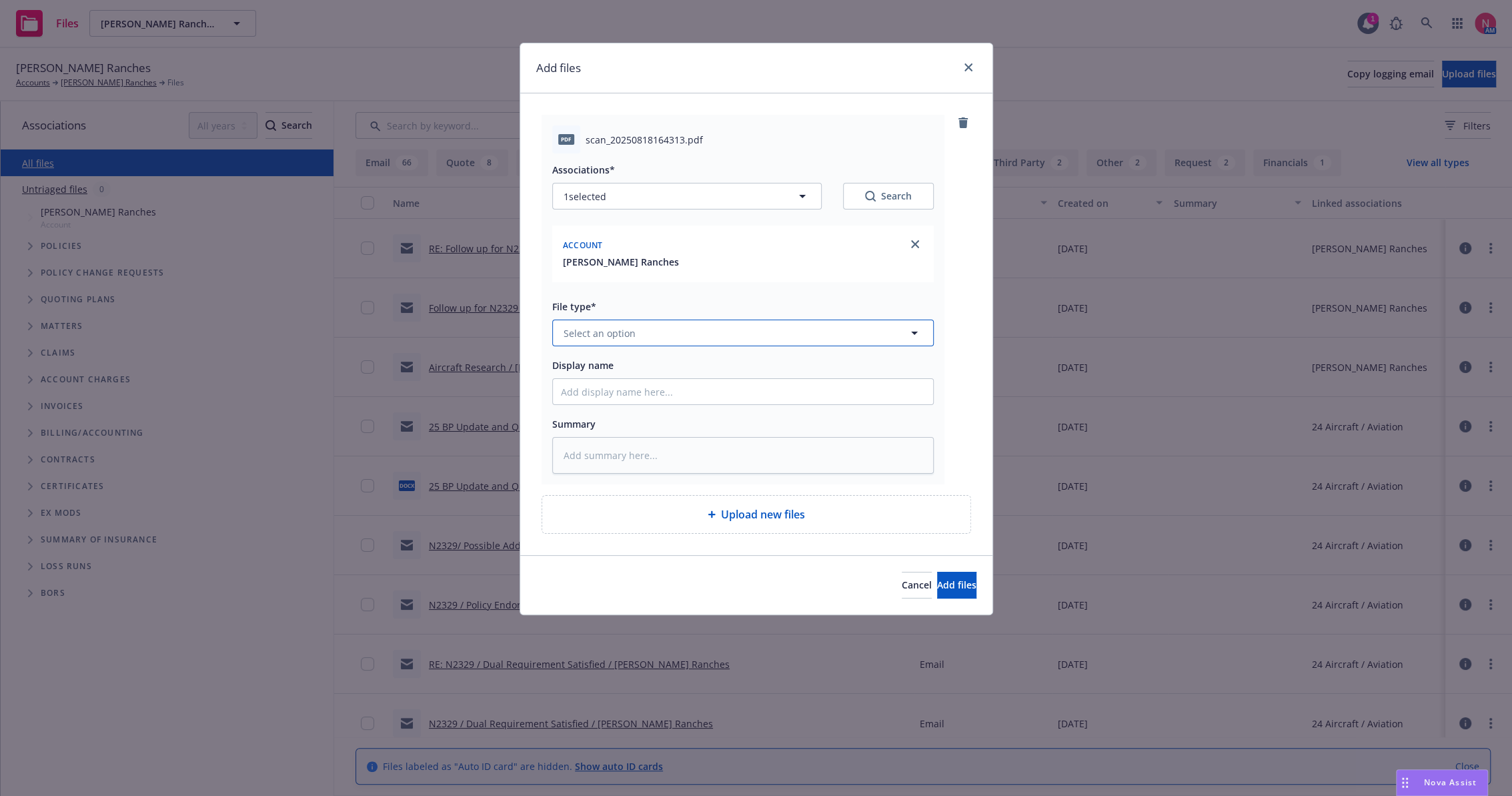
click at [655, 323] on button "Select an option" at bounding box center [743, 333] width 382 height 27
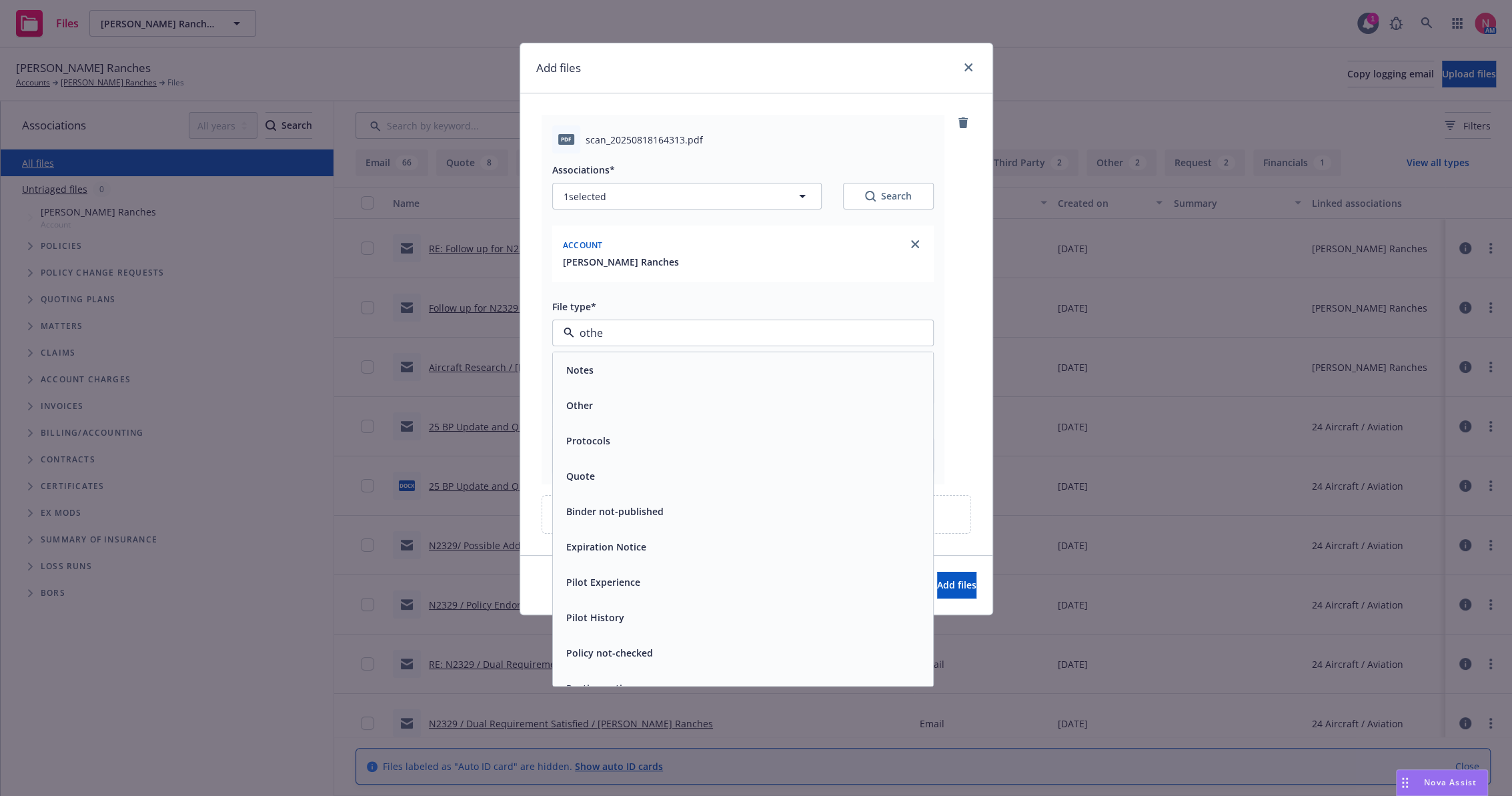
type input "other"
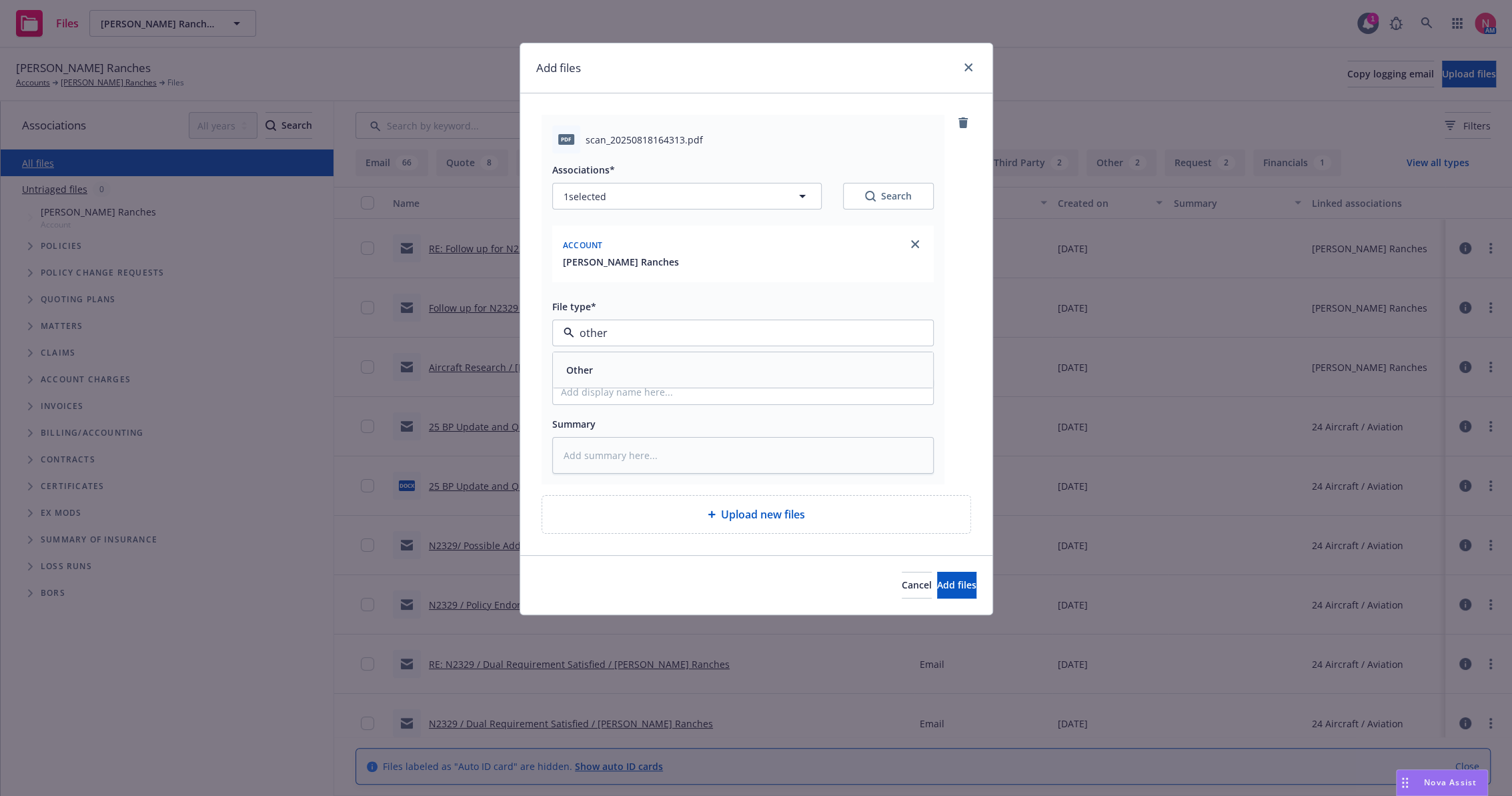
click at [655, 365] on div "Other" at bounding box center [743, 370] width 364 height 20
click at [643, 395] on input "Display name" at bounding box center [743, 392] width 380 height 26
type textarea "x"
type input "2"
type textarea "x"
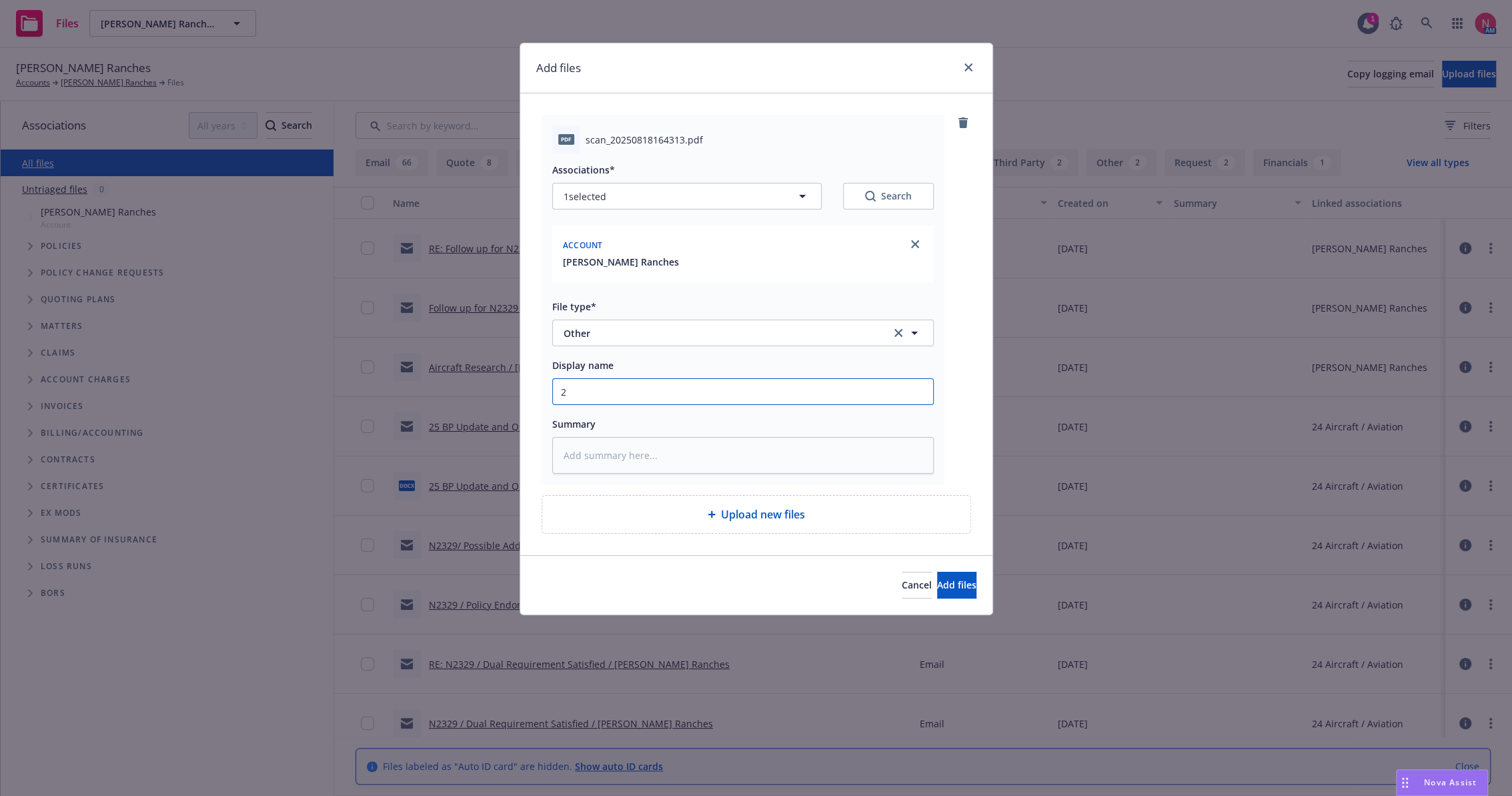
type input "25"
type textarea "x"
type input "25"
type textarea "x"
type input "25 b"
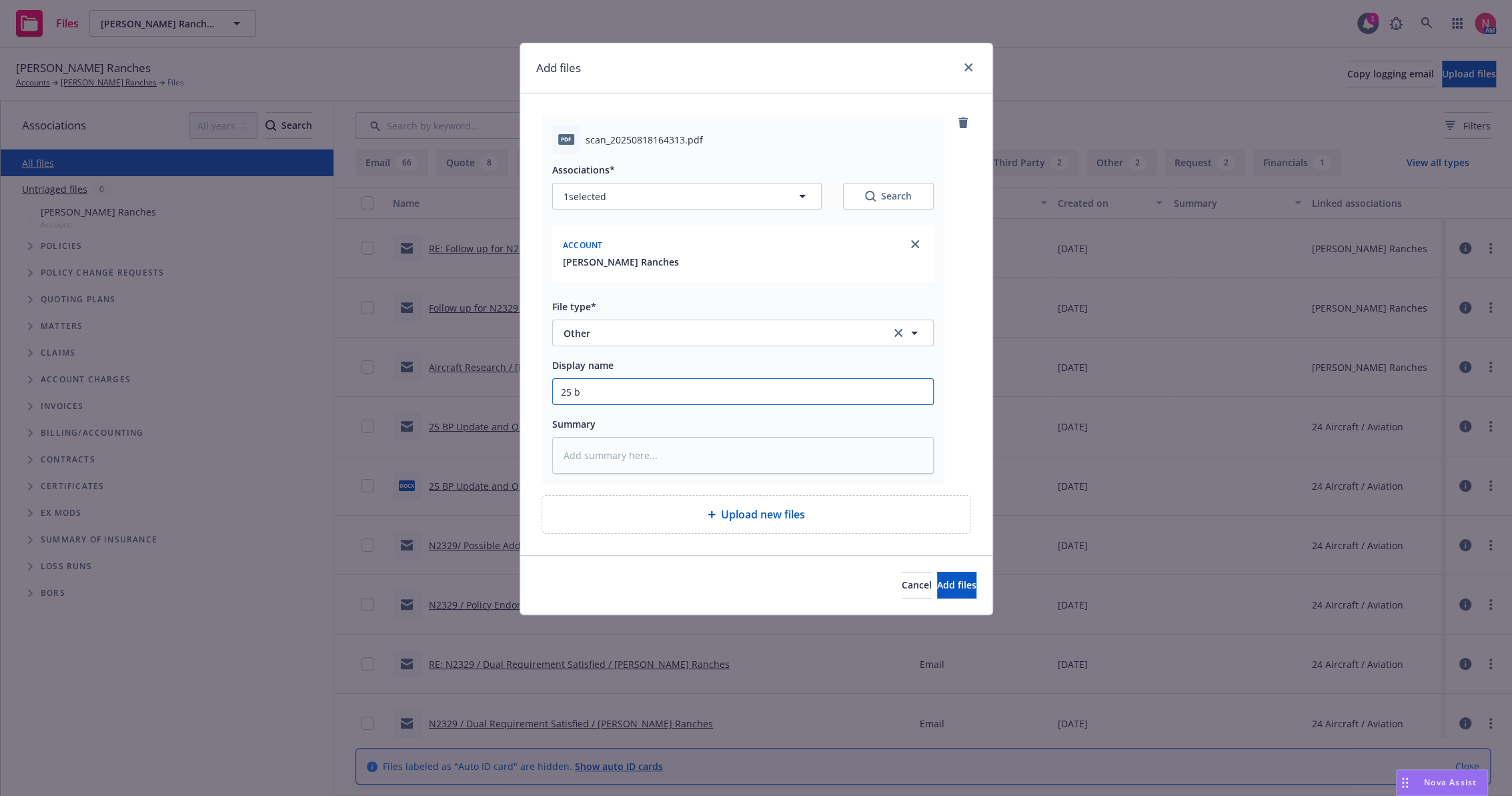
type textarea "x"
type input "25"
type textarea "x"
type input "25 B"
type textarea "x"
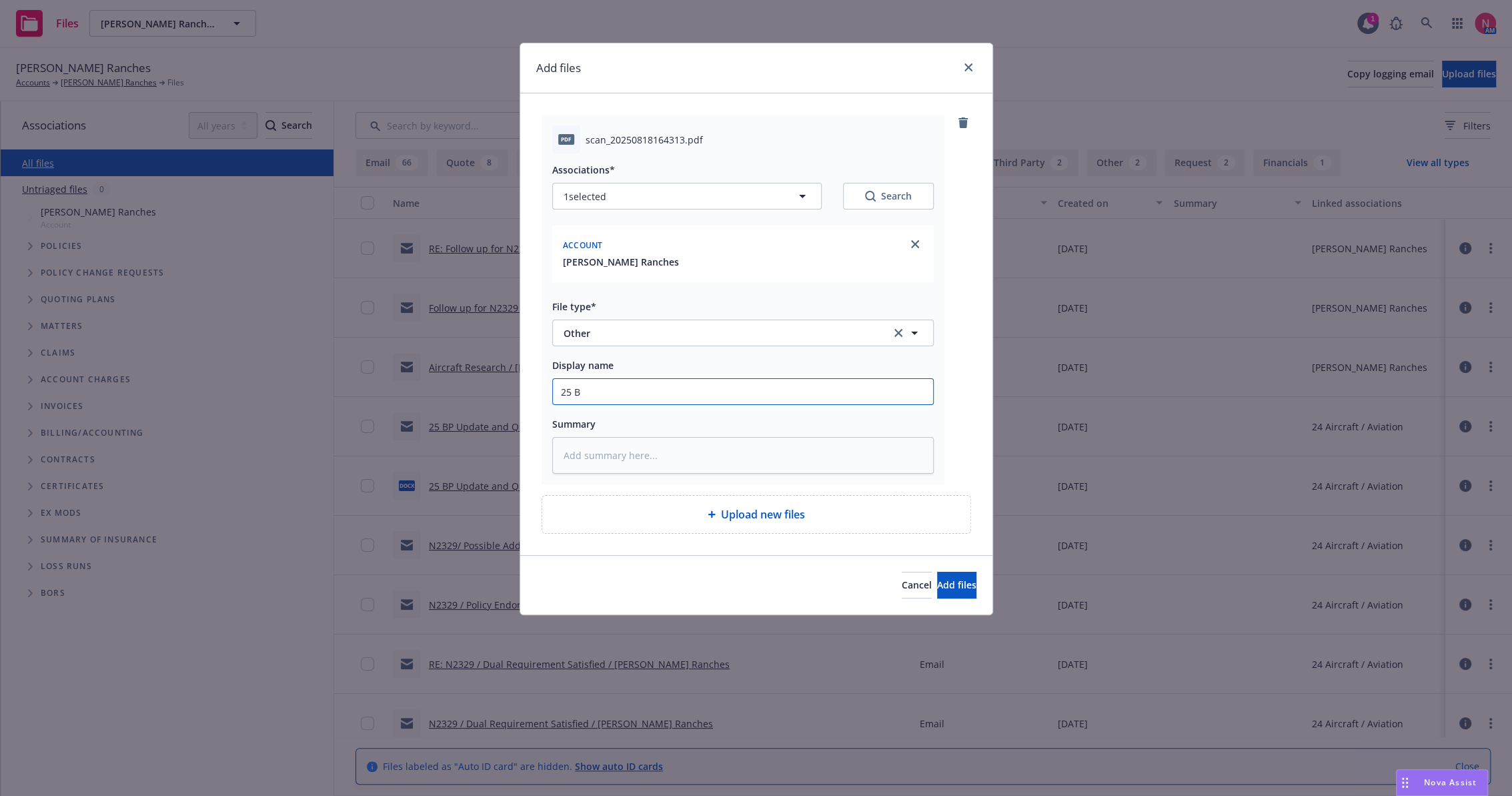
type input "25 BP"
type textarea "x"
type input "25 BP Signed Client Renewal"
click at [937, 571] on button "Add files" at bounding box center [957, 584] width 39 height 27
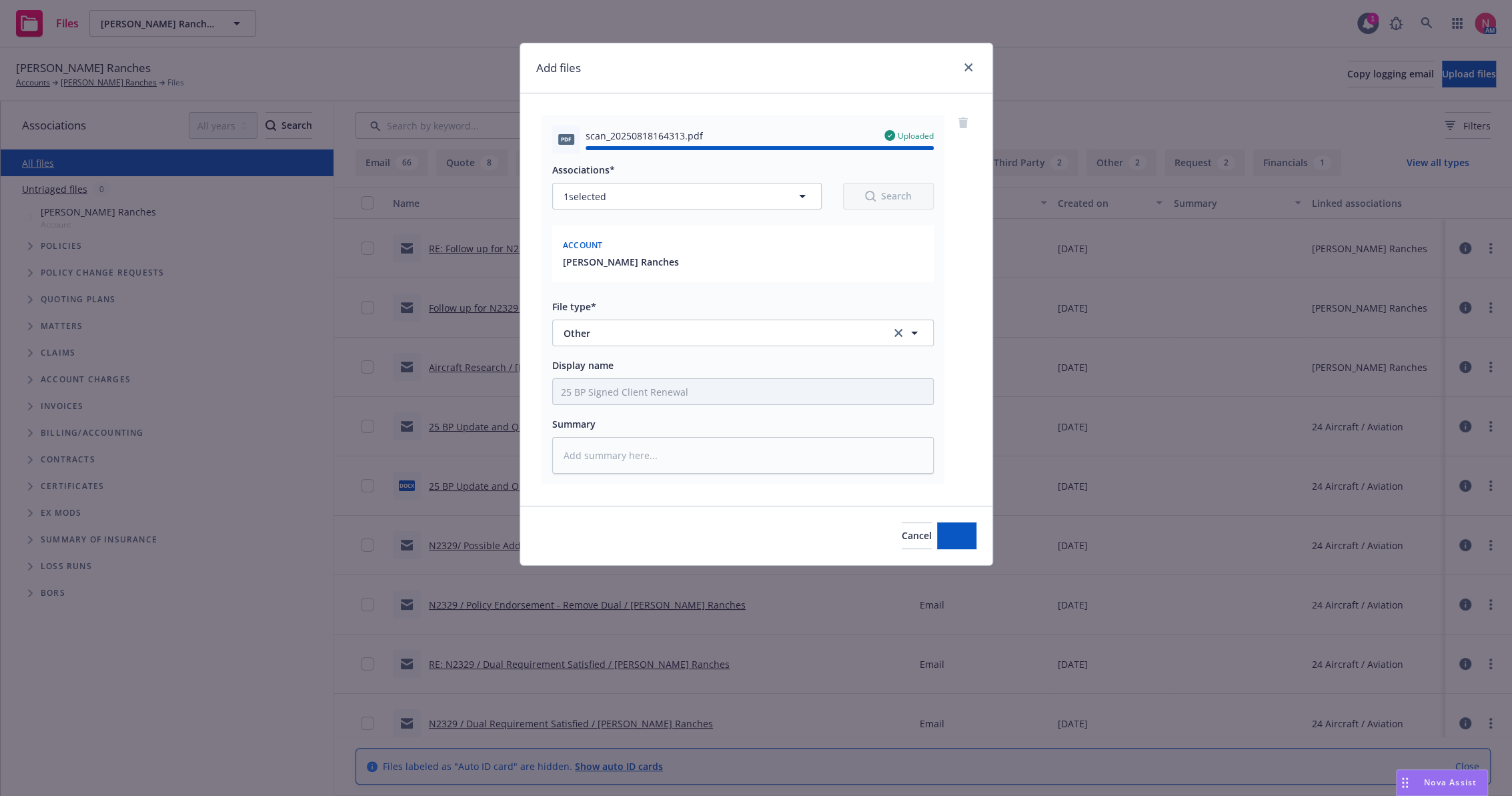
type textarea "x"
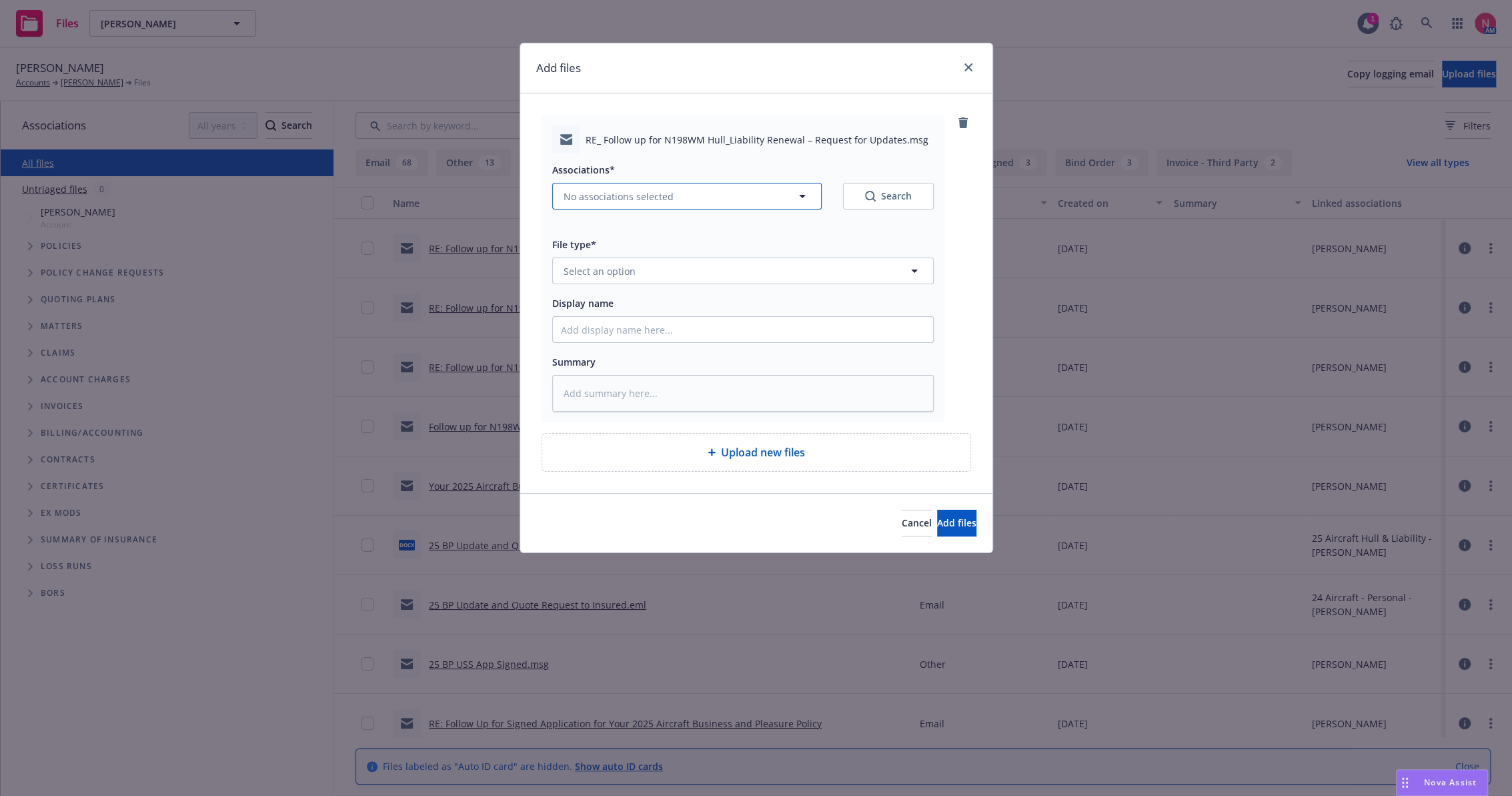
click at [636, 190] on span "No associations selected" at bounding box center [618, 196] width 110 height 14
type textarea "x"
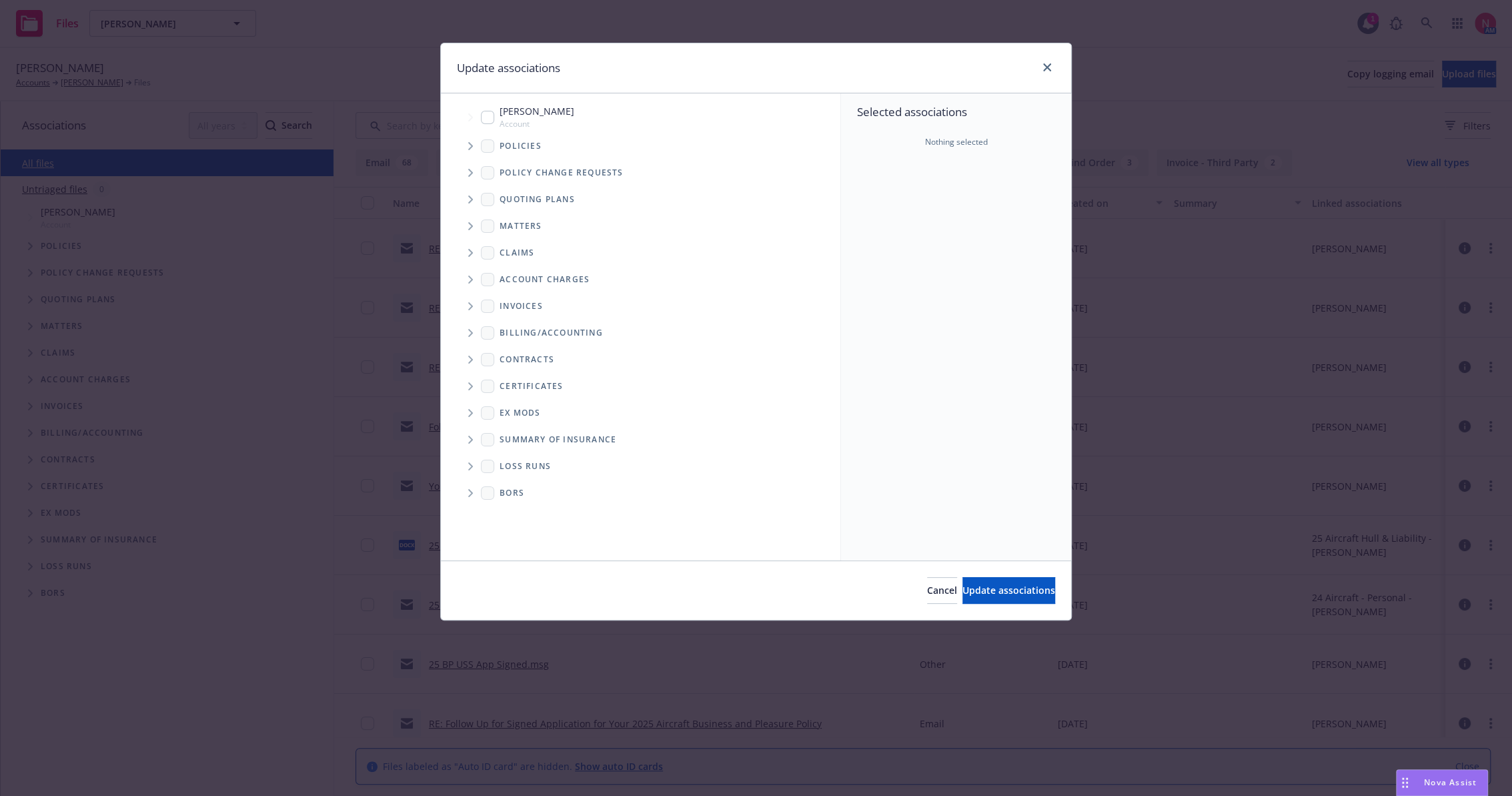
click at [509, 122] on span "Account" at bounding box center [536, 124] width 75 height 11
checkbox input "true"
click at [991, 595] on span "Update associations" at bounding box center [1009, 589] width 93 height 13
type textarea "x"
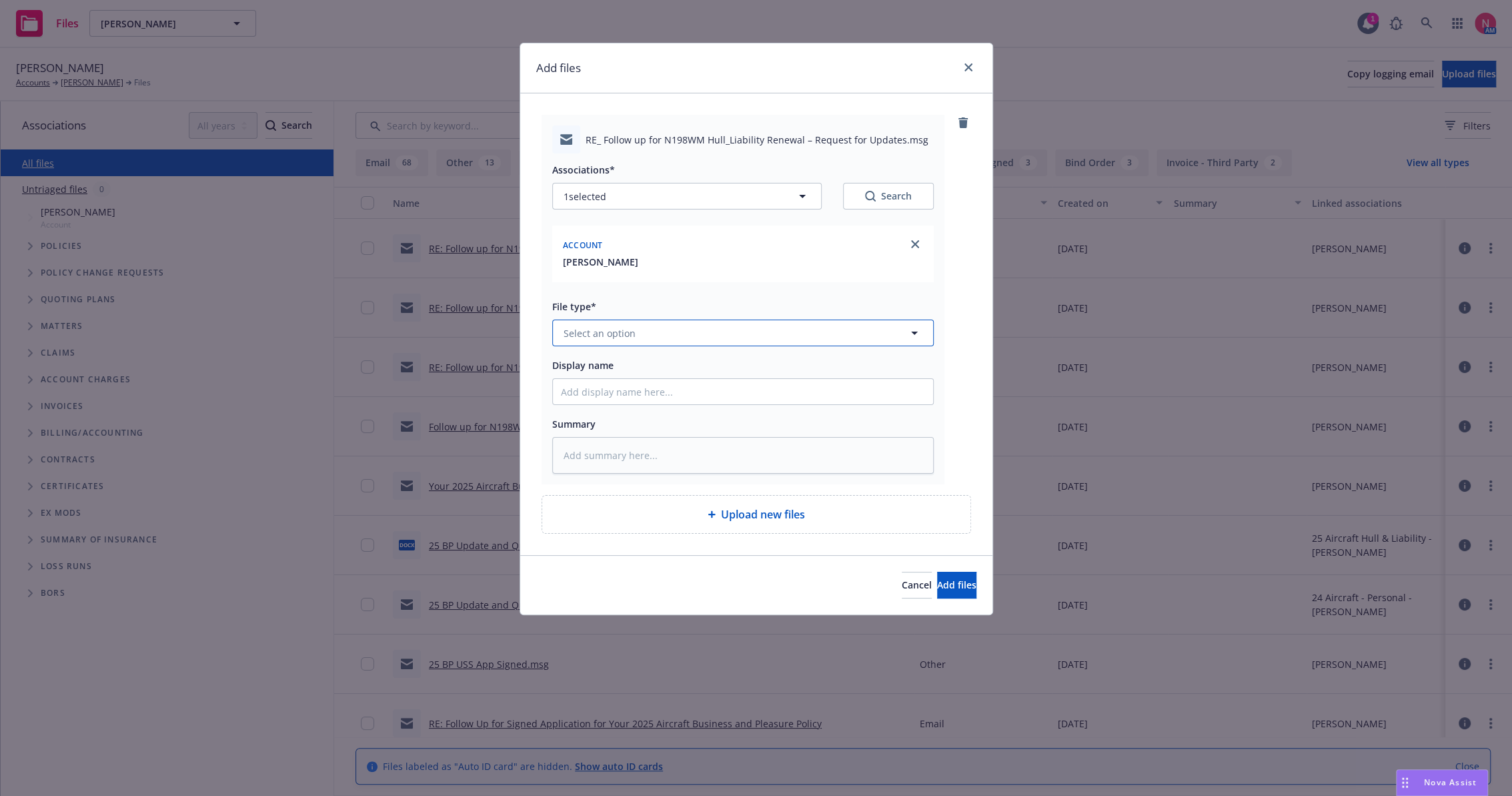
click at [687, 331] on button "Select an option" at bounding box center [743, 333] width 382 height 27
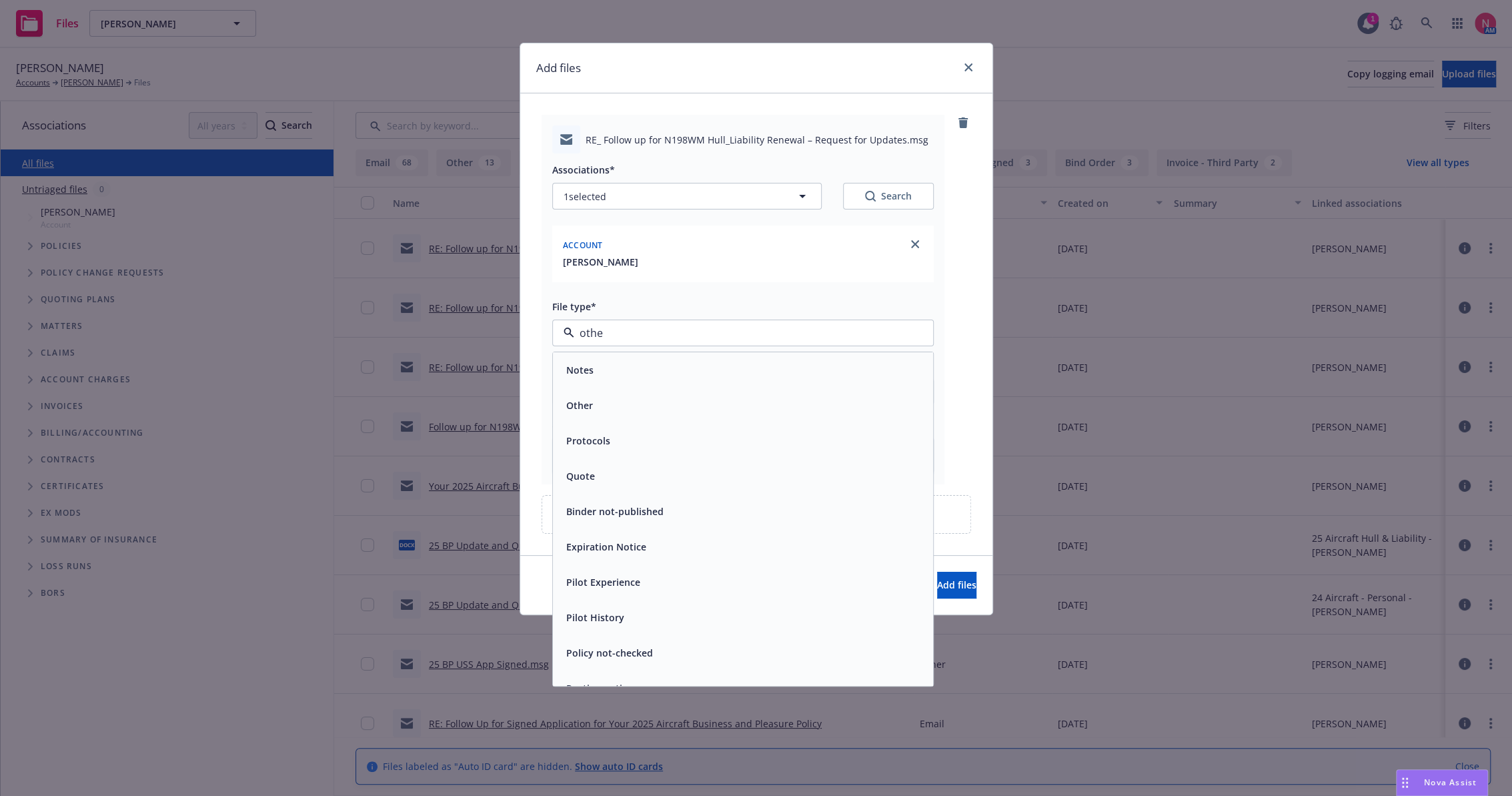
type input "other"
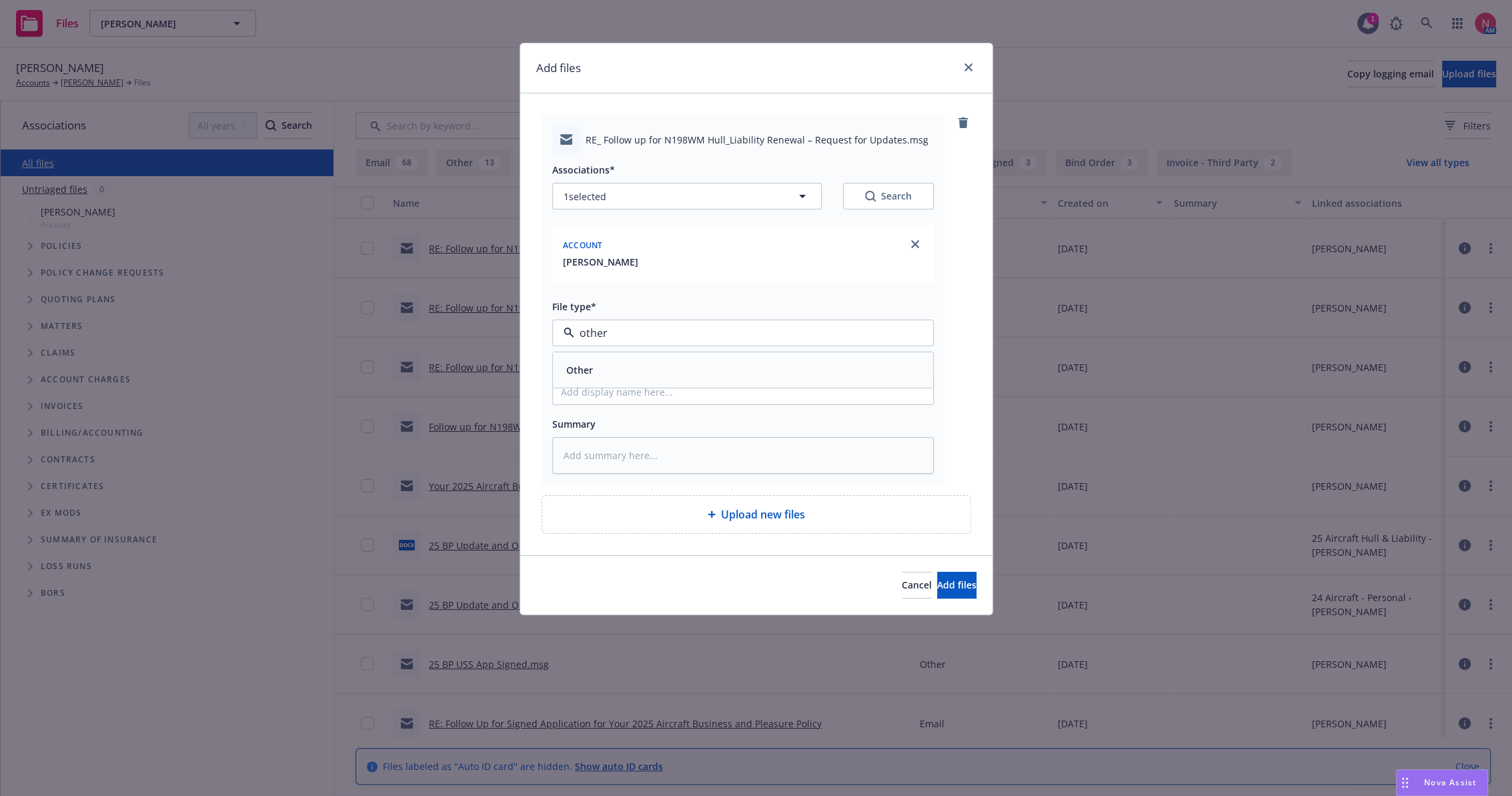
click at [744, 377] on div "Other" at bounding box center [743, 370] width 364 height 20
click at [760, 391] on input "Display name" at bounding box center [743, 392] width 380 height 26
type textarea "x"
type input "2"
type textarea "x"
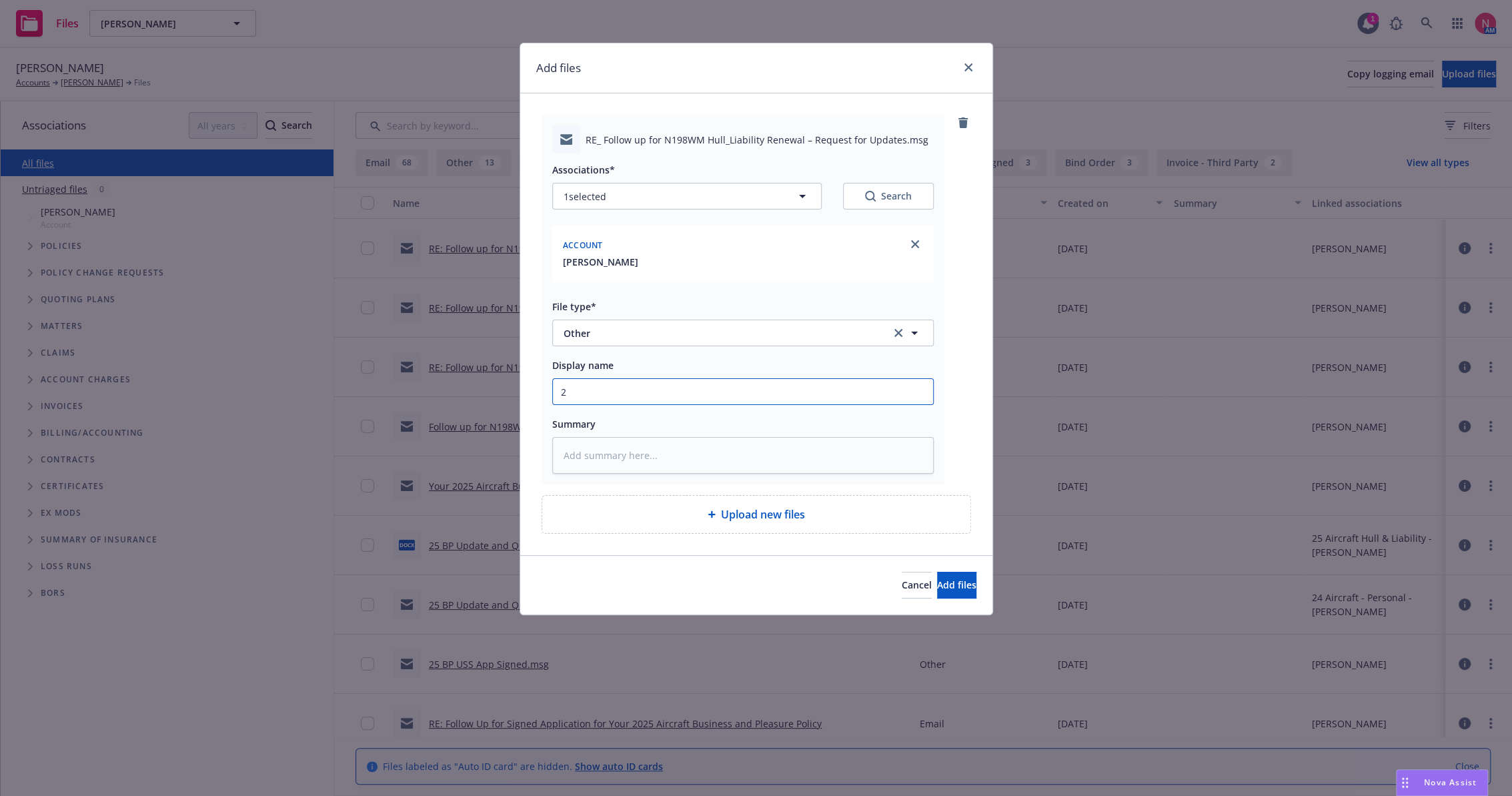
type input "25"
type textarea "x"
type input "25 BP Signed Client Renewal"
click at [937, 579] on button "Add files" at bounding box center [957, 584] width 39 height 27
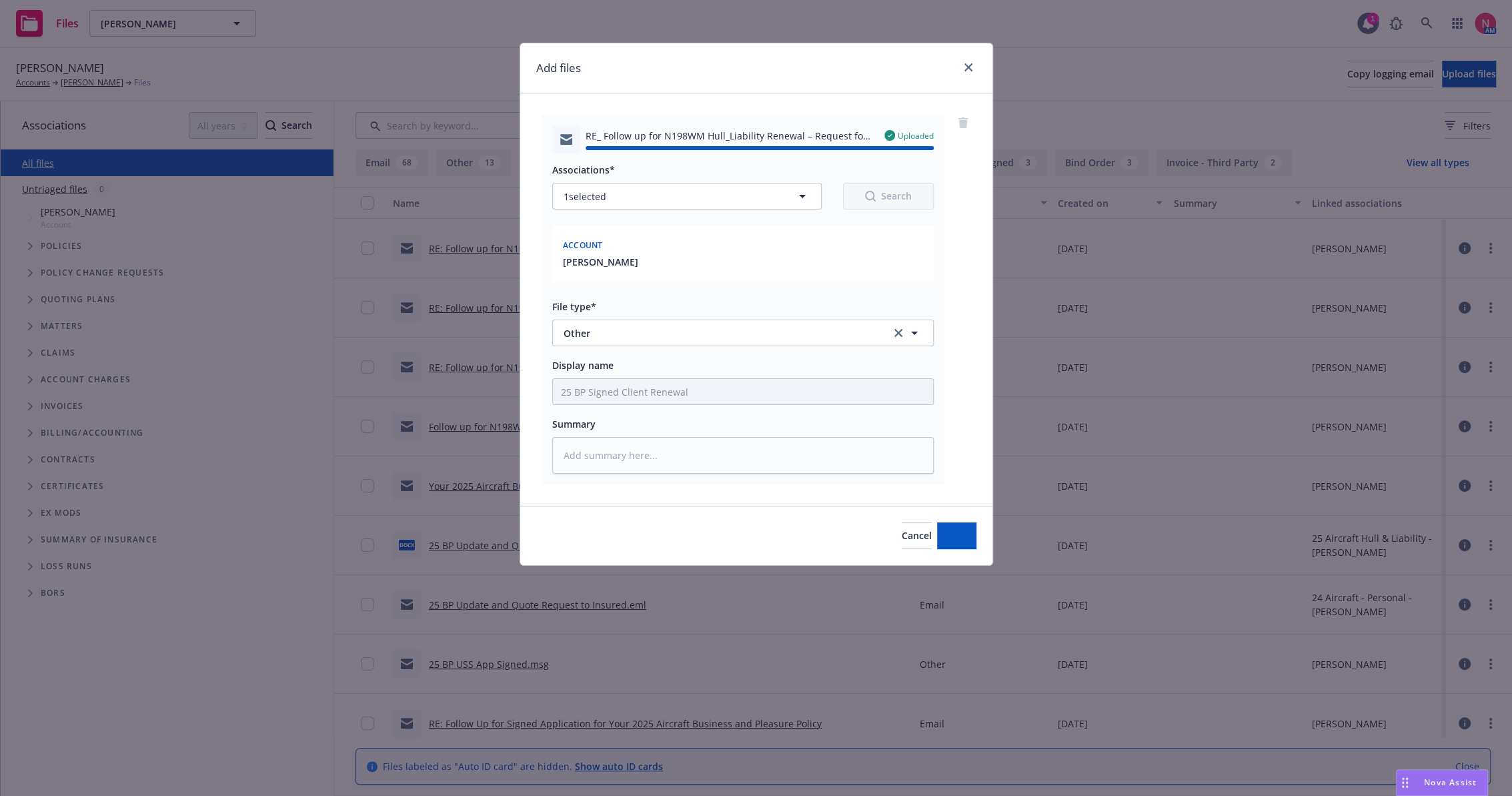
type textarea "x"
